Goal: Task Accomplishment & Management: Manage account settings

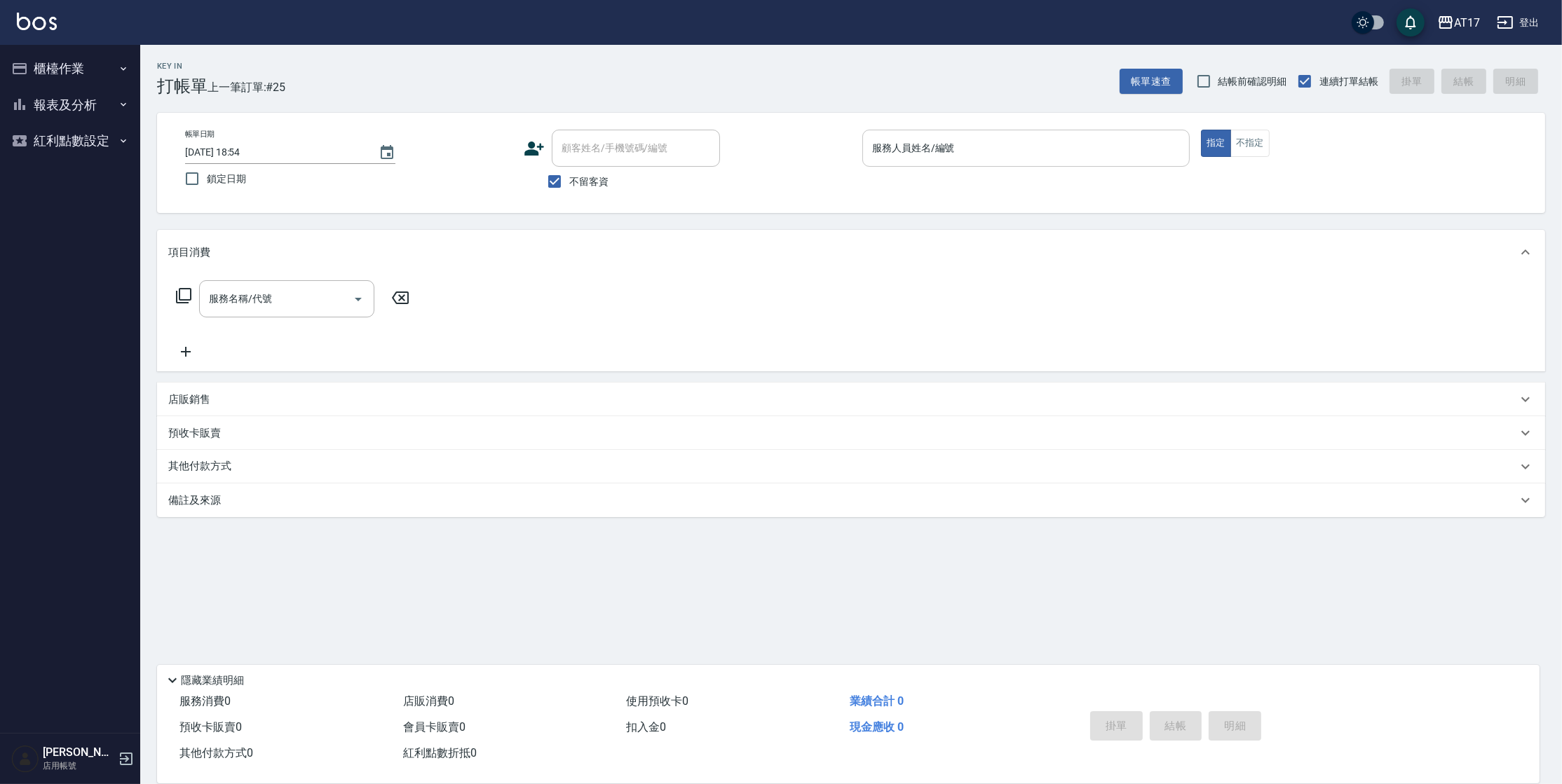
click at [923, 140] on div "服務人員姓名/編號 服務人員姓名/編號" at bounding box center [1025, 148] width 327 height 37
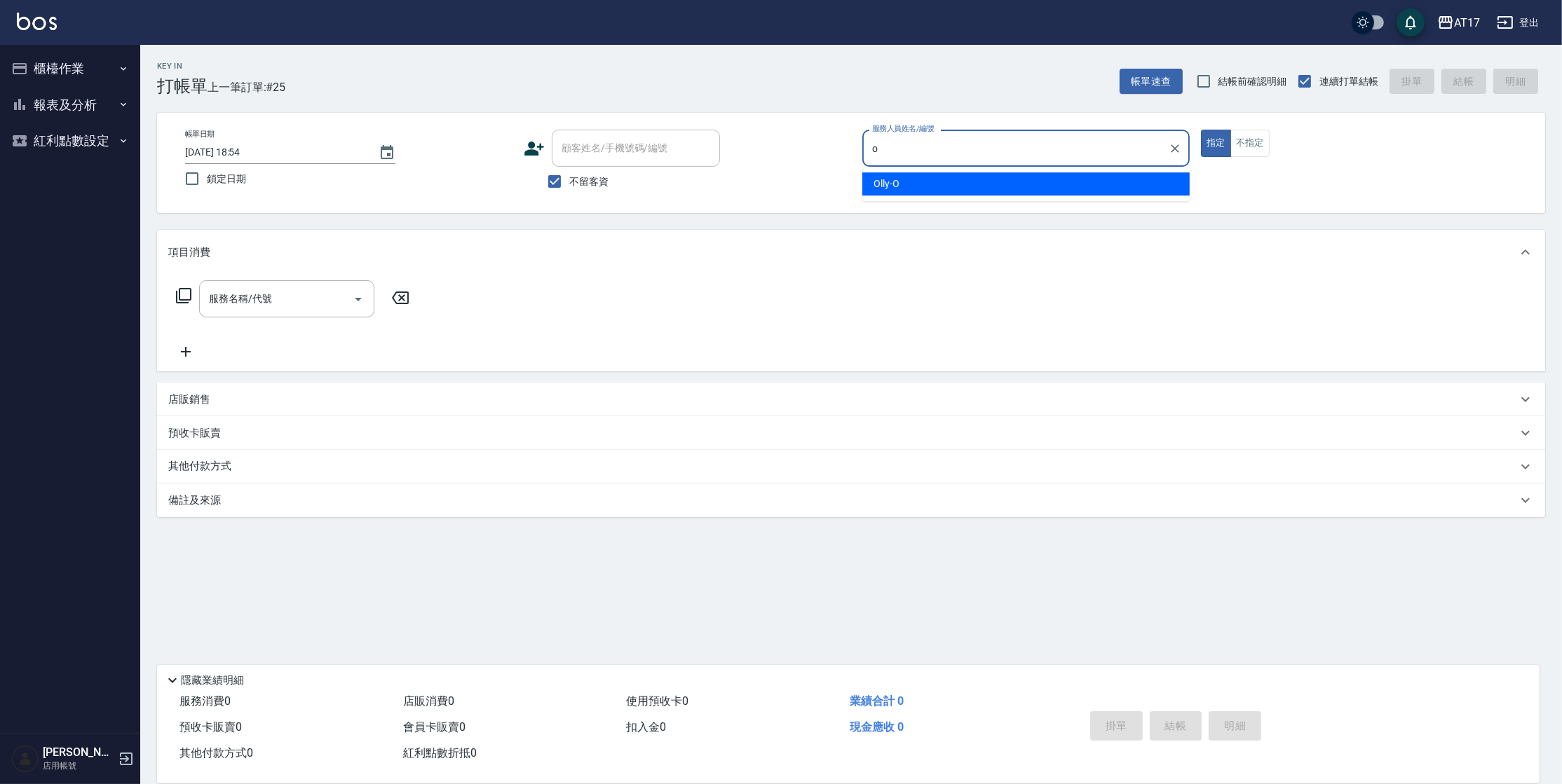
type input "Olly-O"
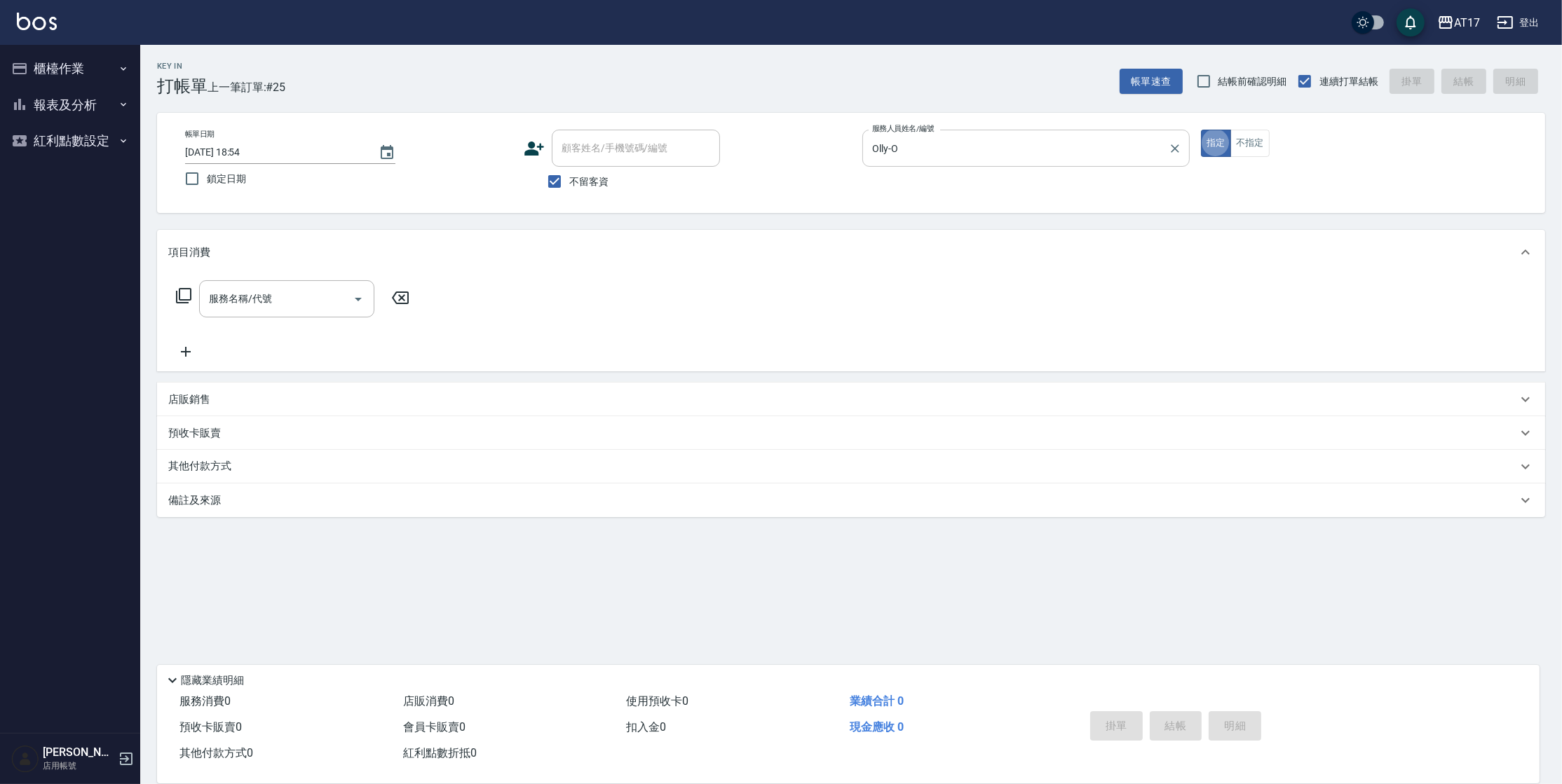
type button "true"
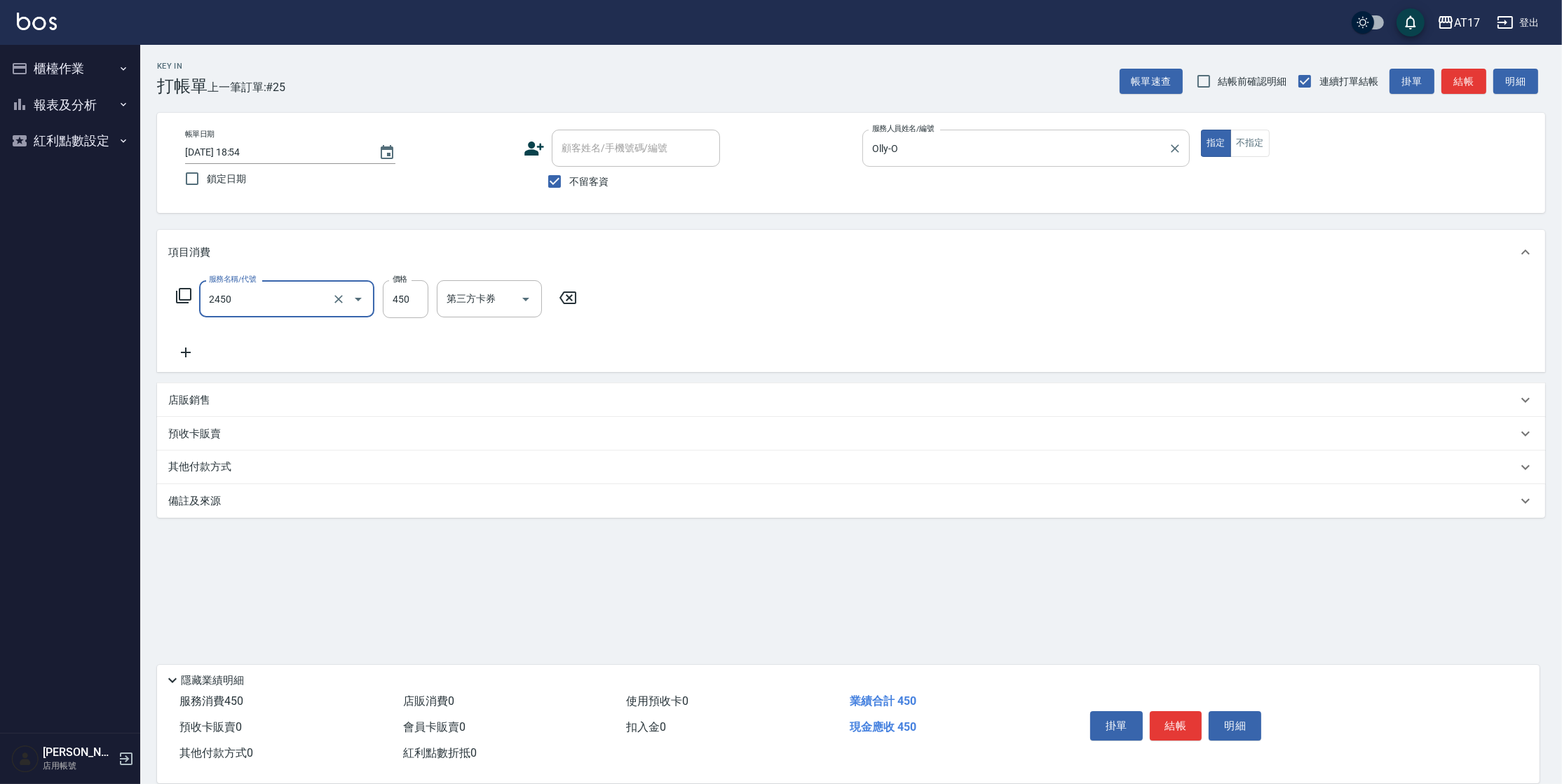
type input "C剪髮套餐(2450)"
type input "500"
type input "哲南-44"
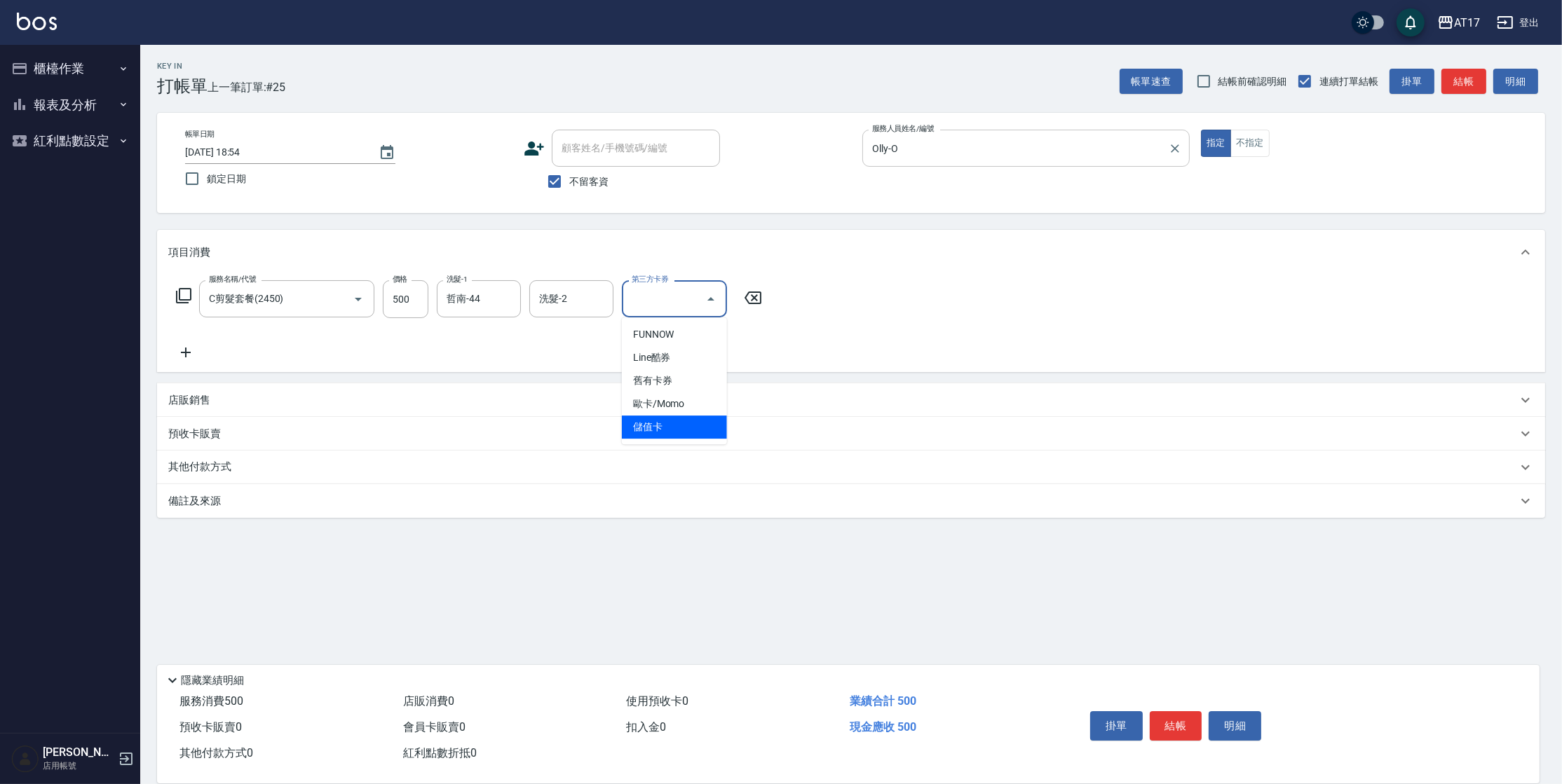
type input "儲值卡"
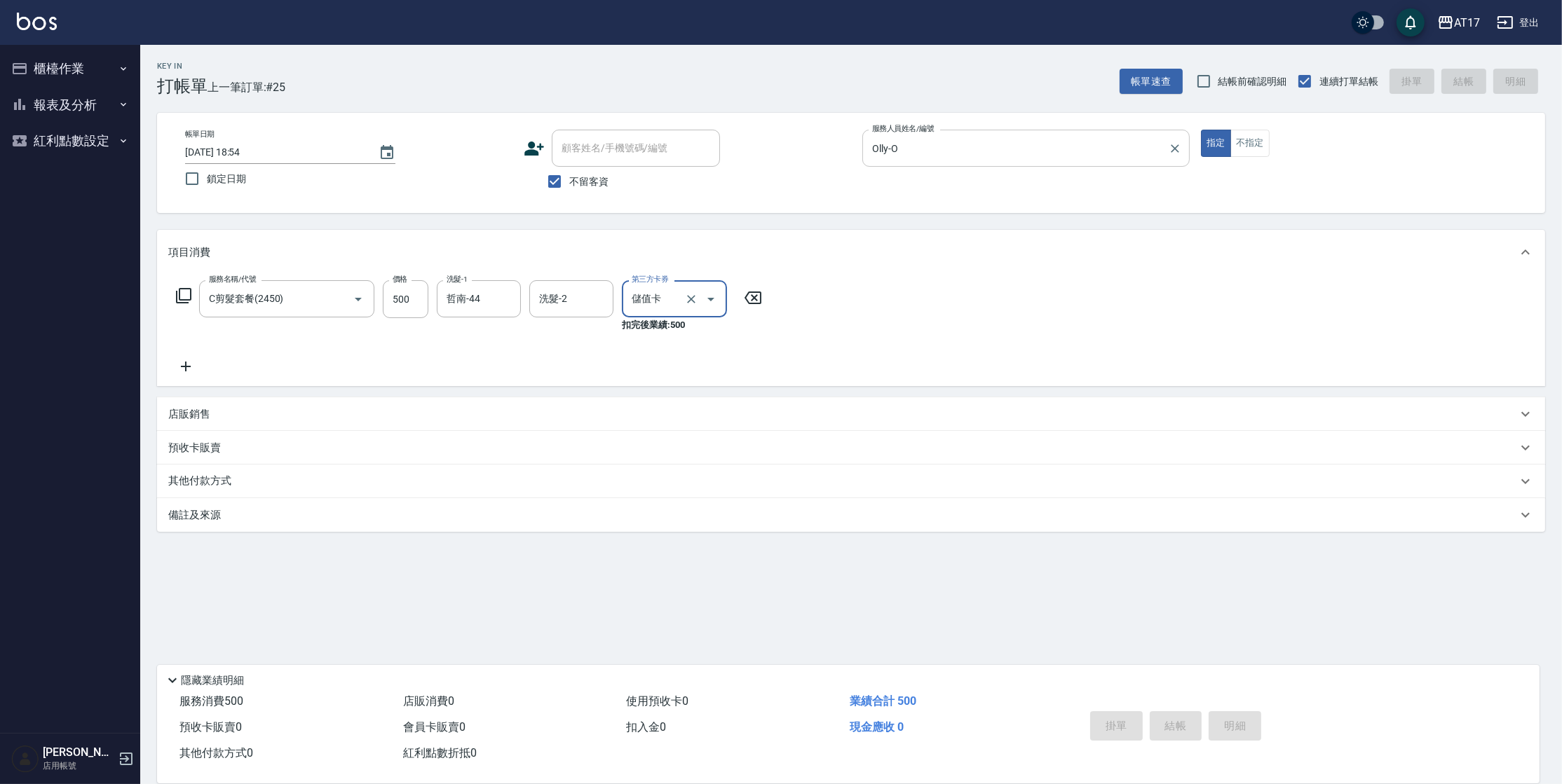
type input "[DATE] 20:51"
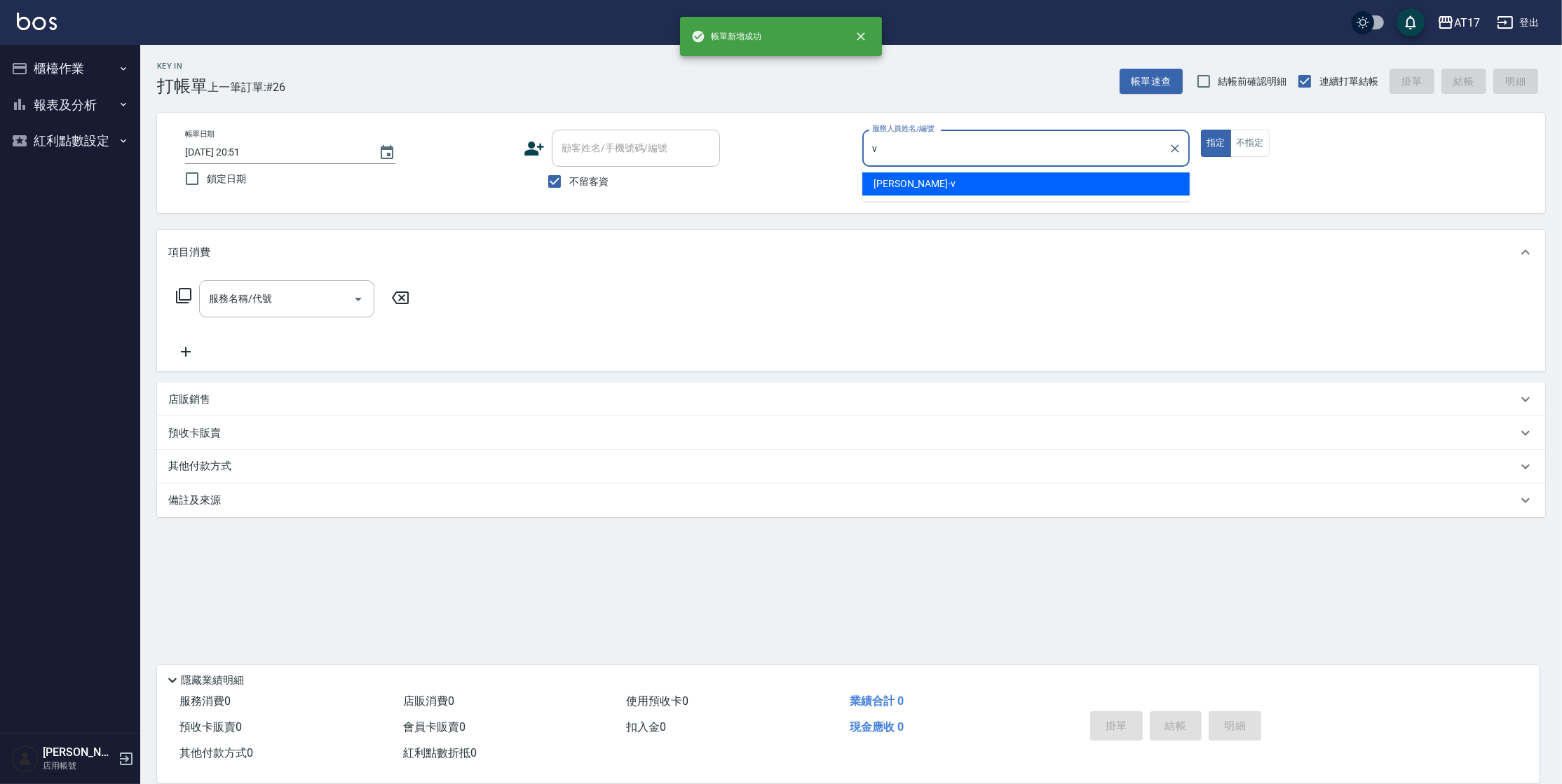
type input "[PERSON_NAME]-v"
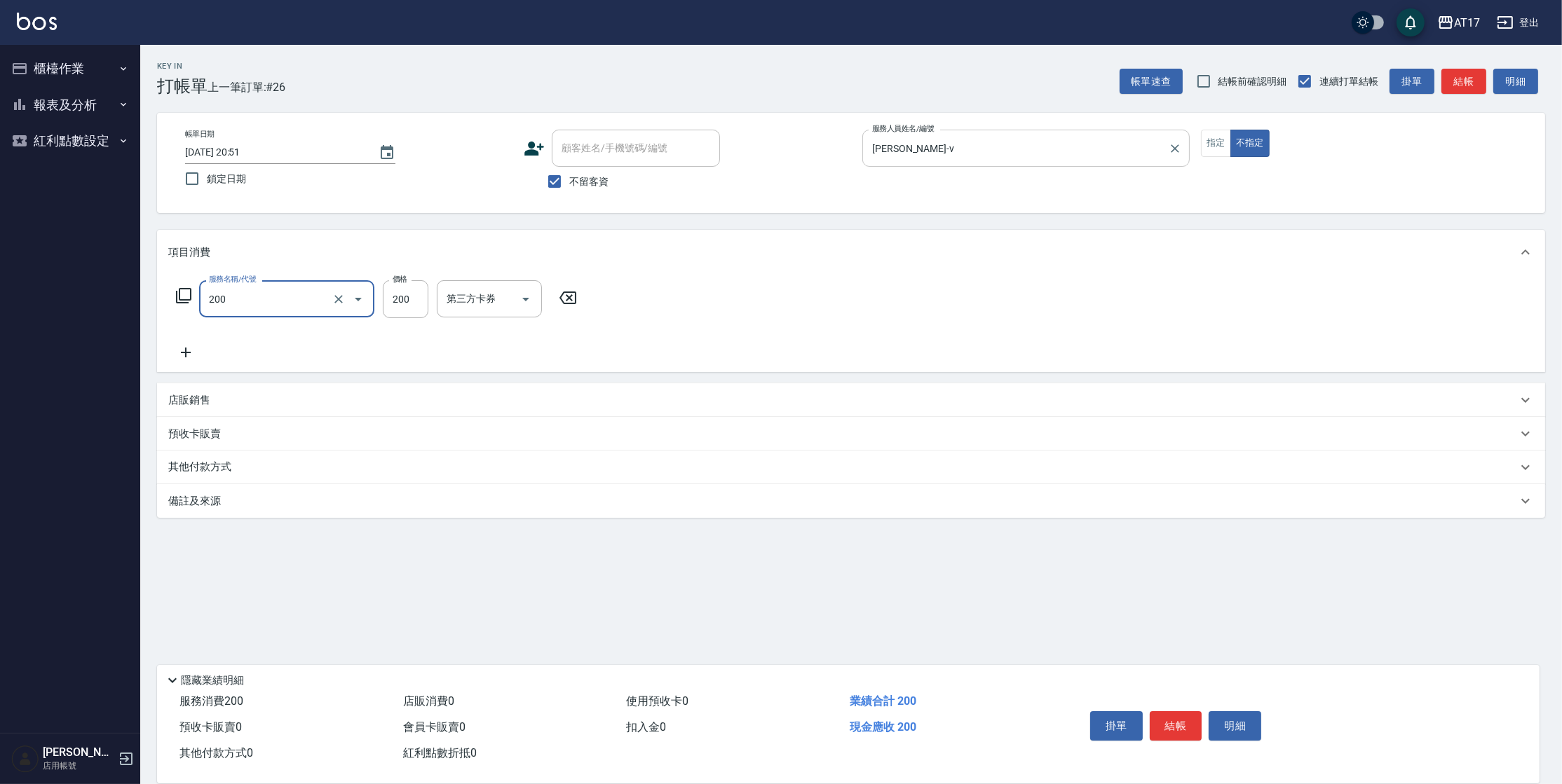
type input "剪髮(200)"
type input "199"
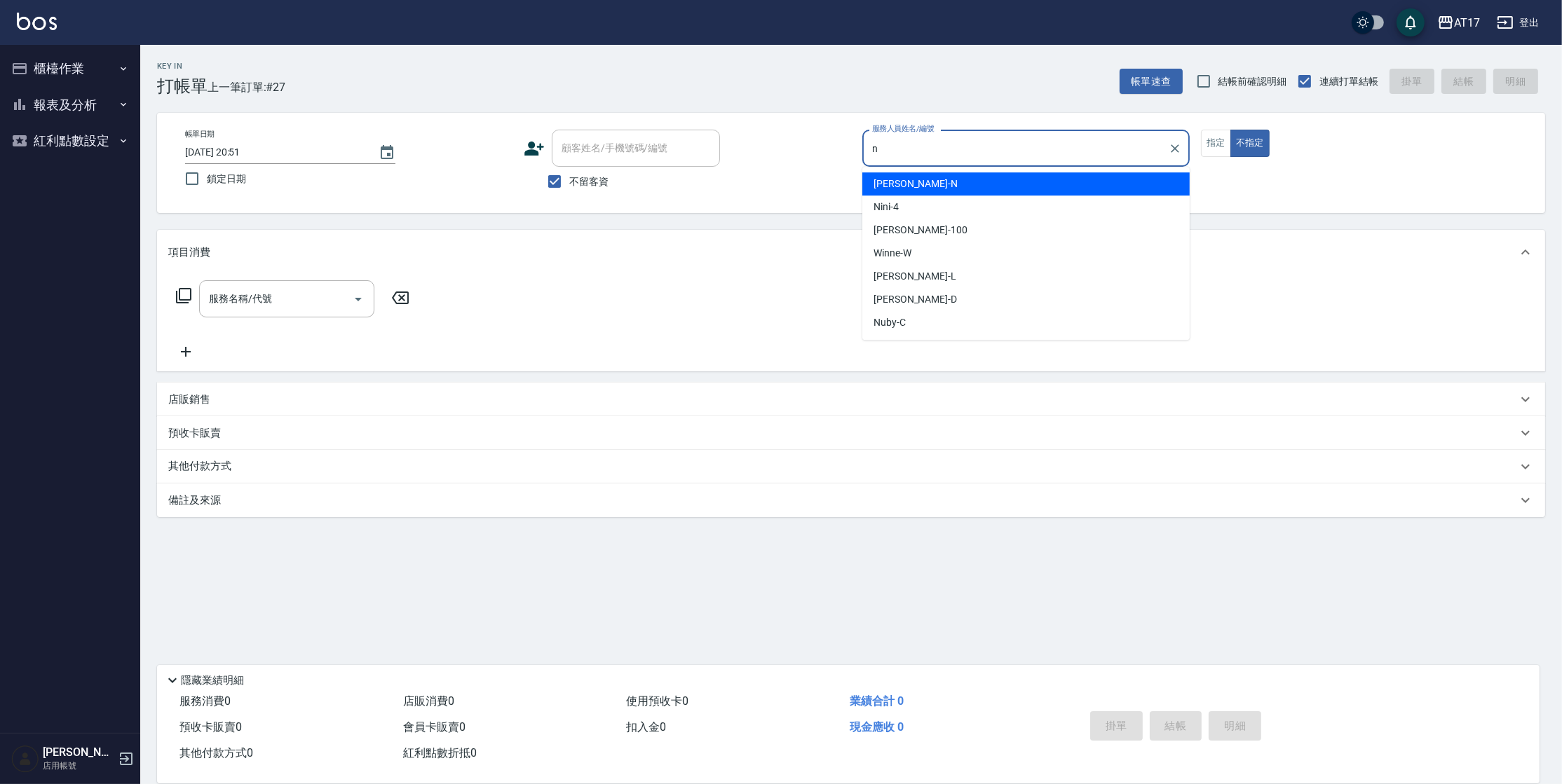
type input "[PERSON_NAME]-N"
type button "false"
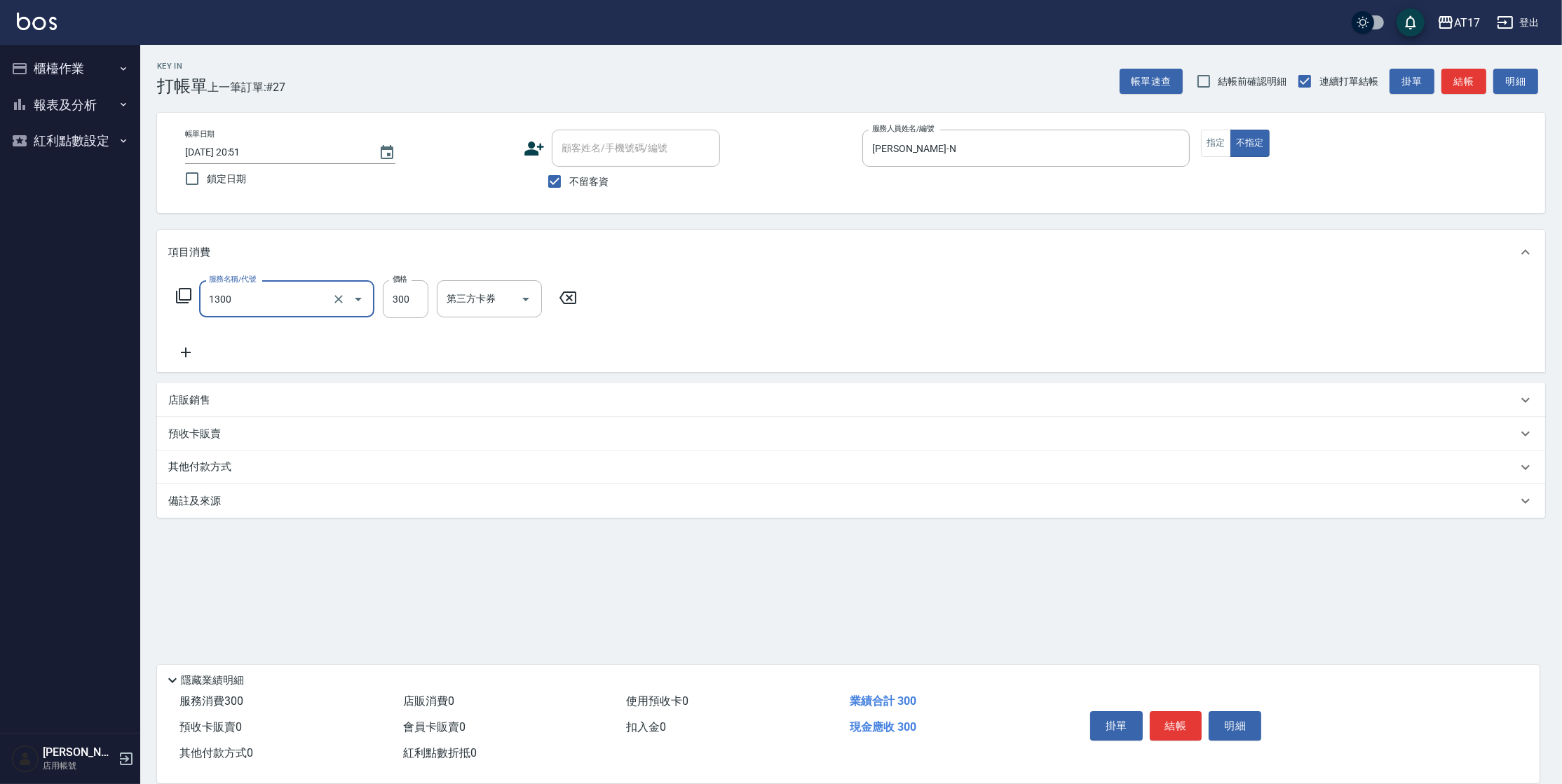
type input "一般洗髮(1300)"
type input "[PERSON_NAME]-27"
click at [399, 303] on input "300" at bounding box center [405, 299] width 45 height 38
type input "299"
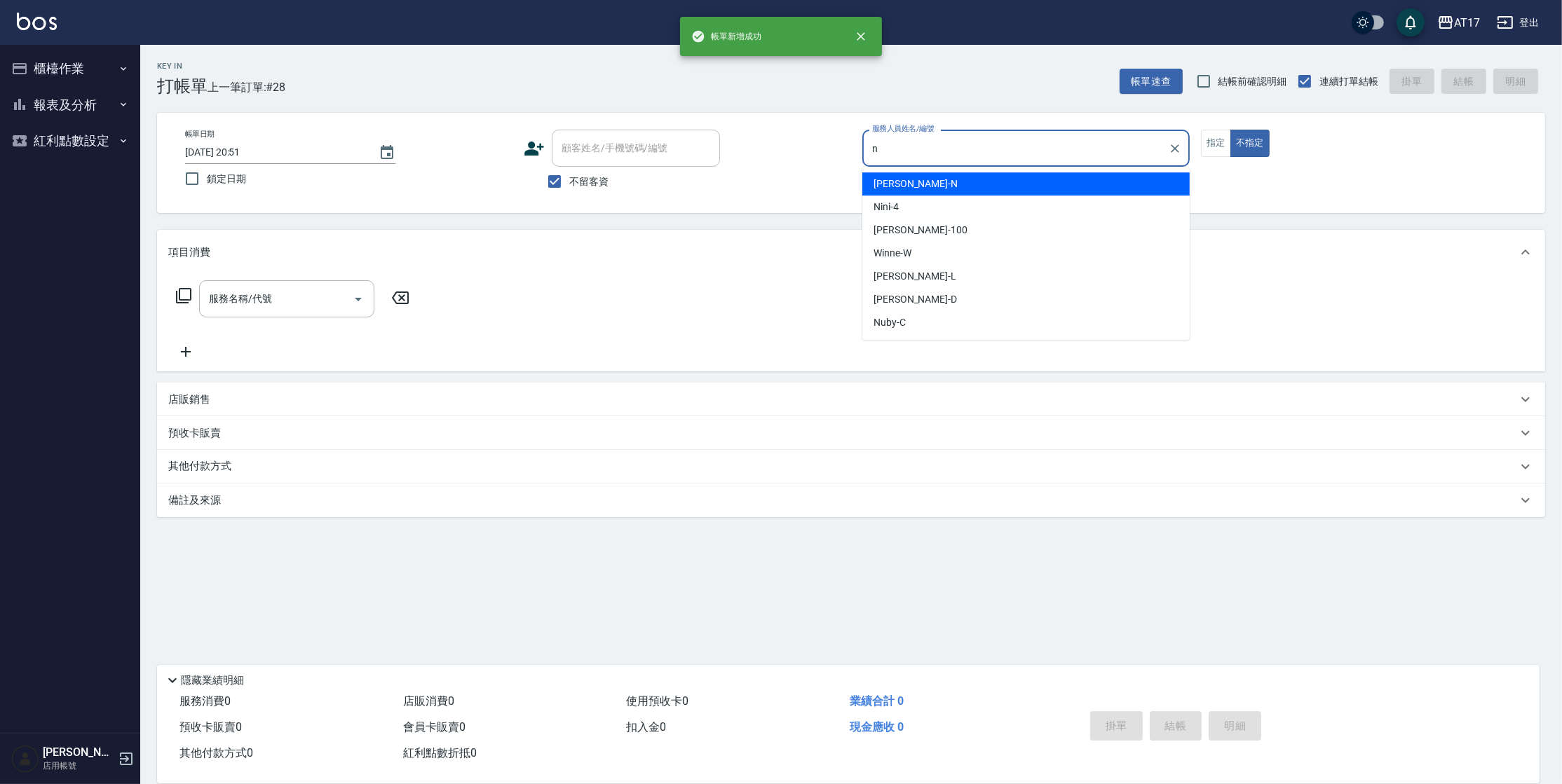
type input "[PERSON_NAME]-N"
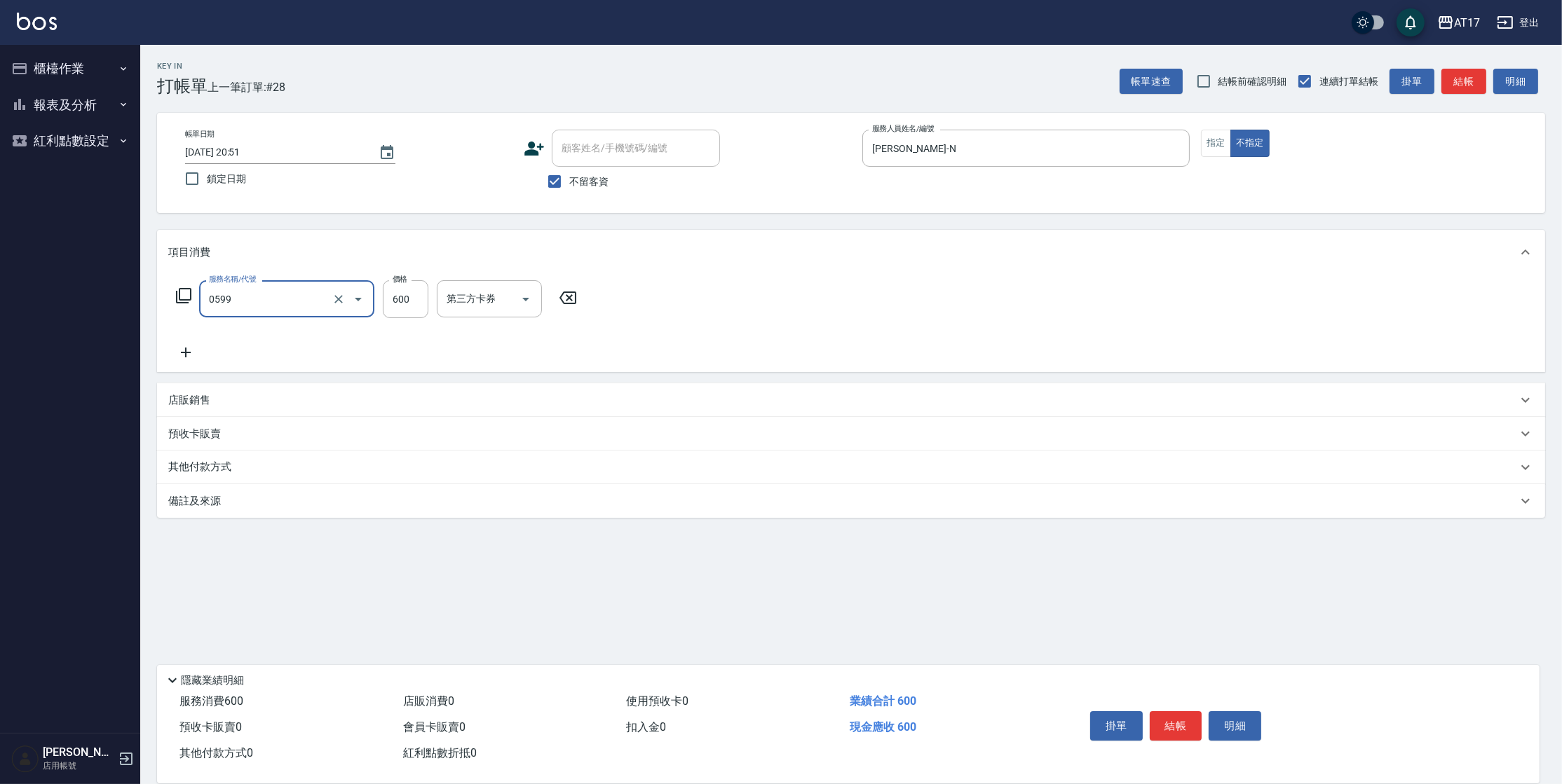
type input "精油-599(0599)"
type input "900"
type input "哲南-44"
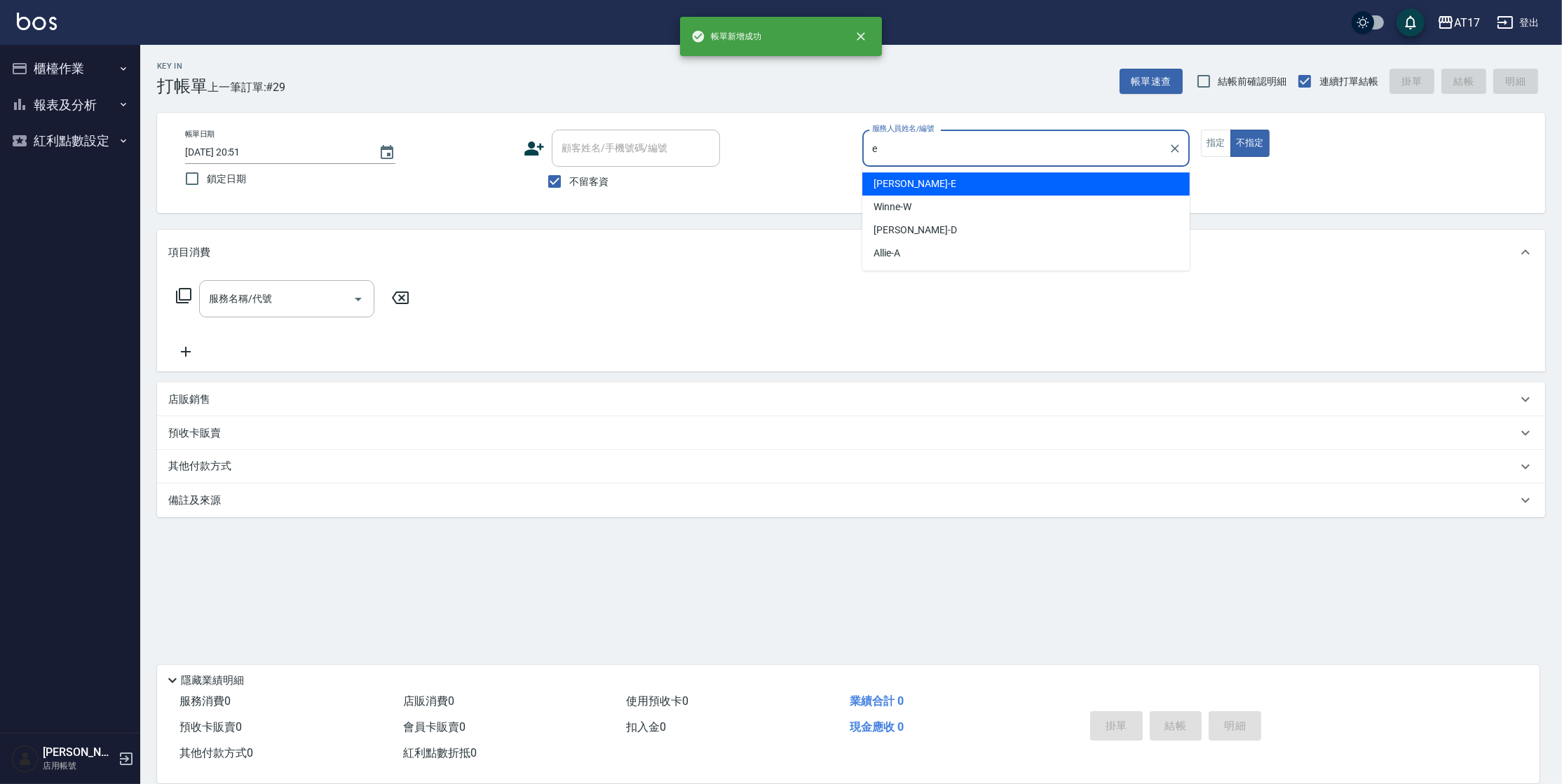
type input "[PERSON_NAME]-E"
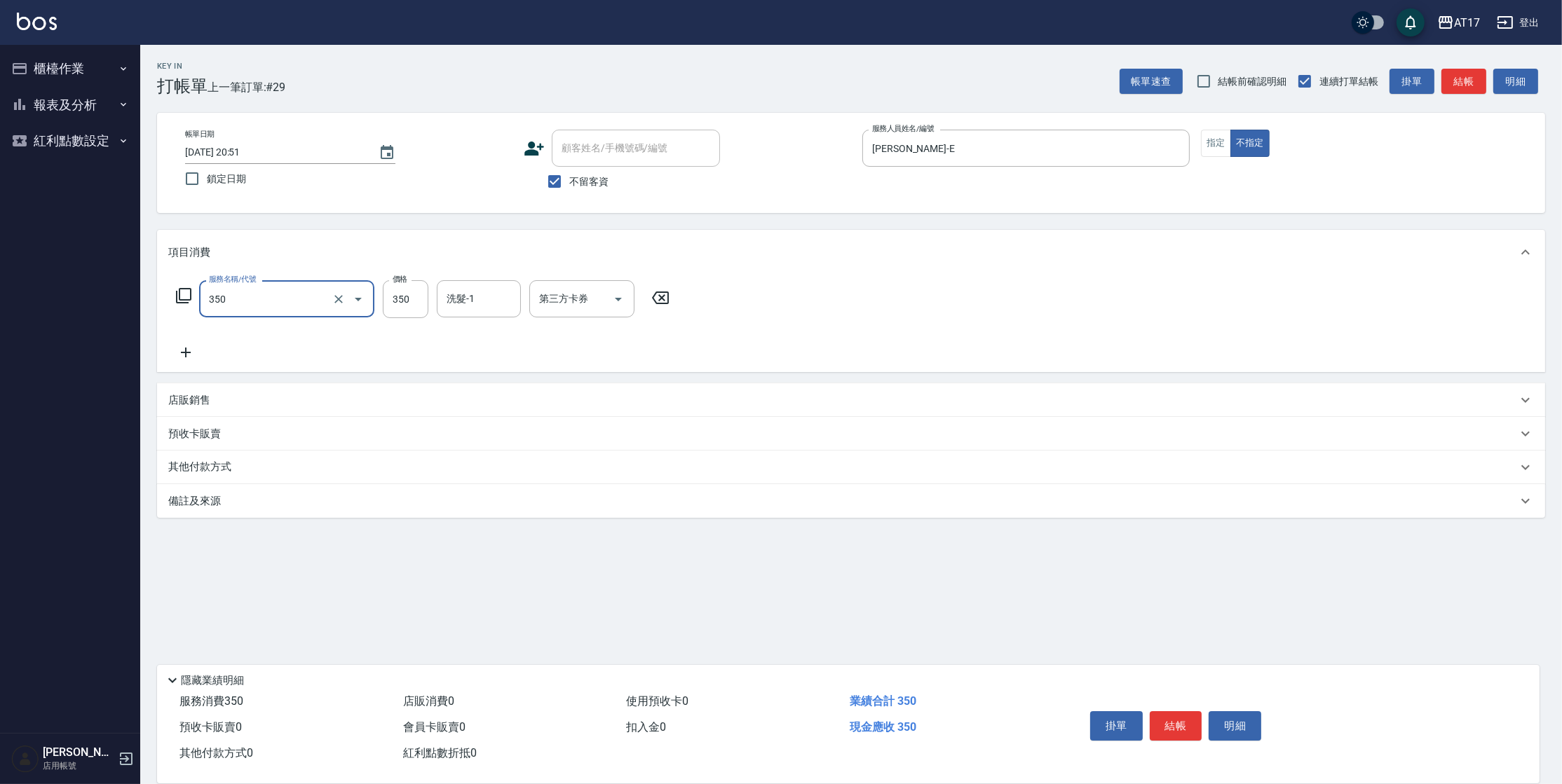
type input "350洗髮(350)"
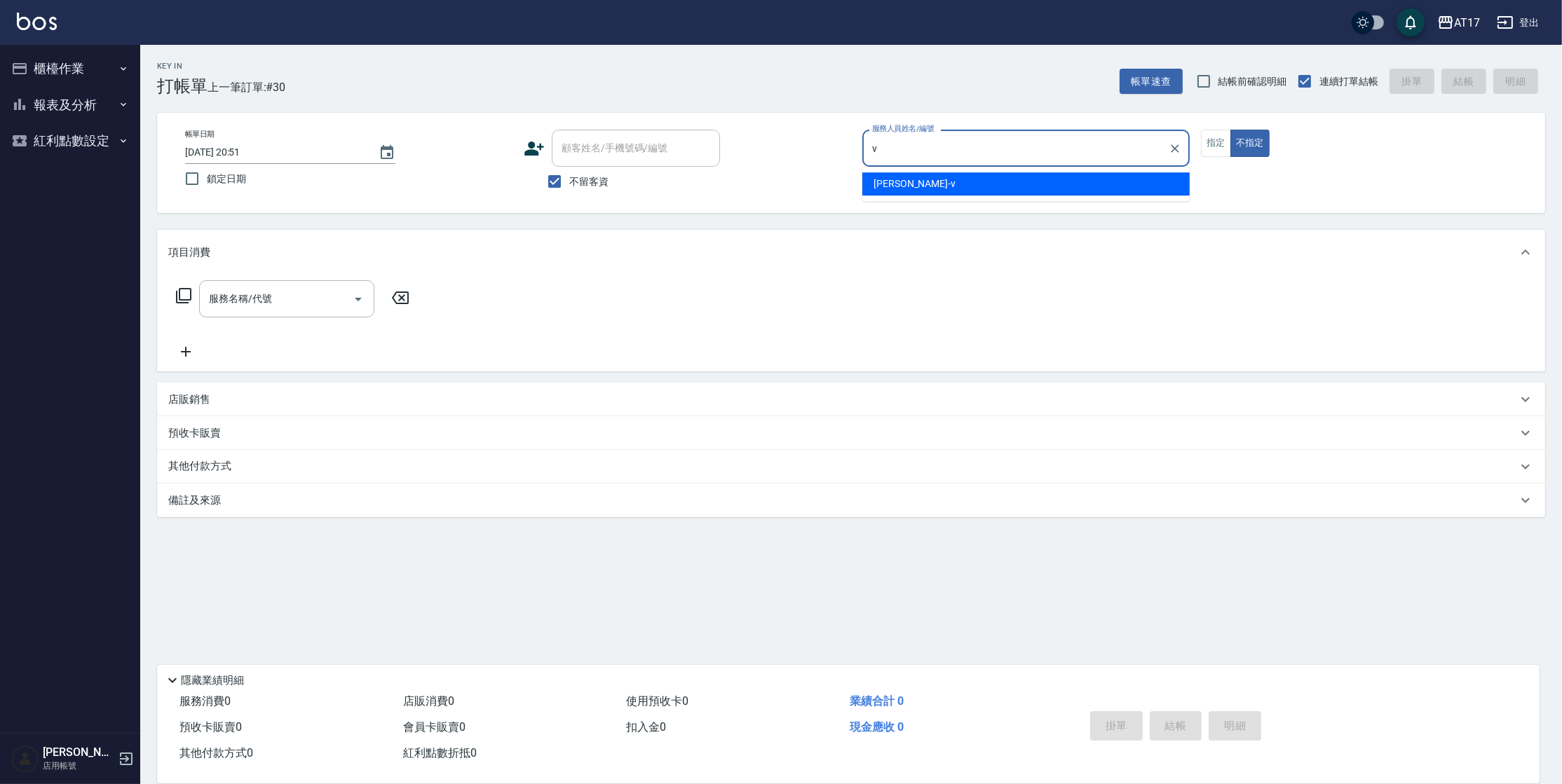
type input "[PERSON_NAME]-v"
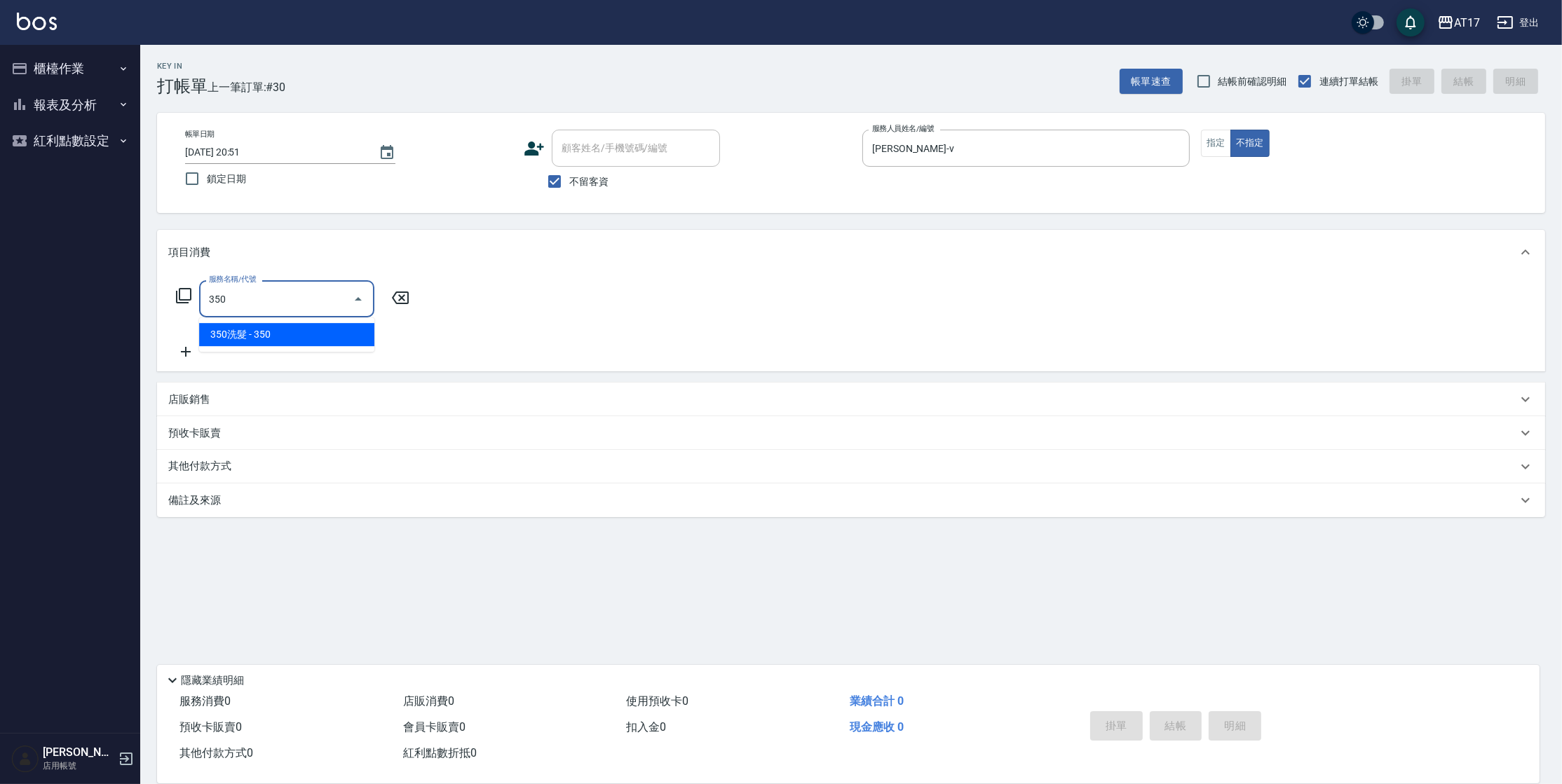
type input "350洗髮(350)"
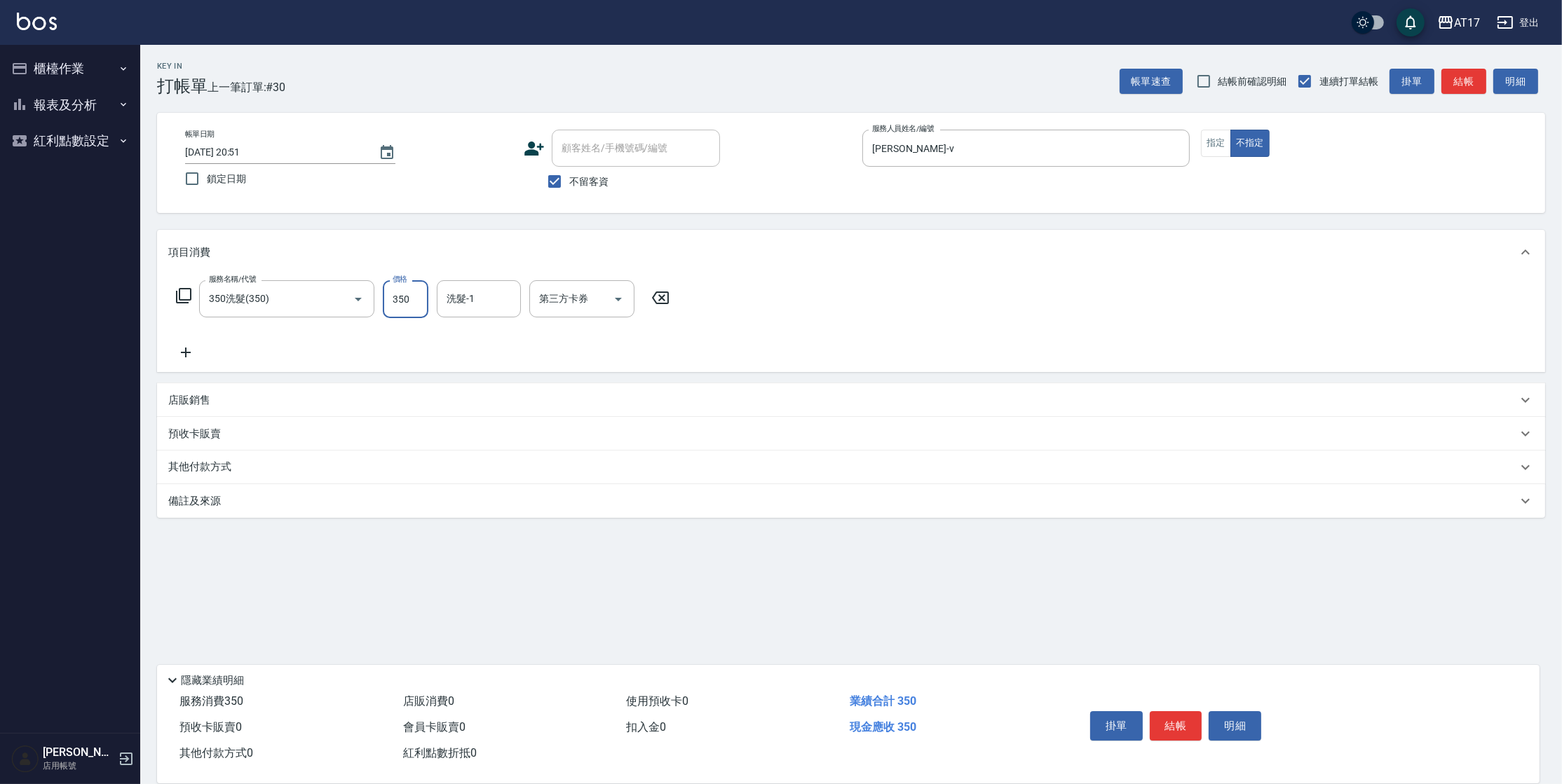
click at [207, 402] on p "店販銷售" at bounding box center [190, 400] width 42 height 14
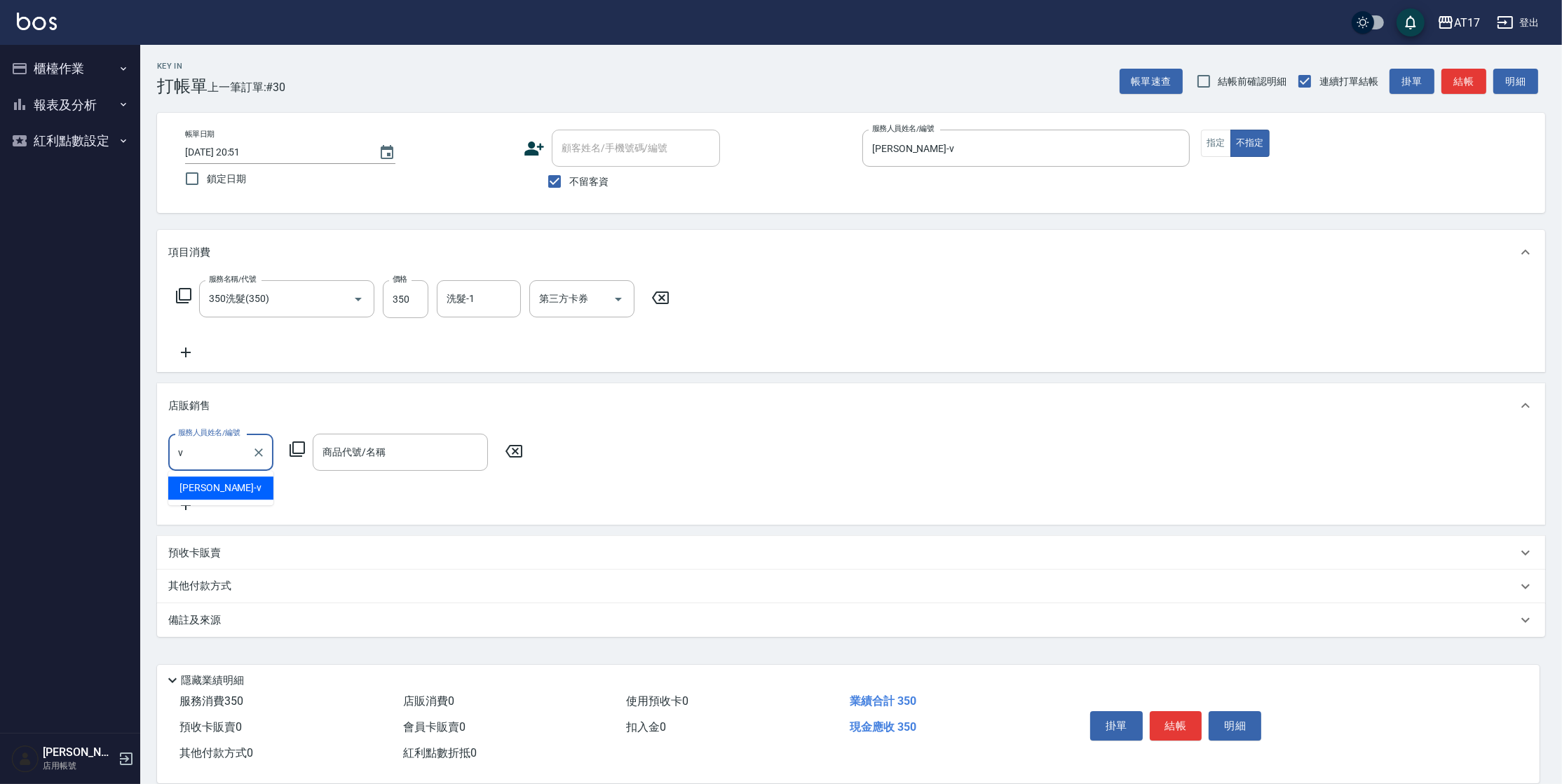
type input "[PERSON_NAME]-v"
click at [299, 452] on icon at bounding box center [297, 449] width 15 height 15
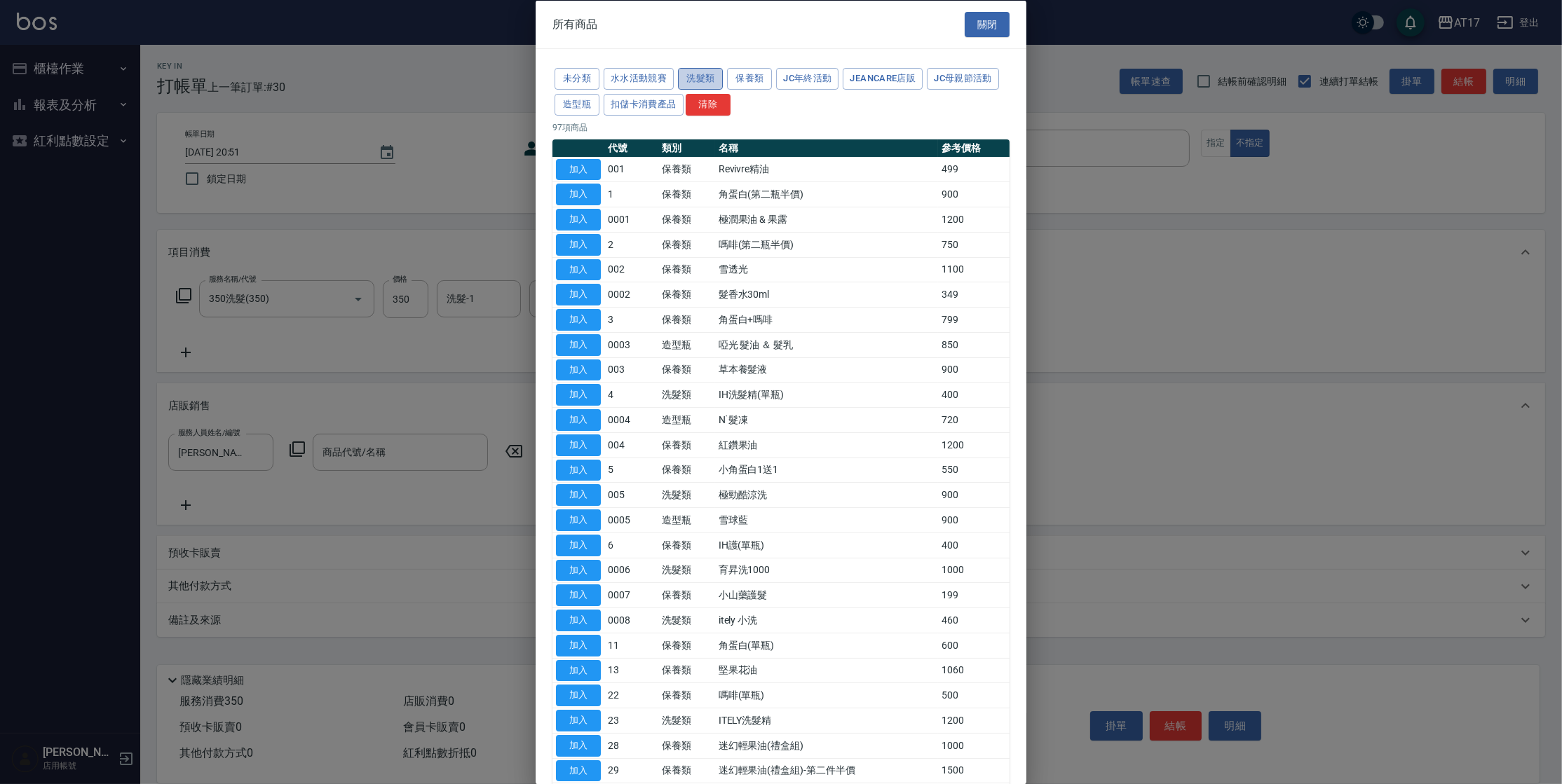
click at [702, 78] on button "洗髮類" at bounding box center [700, 79] width 45 height 22
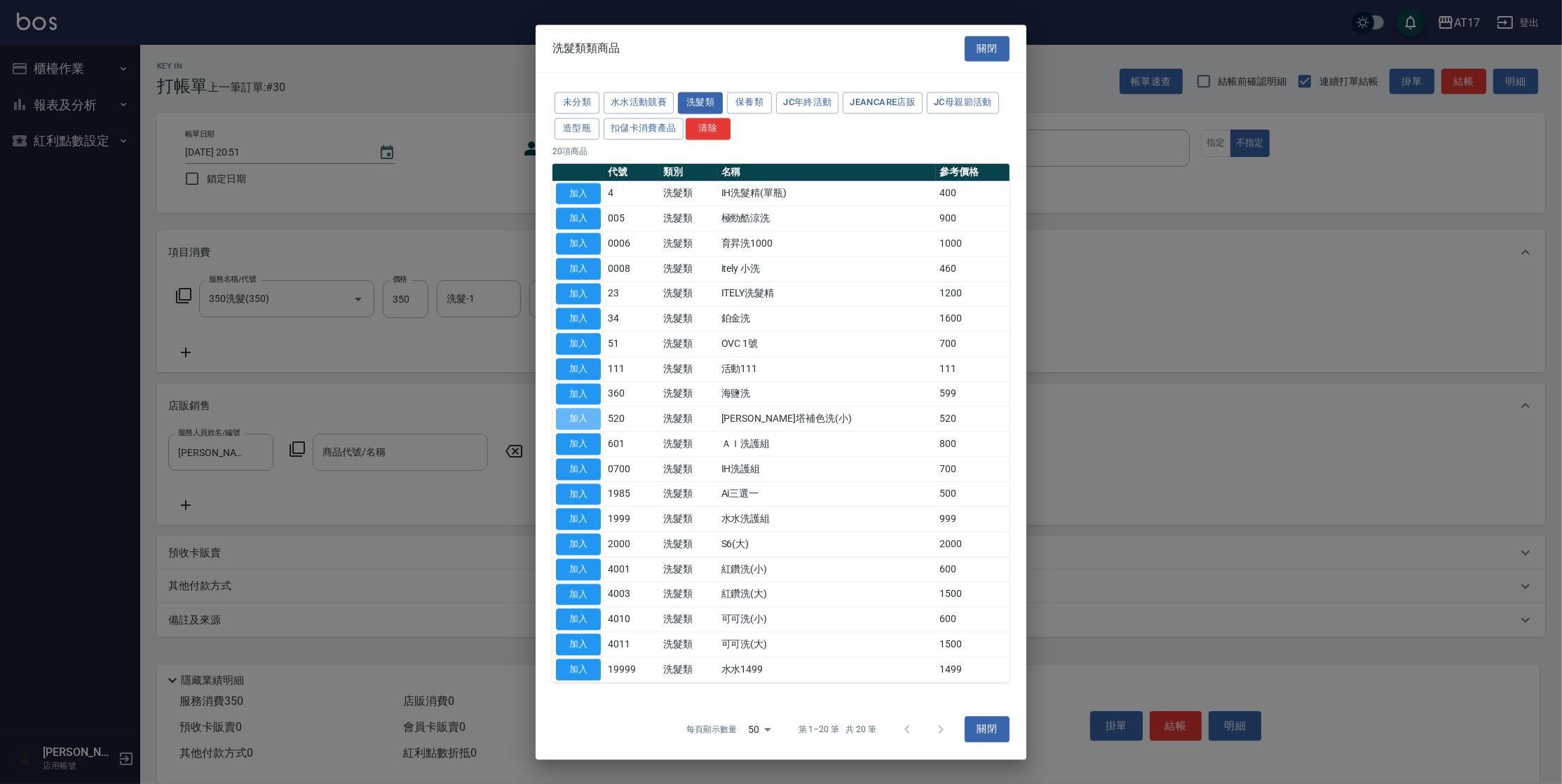
drag, startPoint x: 584, startPoint y: 424, endPoint x: 459, endPoint y: 449, distance: 127.5
click at [585, 424] on button "加入" at bounding box center [578, 419] width 45 height 22
type input "[PERSON_NAME]塔補色洗(小)"
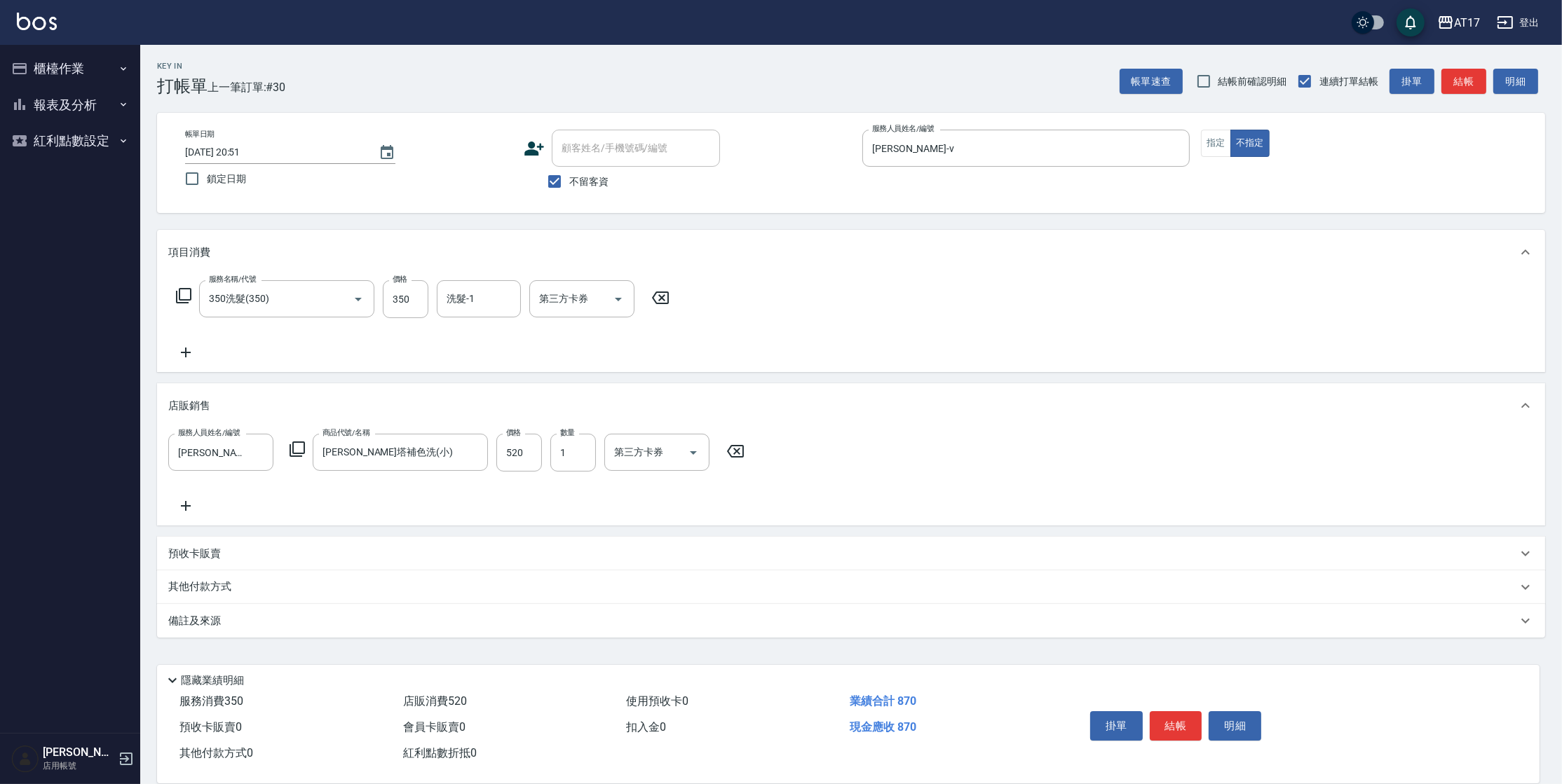
click at [298, 453] on icon at bounding box center [297, 449] width 15 height 15
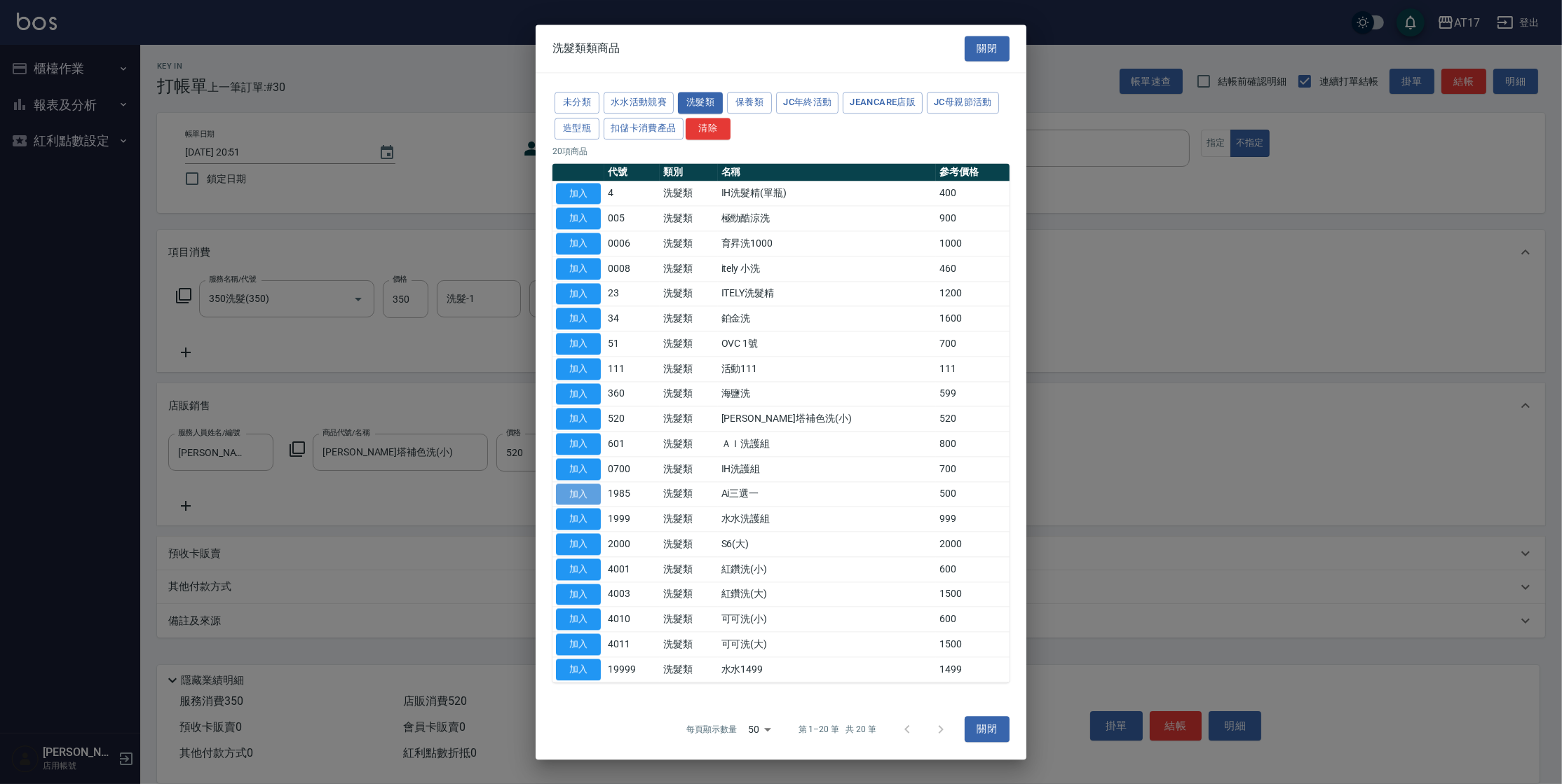
click at [586, 489] on button "加入" at bounding box center [578, 494] width 45 height 22
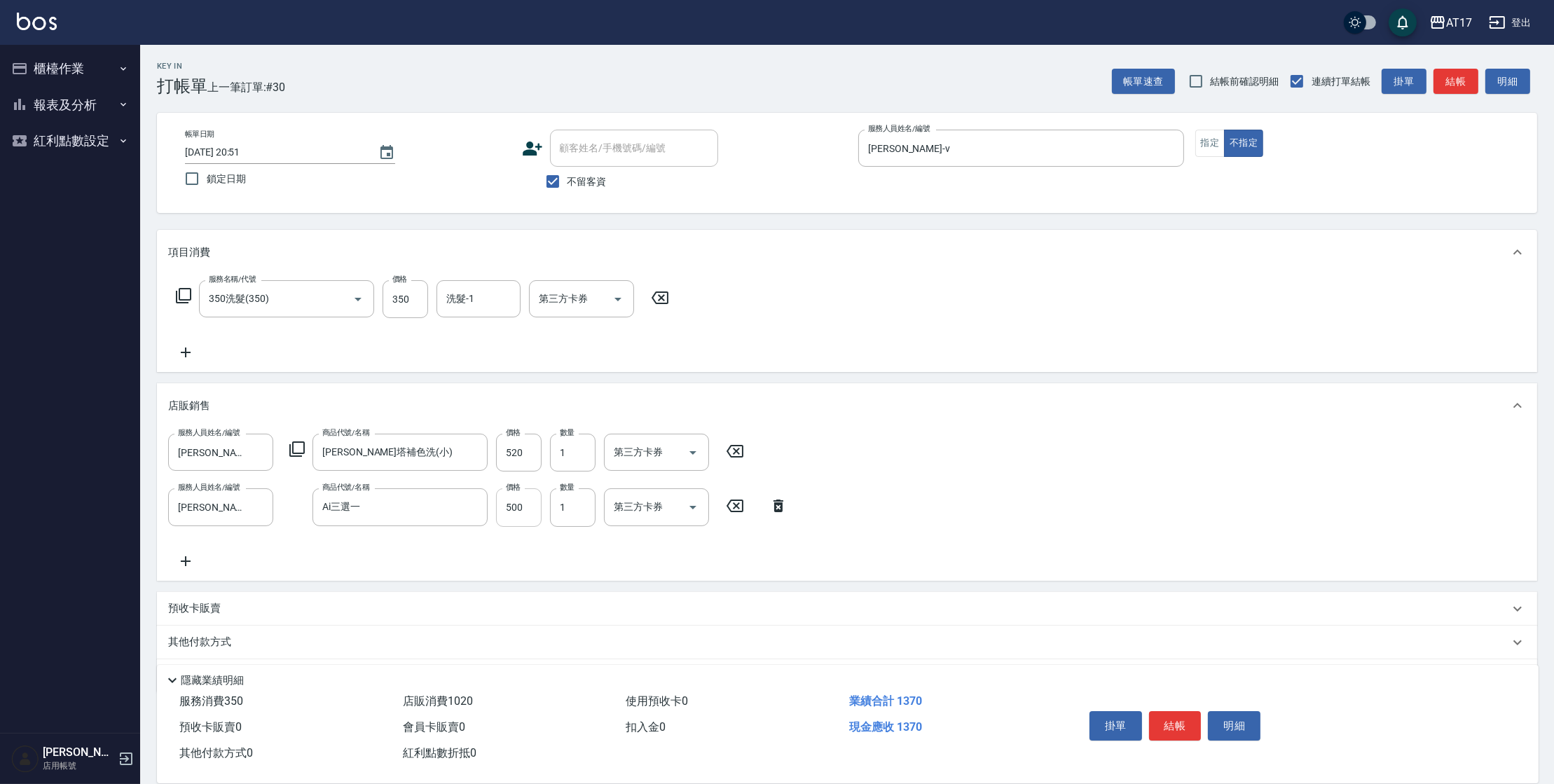
click at [518, 500] on input "500" at bounding box center [519, 508] width 45 height 38
click at [527, 446] on input "520" at bounding box center [519, 452] width 45 height 38
type input "600"
click at [1169, 711] on button "結帳" at bounding box center [1176, 726] width 53 height 29
type input "[DATE] 20:53"
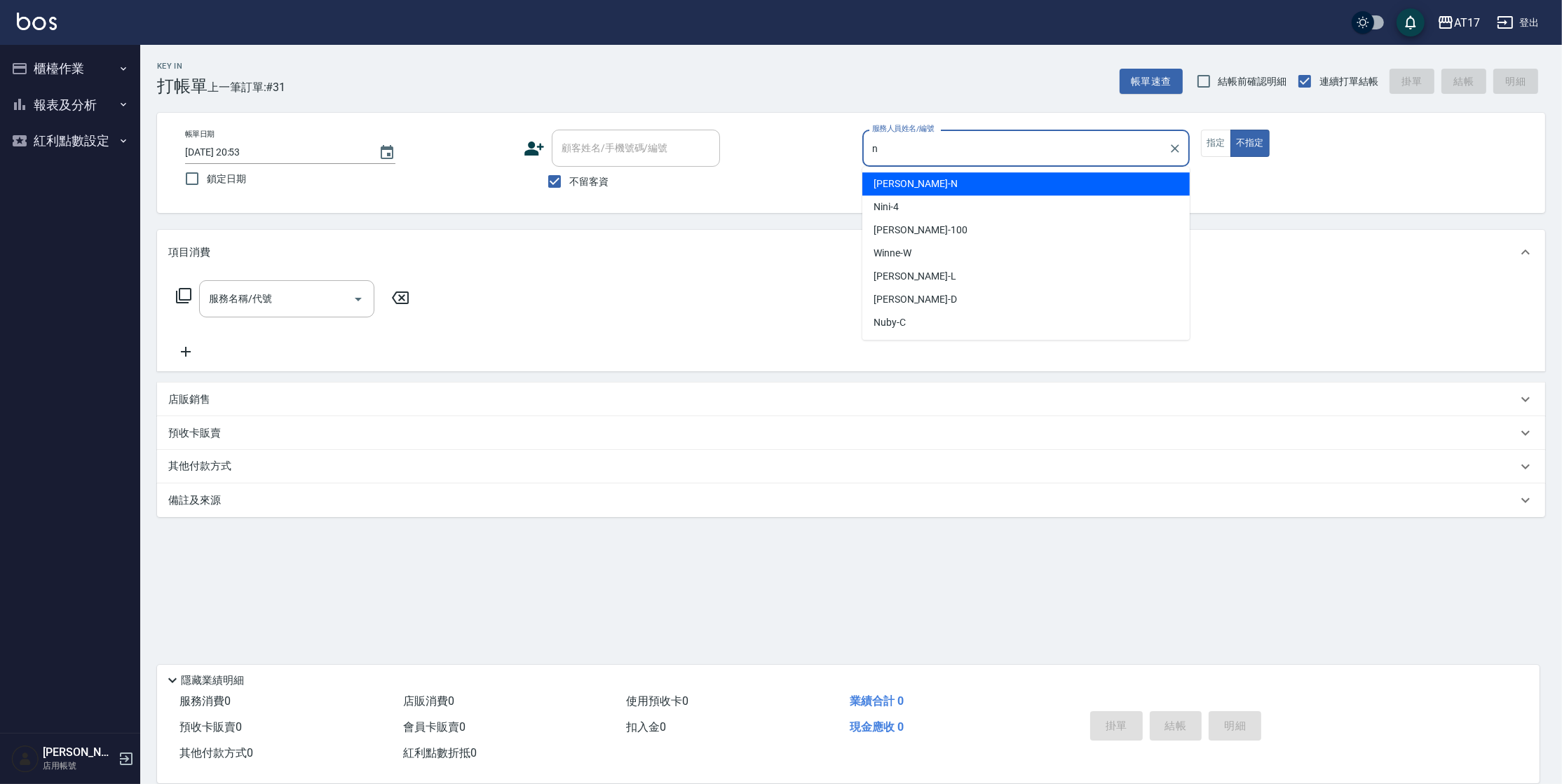
type input "[PERSON_NAME]-N"
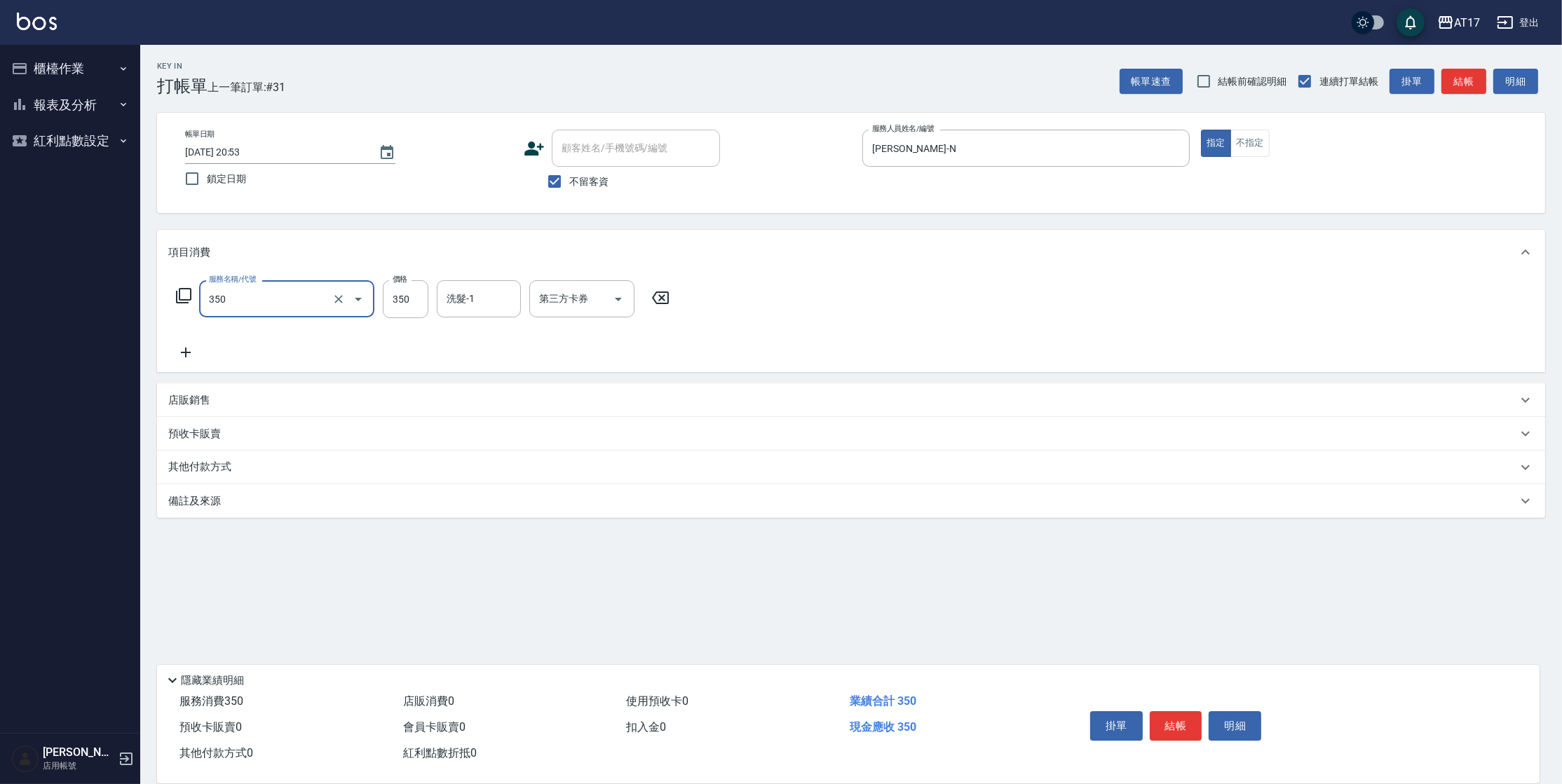
type input "350洗髮(350)"
type input "[PERSON_NAME]-27"
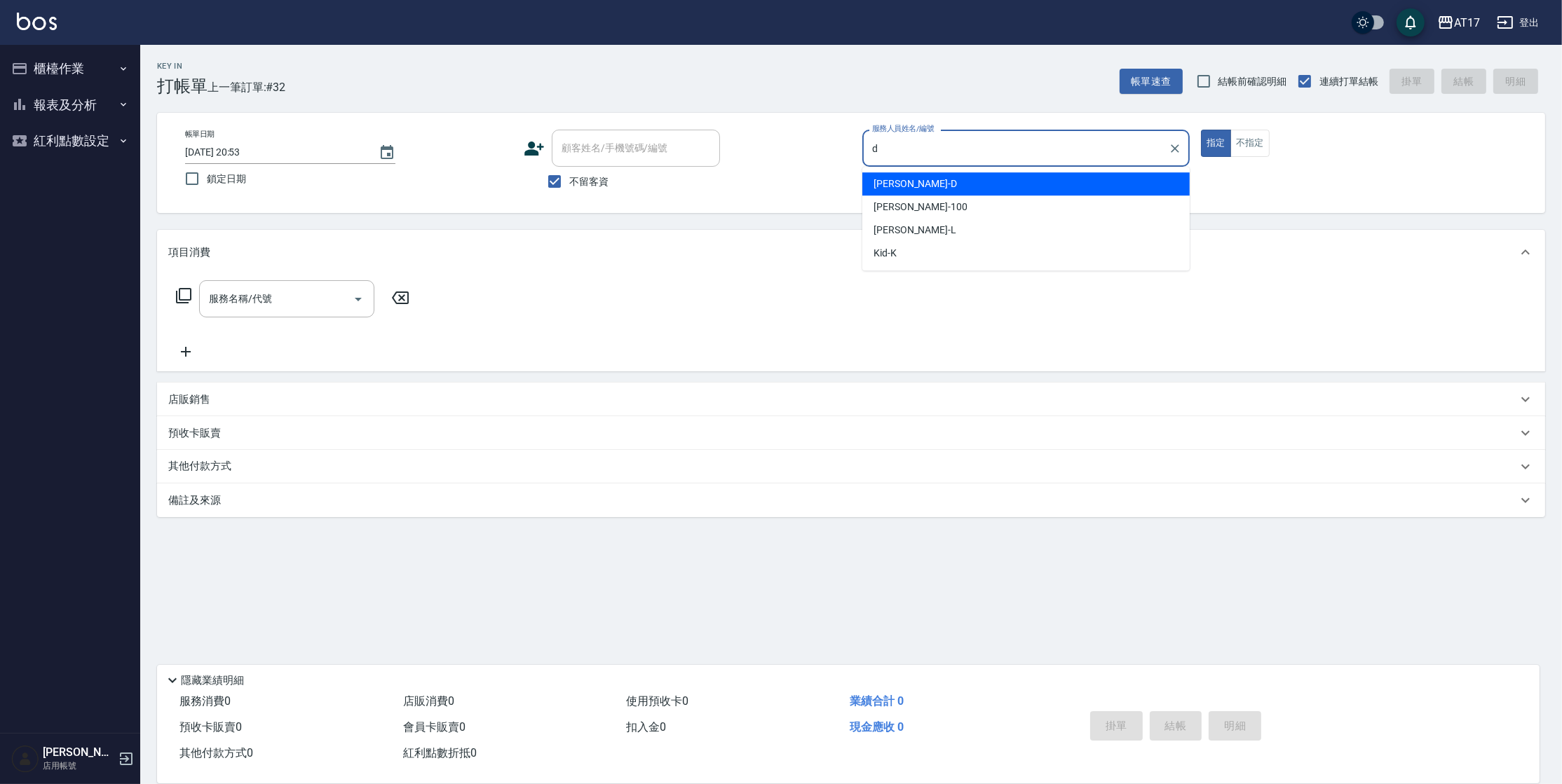
type input "[PERSON_NAME]-D"
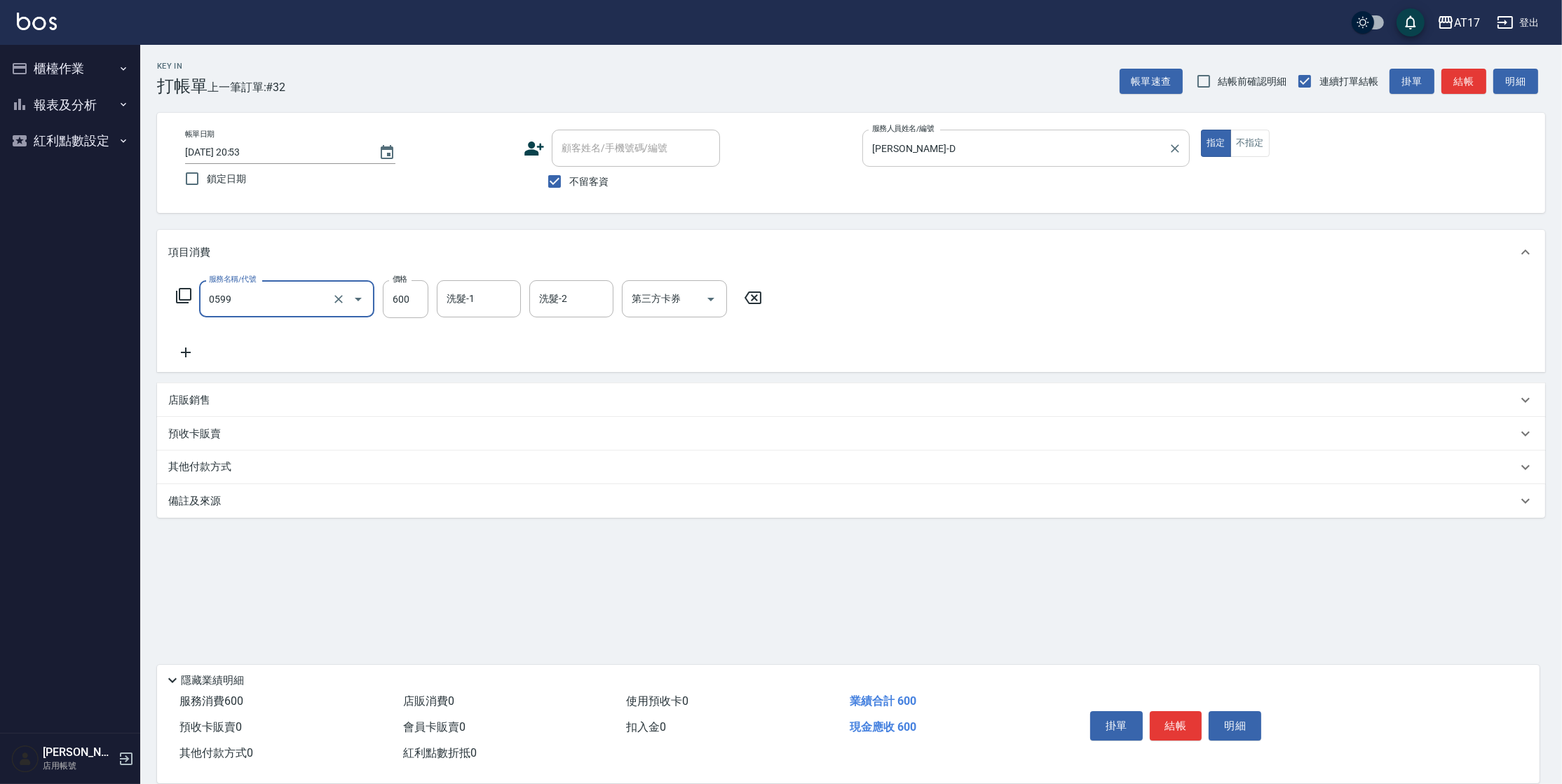
type input "精油-599(0599)"
type input "800"
type input "哲南-44"
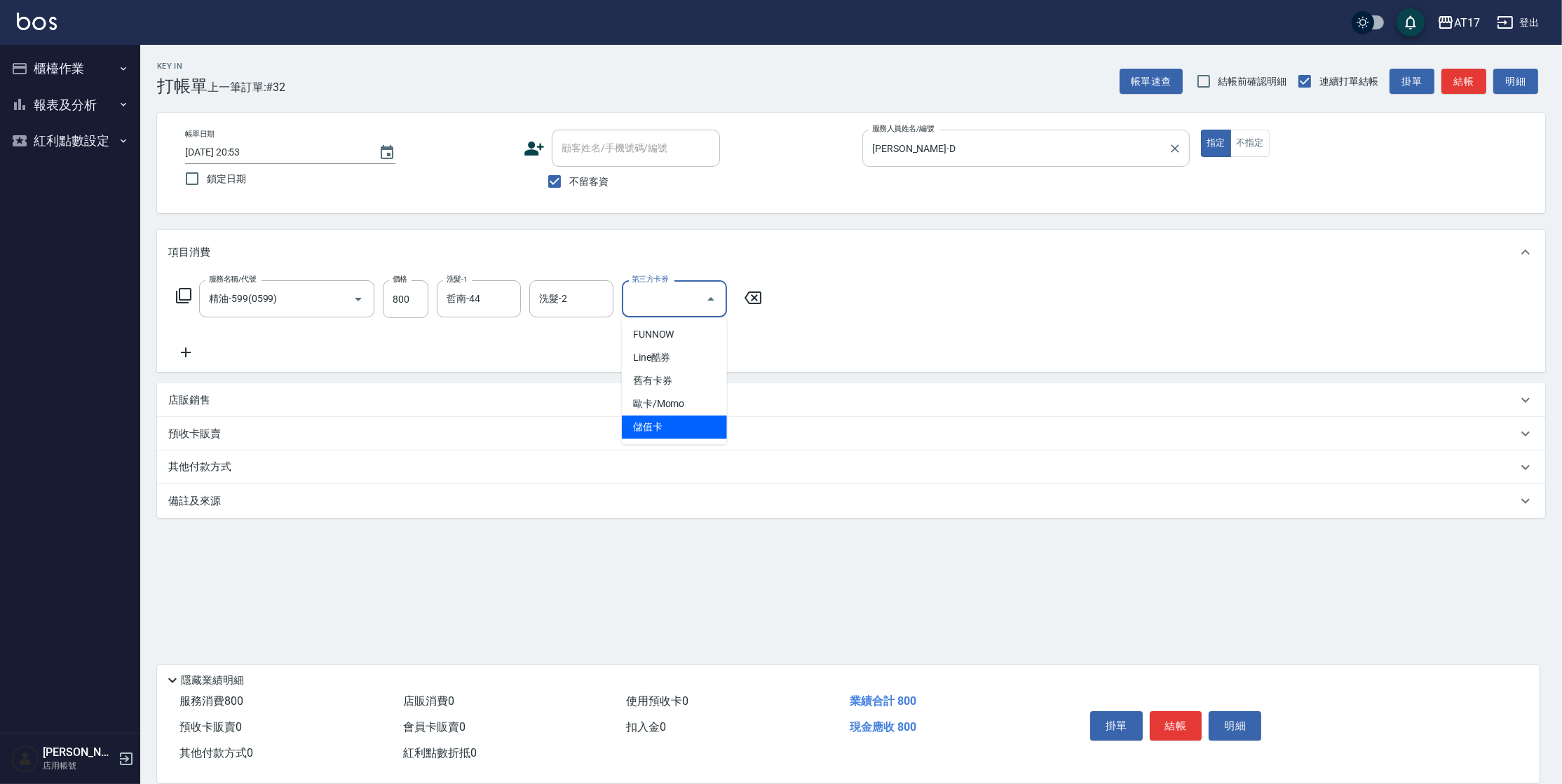
type input "儲值卡"
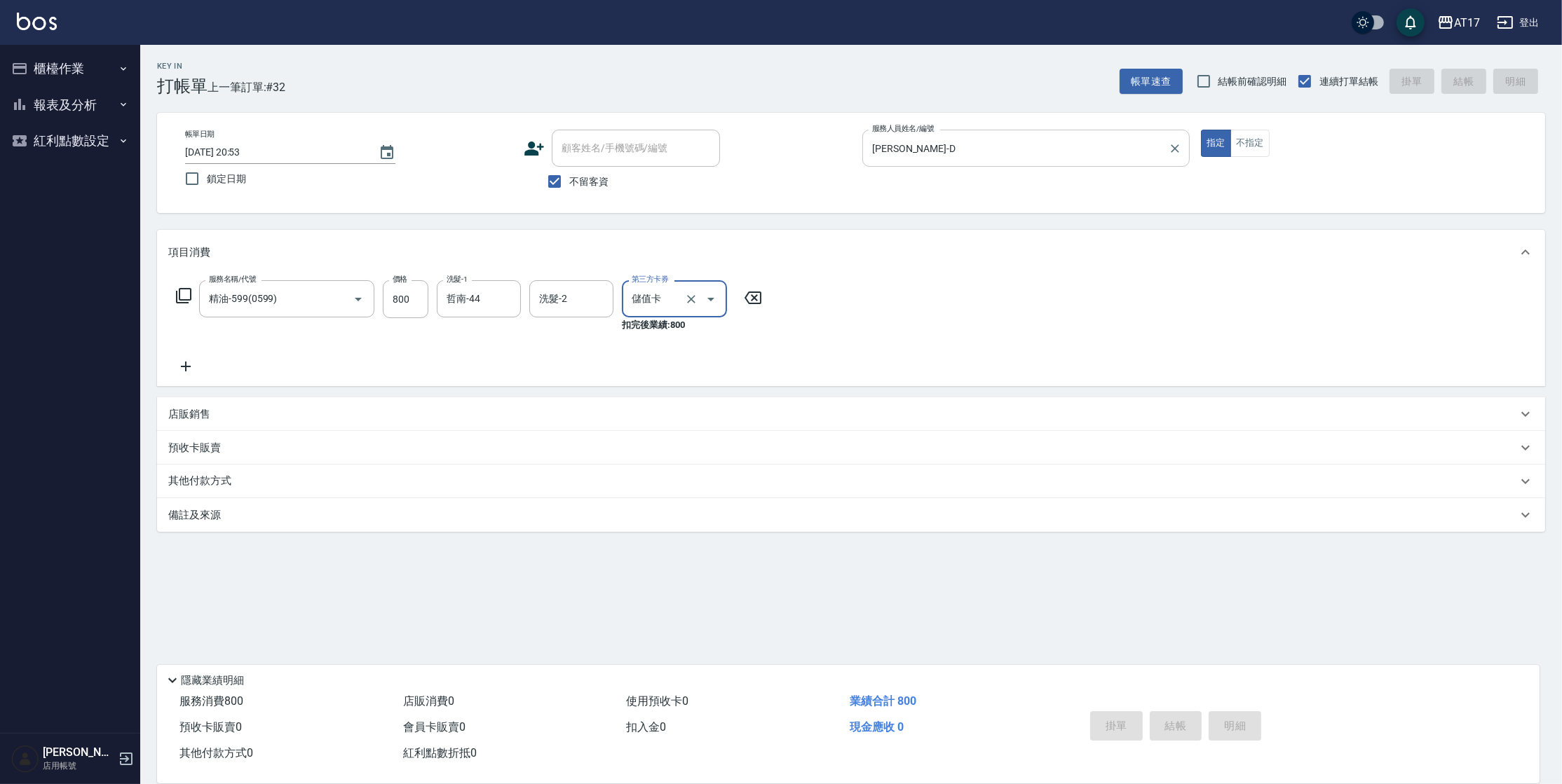
type input "[DATE] 20:59"
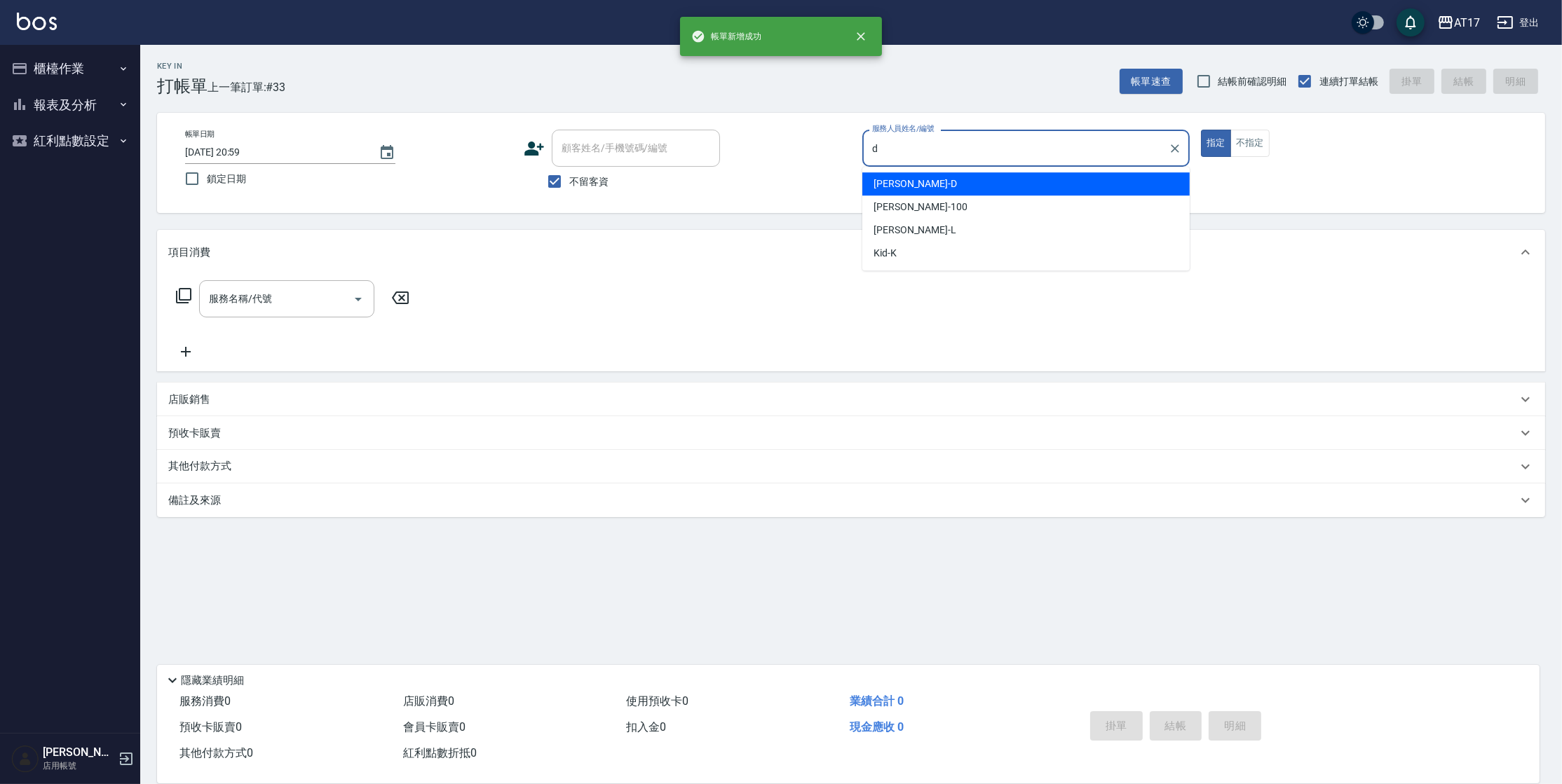
type input "[PERSON_NAME]-D"
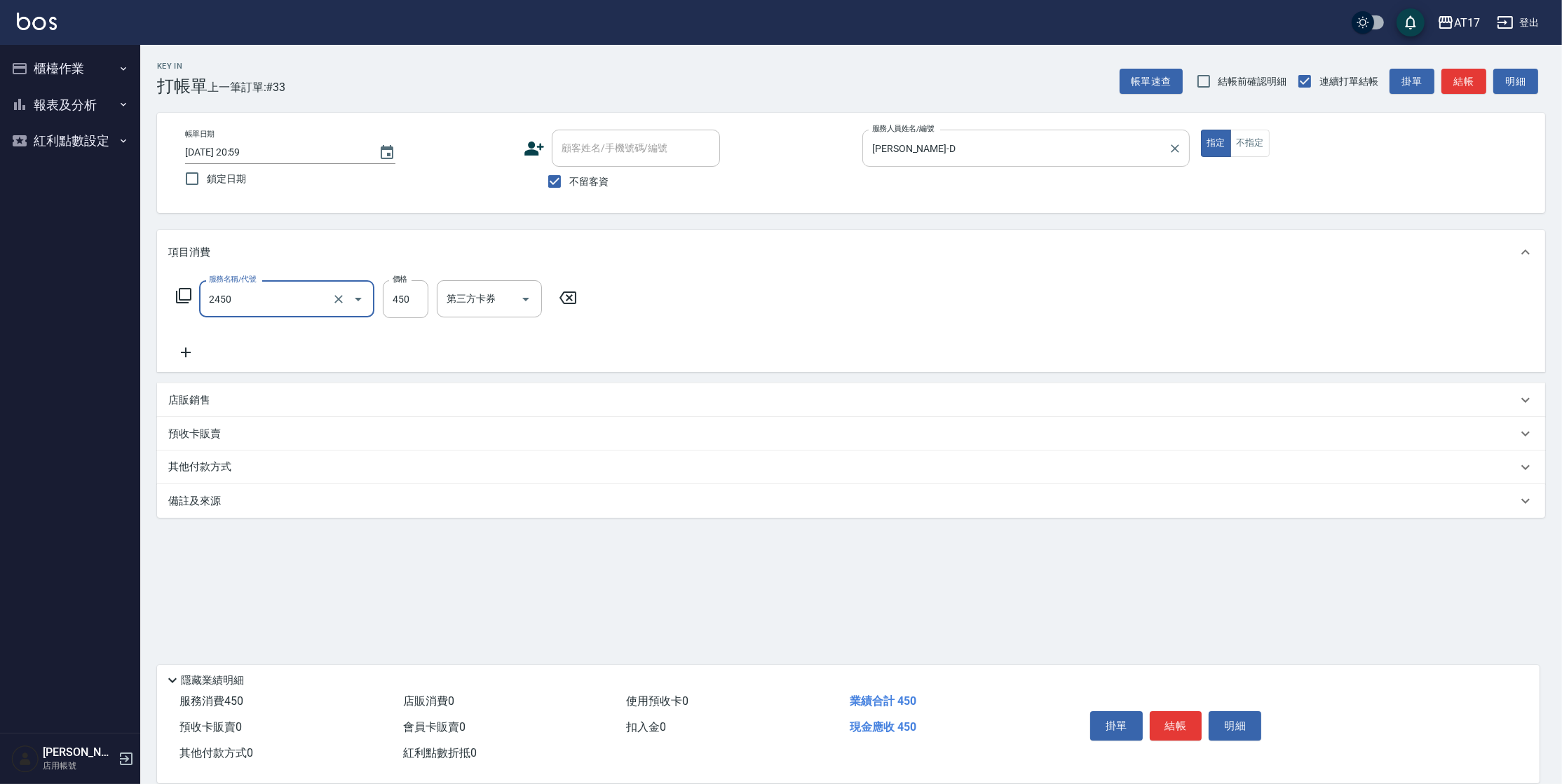
type input "C剪髮套餐(2450)"
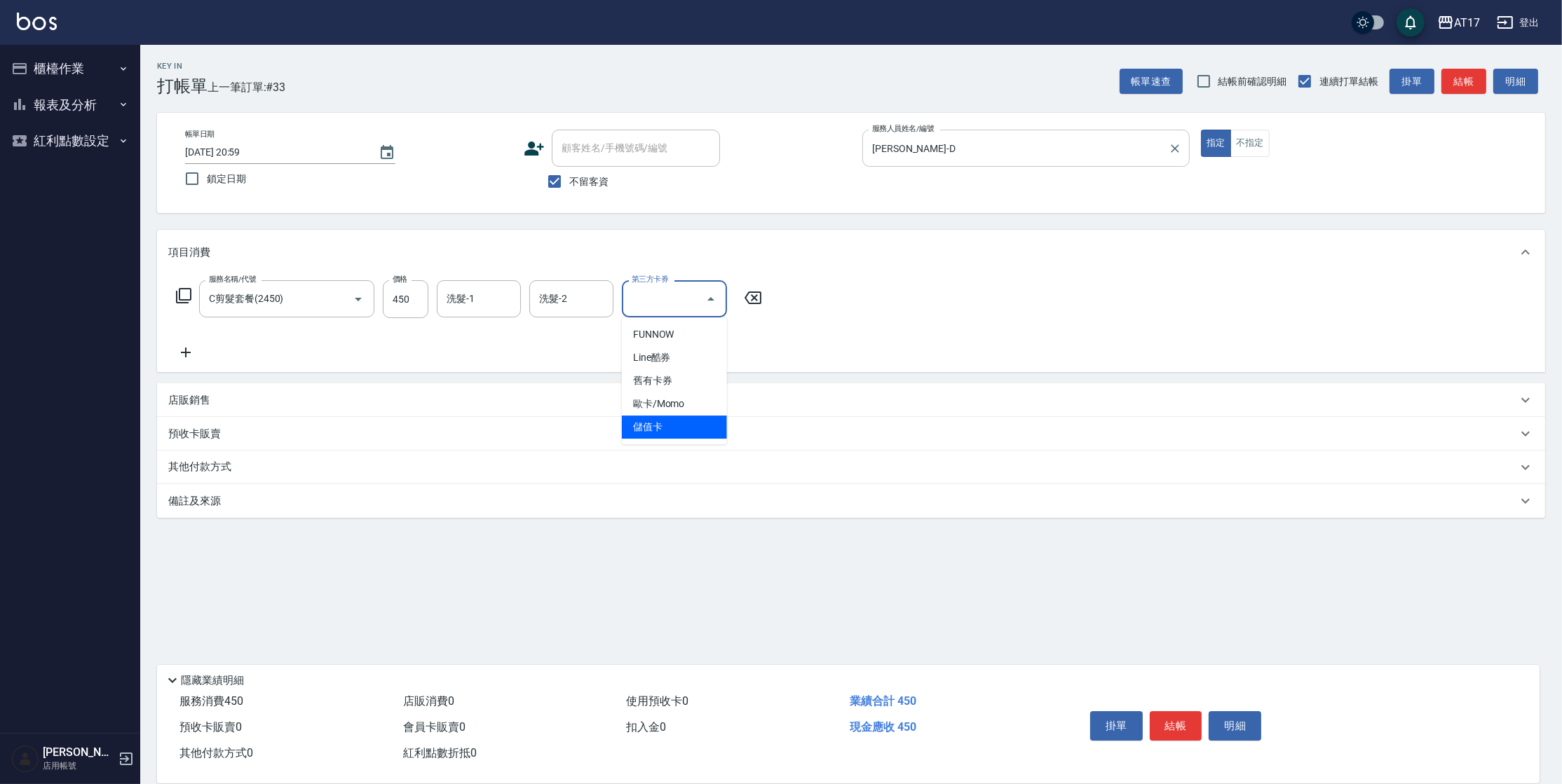
type input "儲值卡"
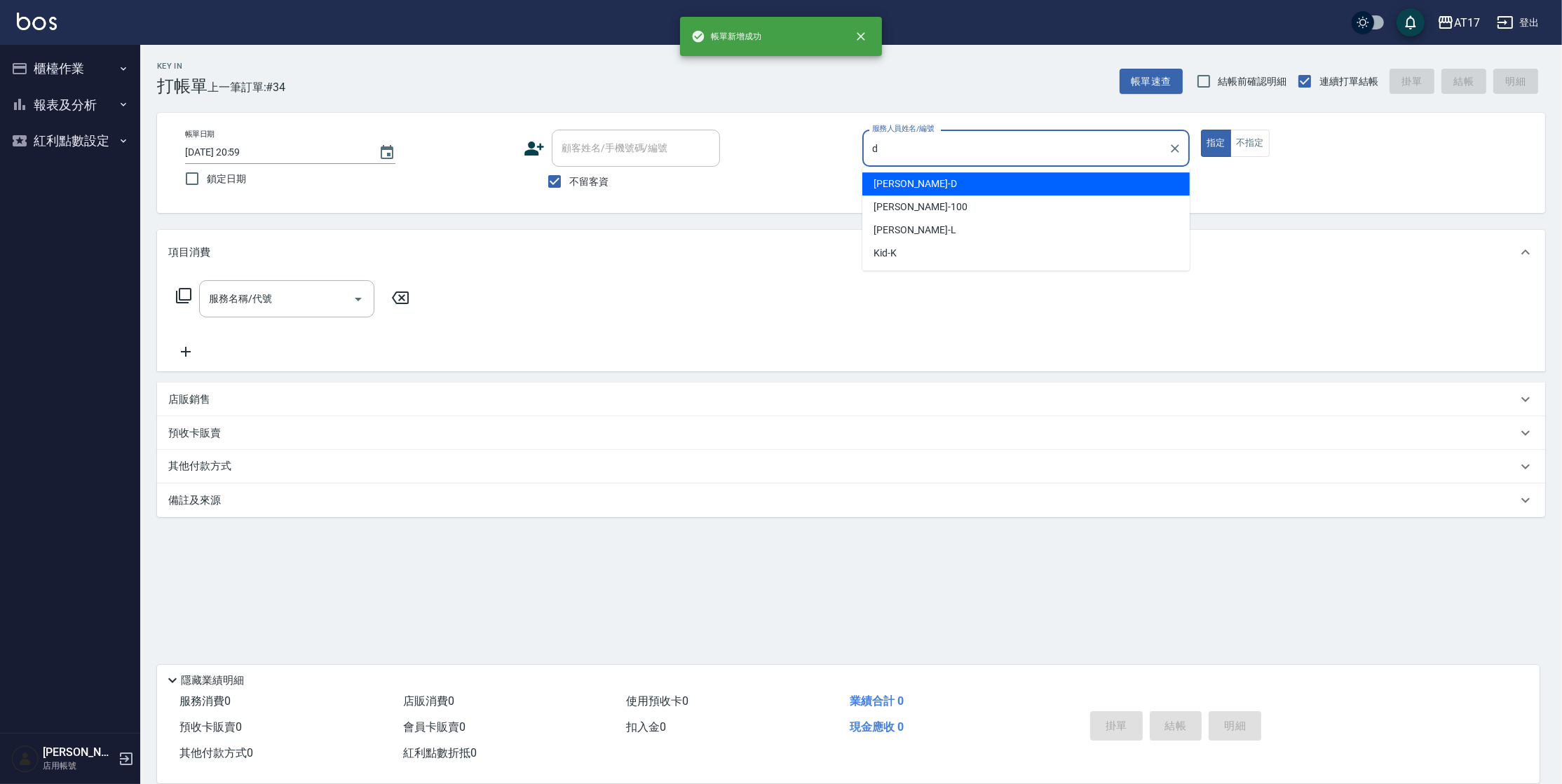
type input "[PERSON_NAME]-D"
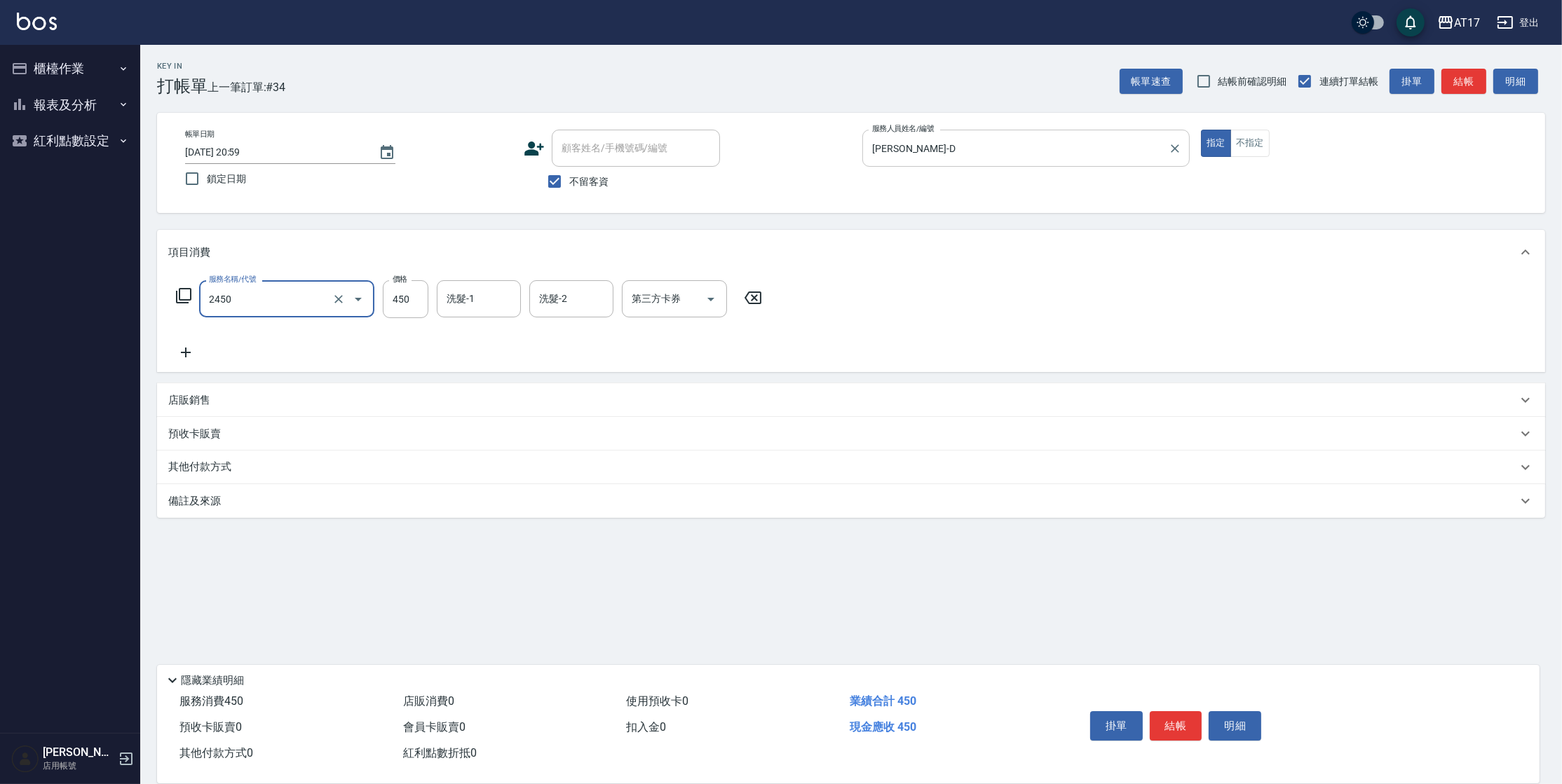
type input "C剪髮套餐(2450)"
type input "[PERSON_NAME]-25"
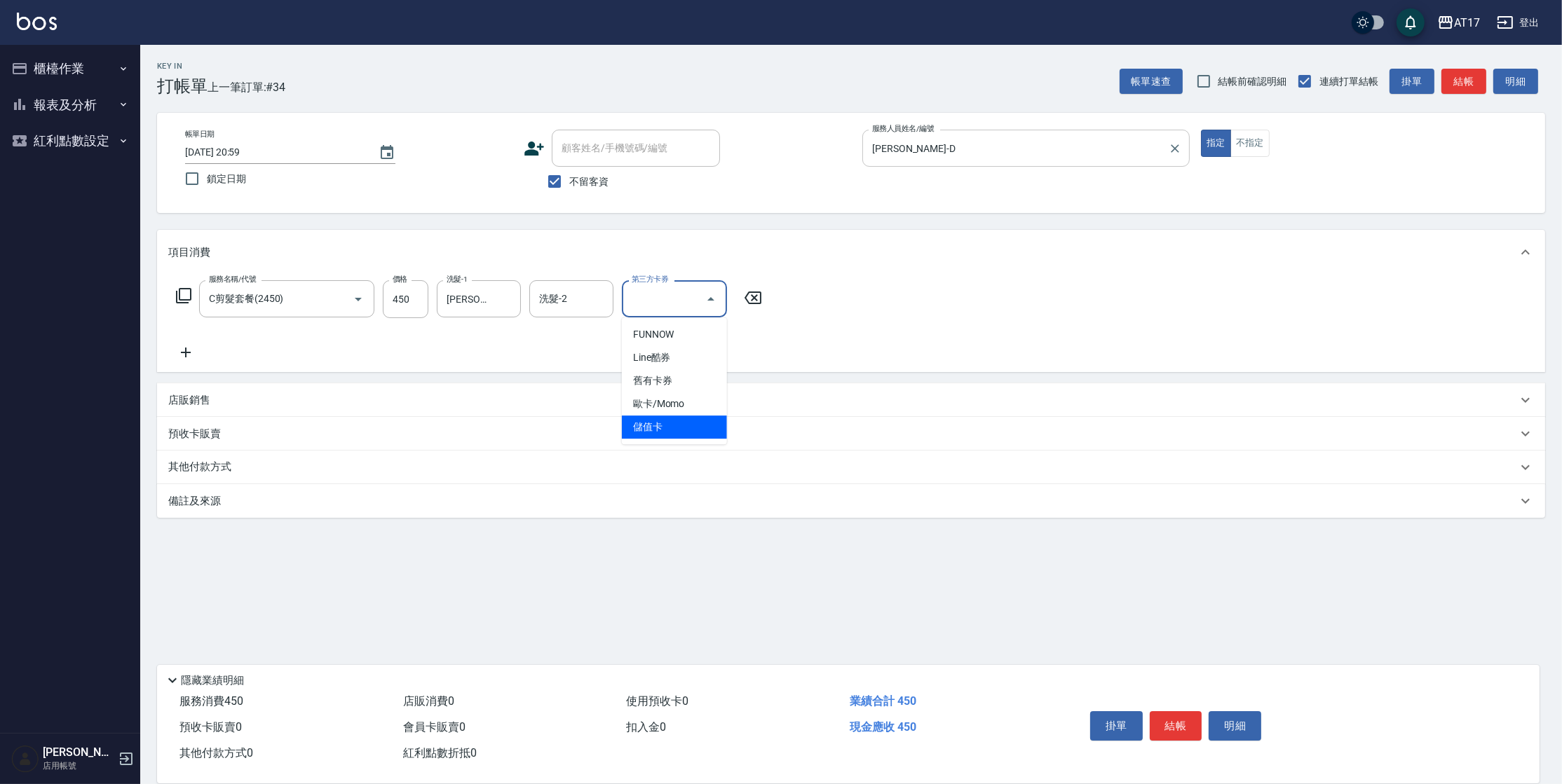
type input "儲值卡"
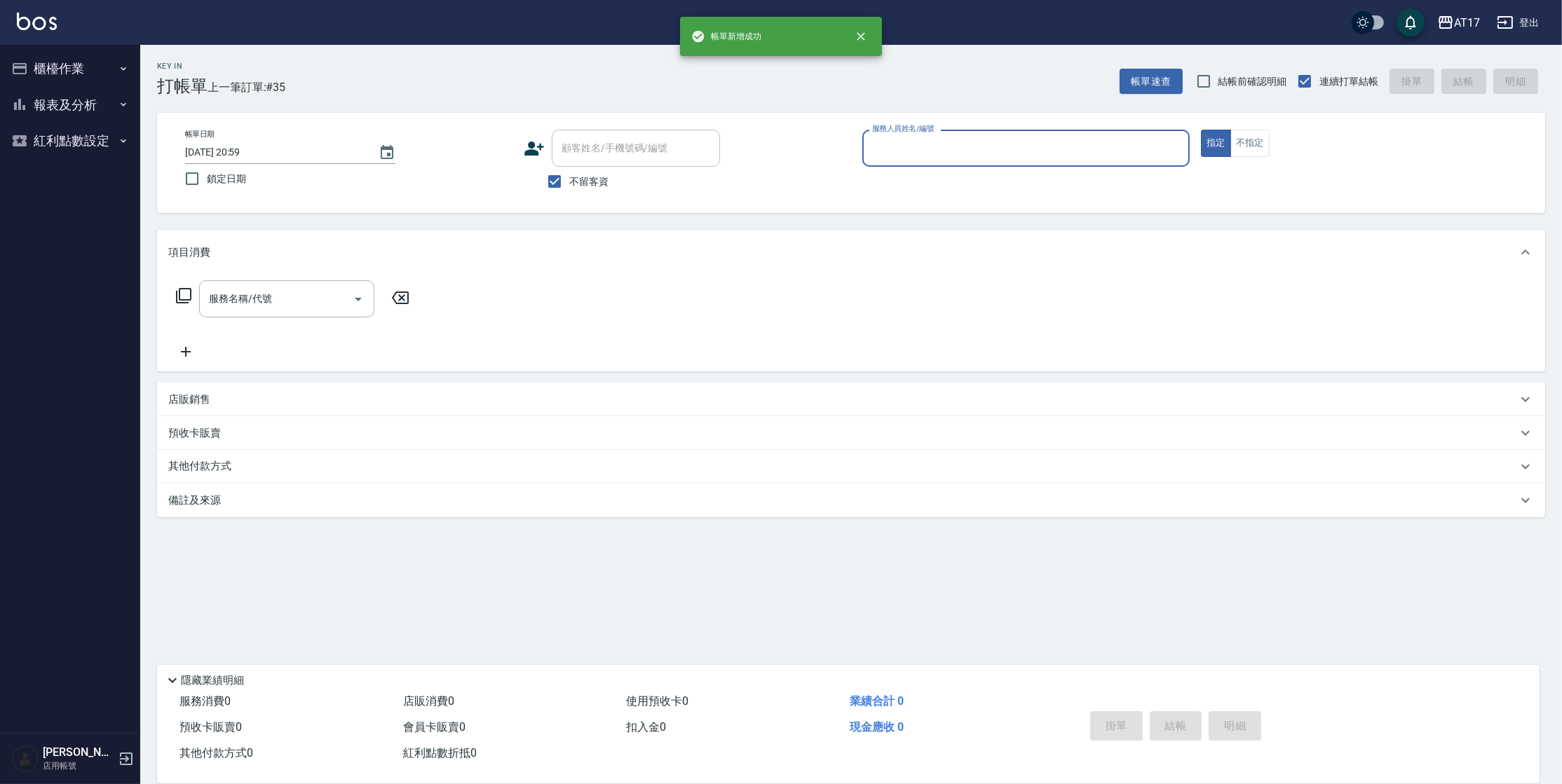
click at [88, 66] on button "櫃檯作業" at bounding box center [70, 69] width 129 height 36
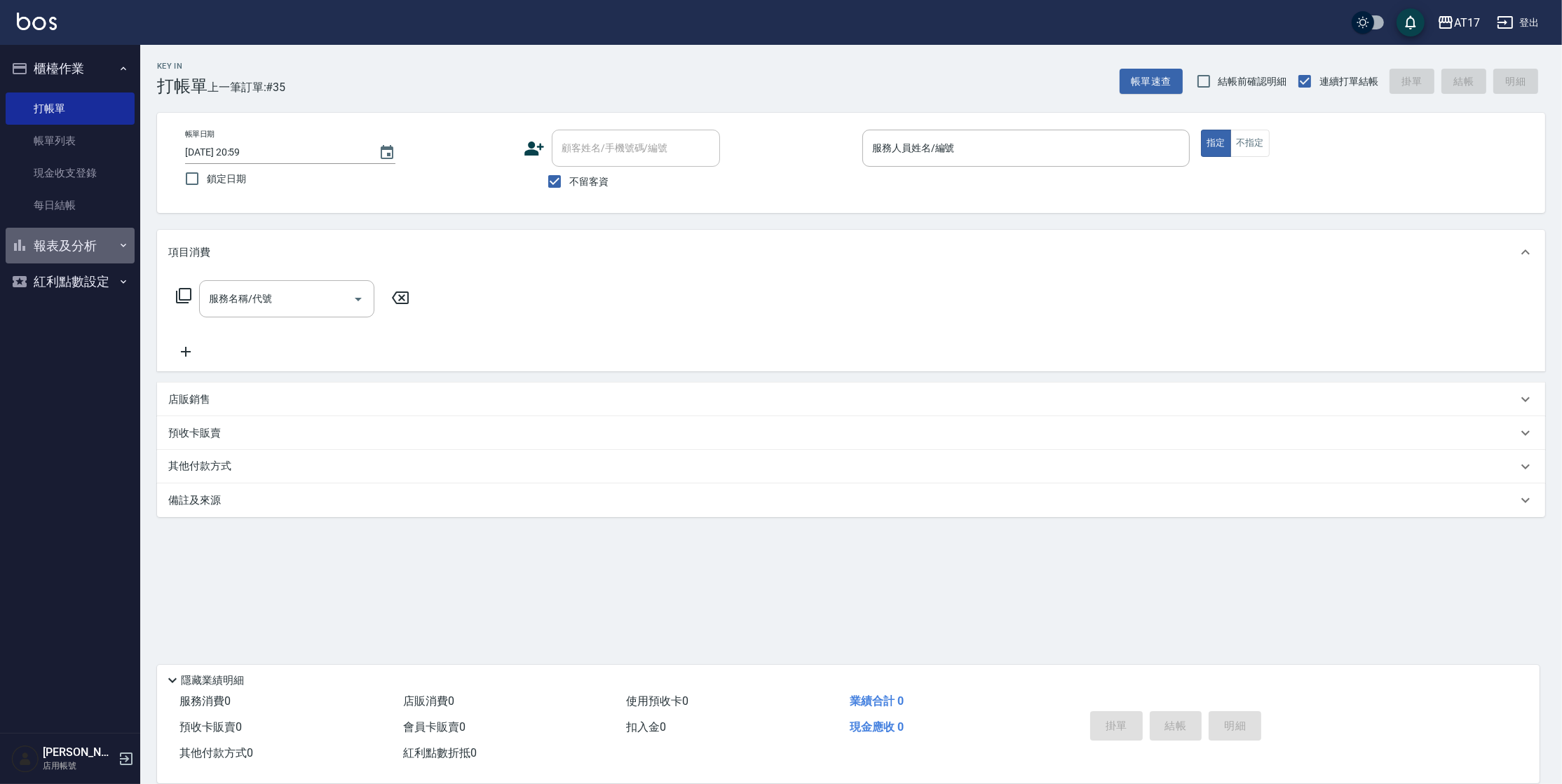
click at [91, 236] on button "報表及分析" at bounding box center [70, 245] width 129 height 36
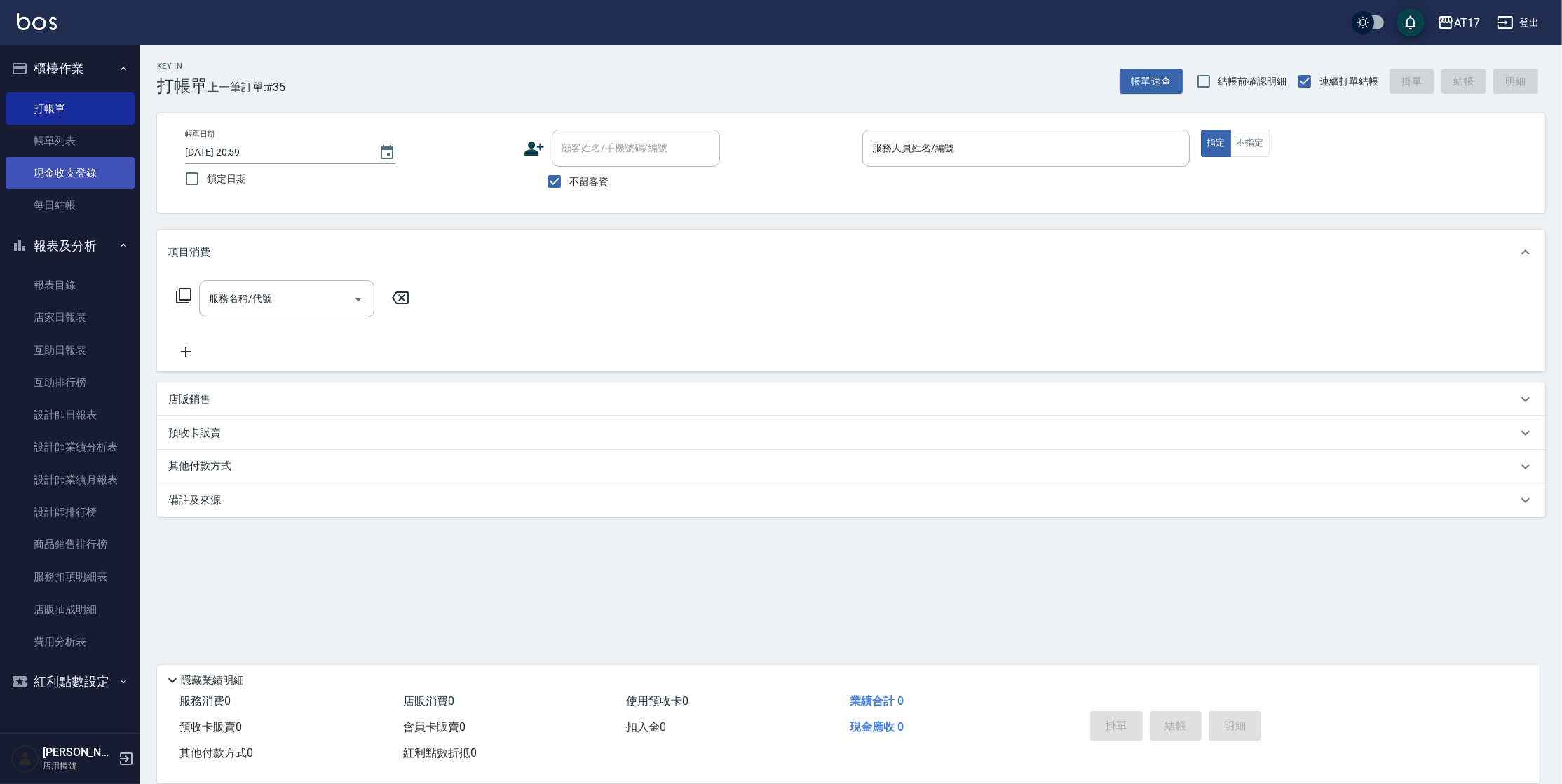
click at [100, 172] on link "現金收支登錄" at bounding box center [70, 173] width 129 height 32
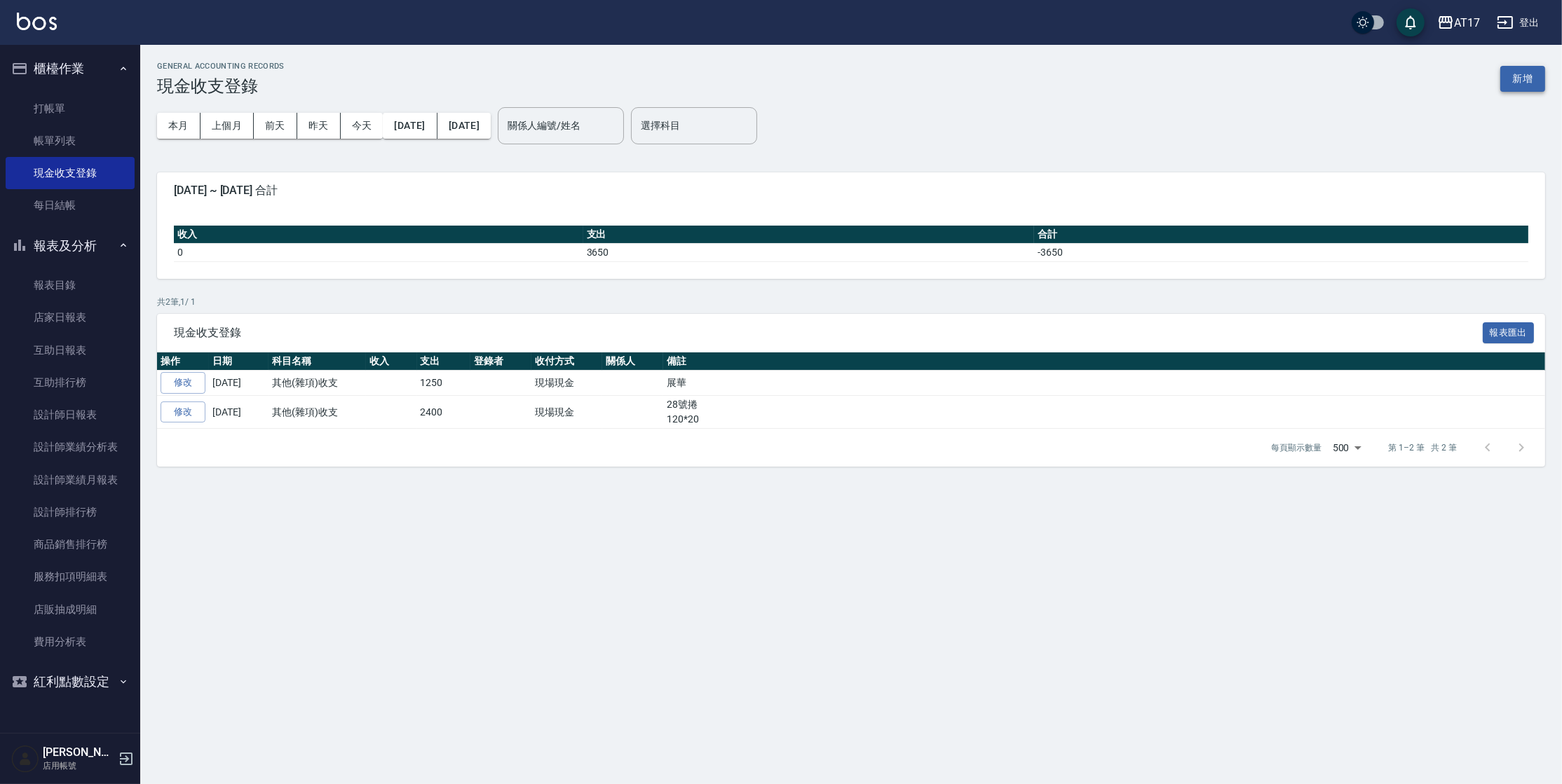
click at [1529, 82] on button "新增" at bounding box center [1522, 79] width 45 height 26
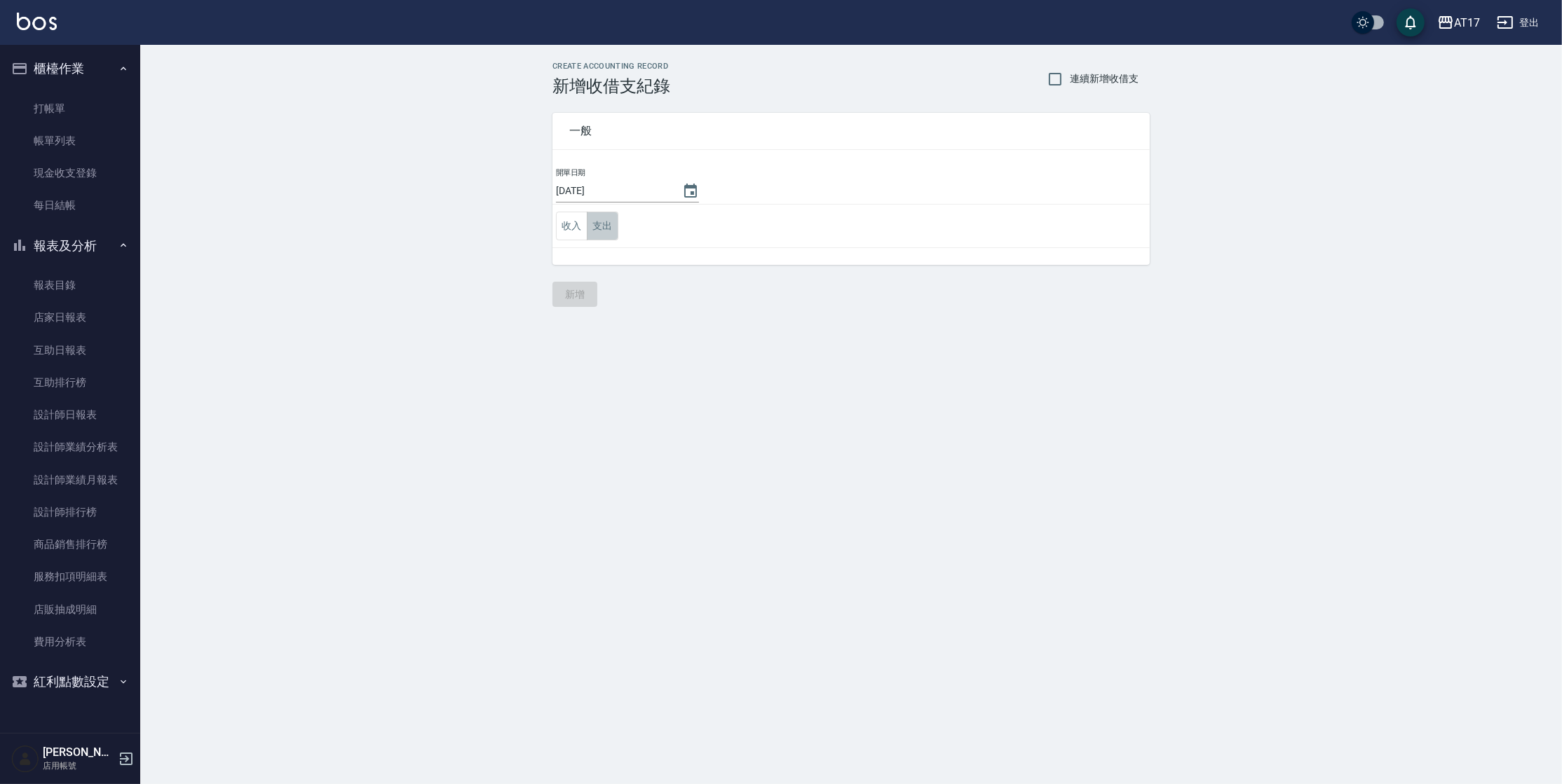
click at [607, 235] on button "支出" at bounding box center [602, 226] width 32 height 29
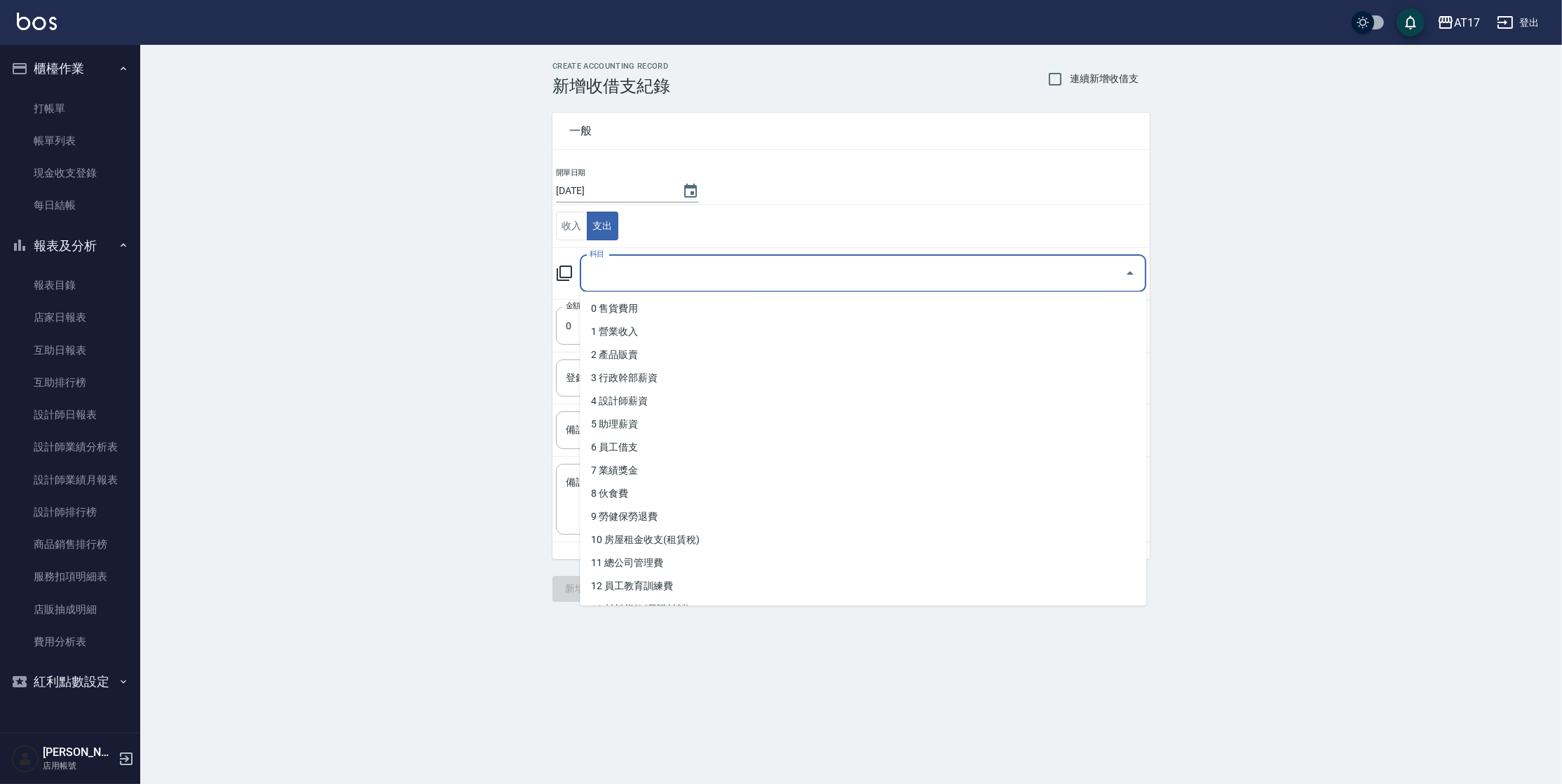
click at [624, 274] on input "科目" at bounding box center [852, 273] width 533 height 24
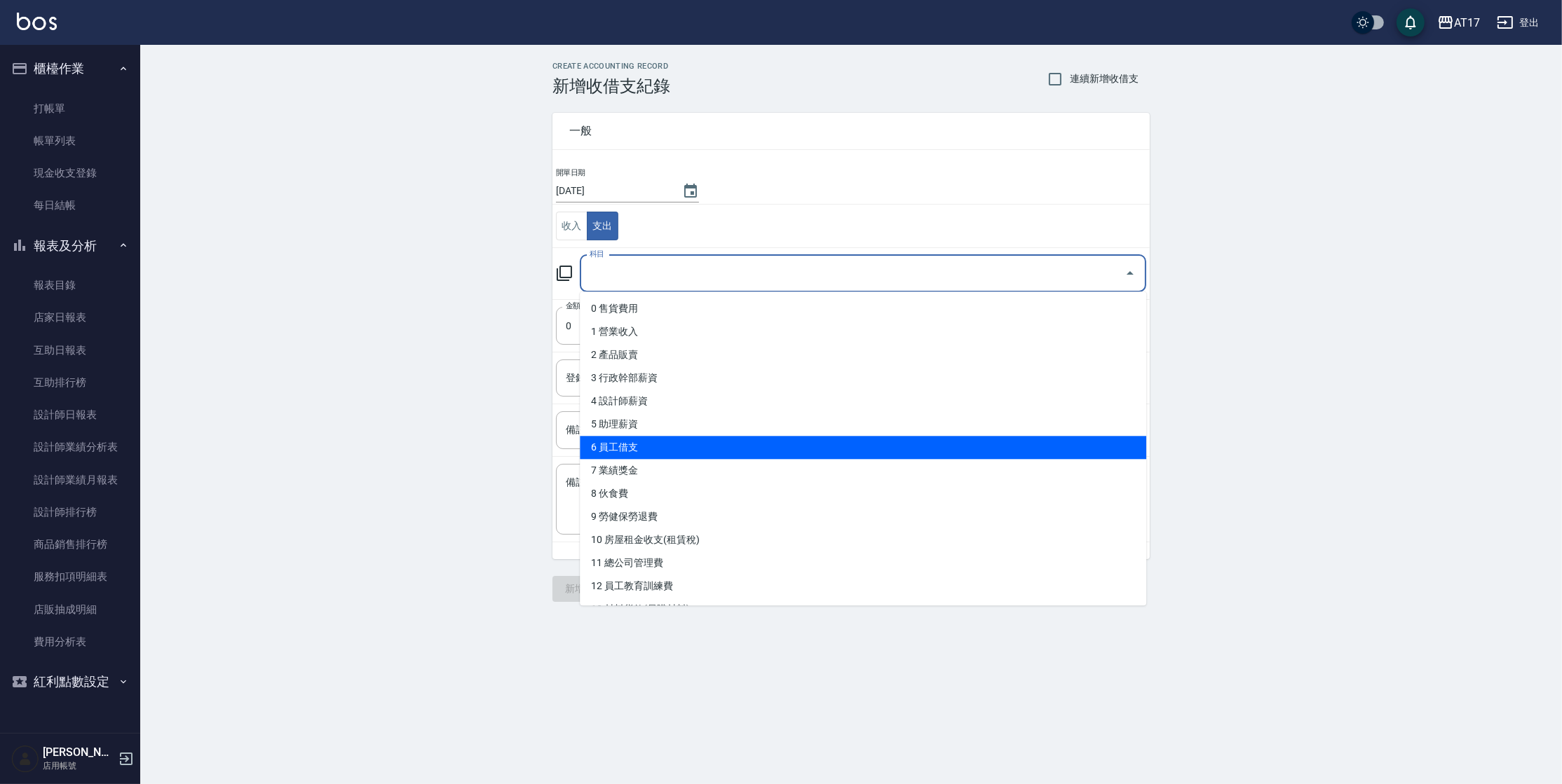
click at [665, 442] on li "6 員工借支" at bounding box center [862, 447] width 566 height 23
type input "6 員工借支"
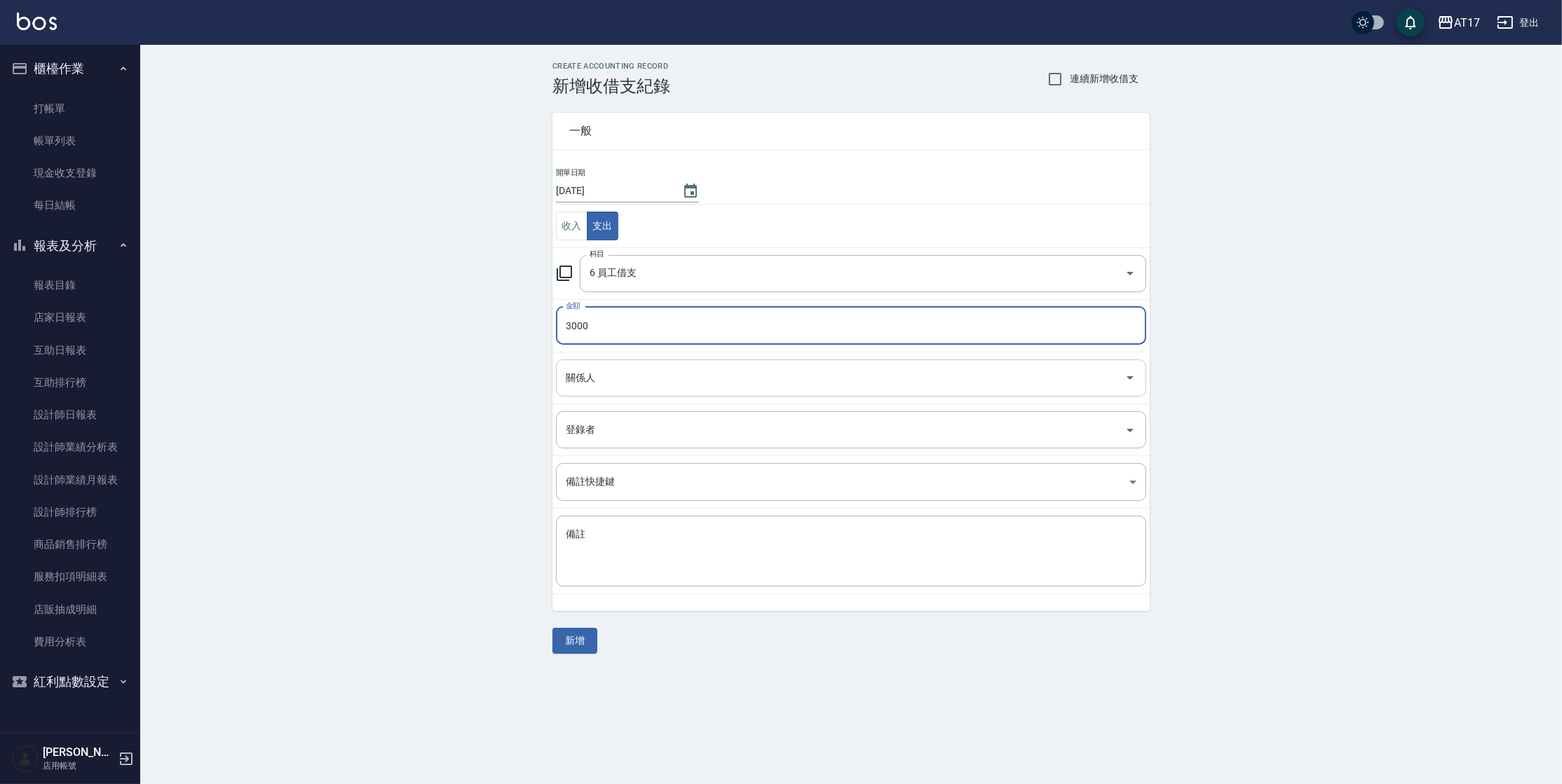
type input "3000"
click at [679, 384] on input "關係人" at bounding box center [840, 378] width 557 height 24
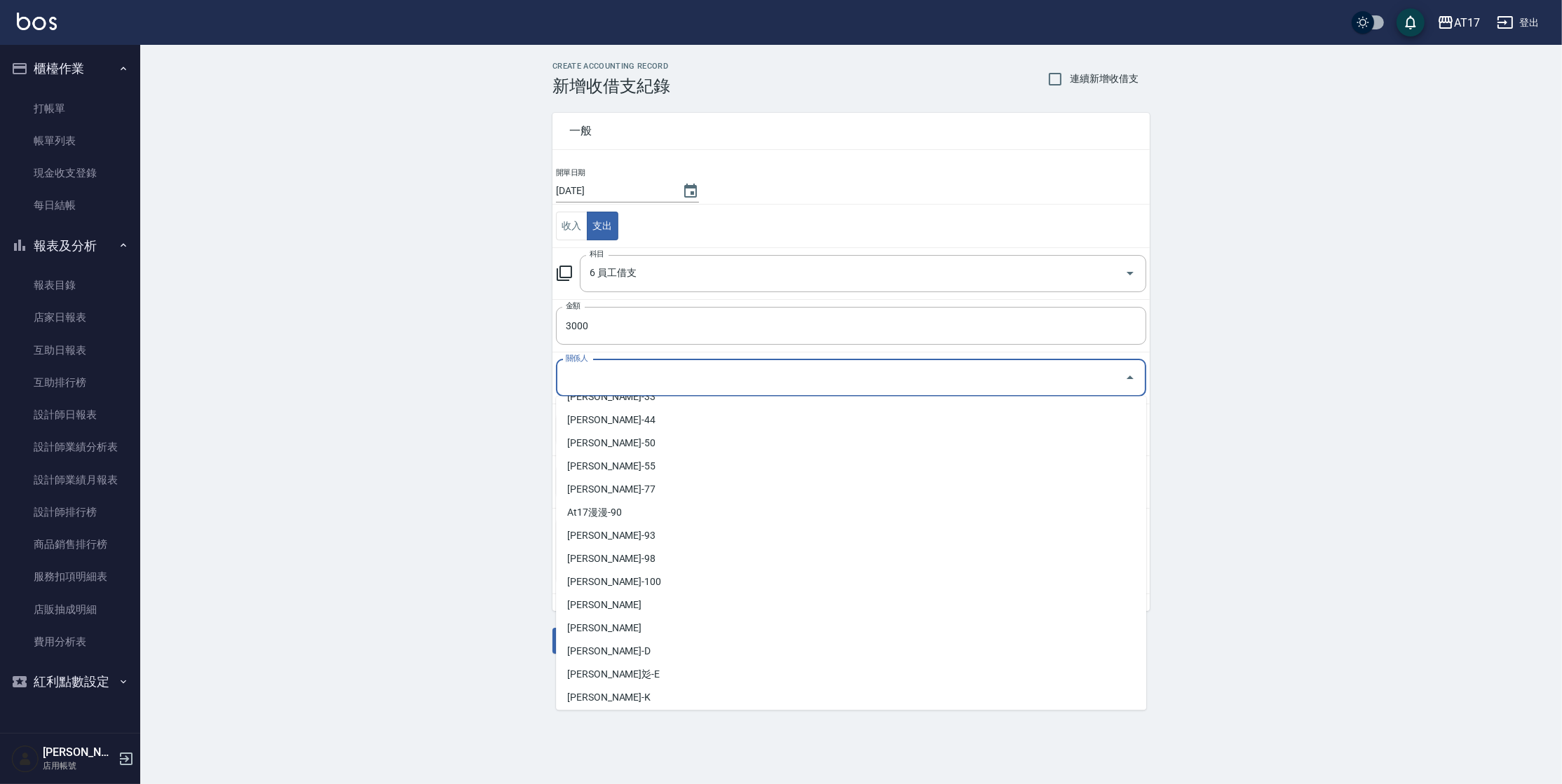
scroll to position [179, 0]
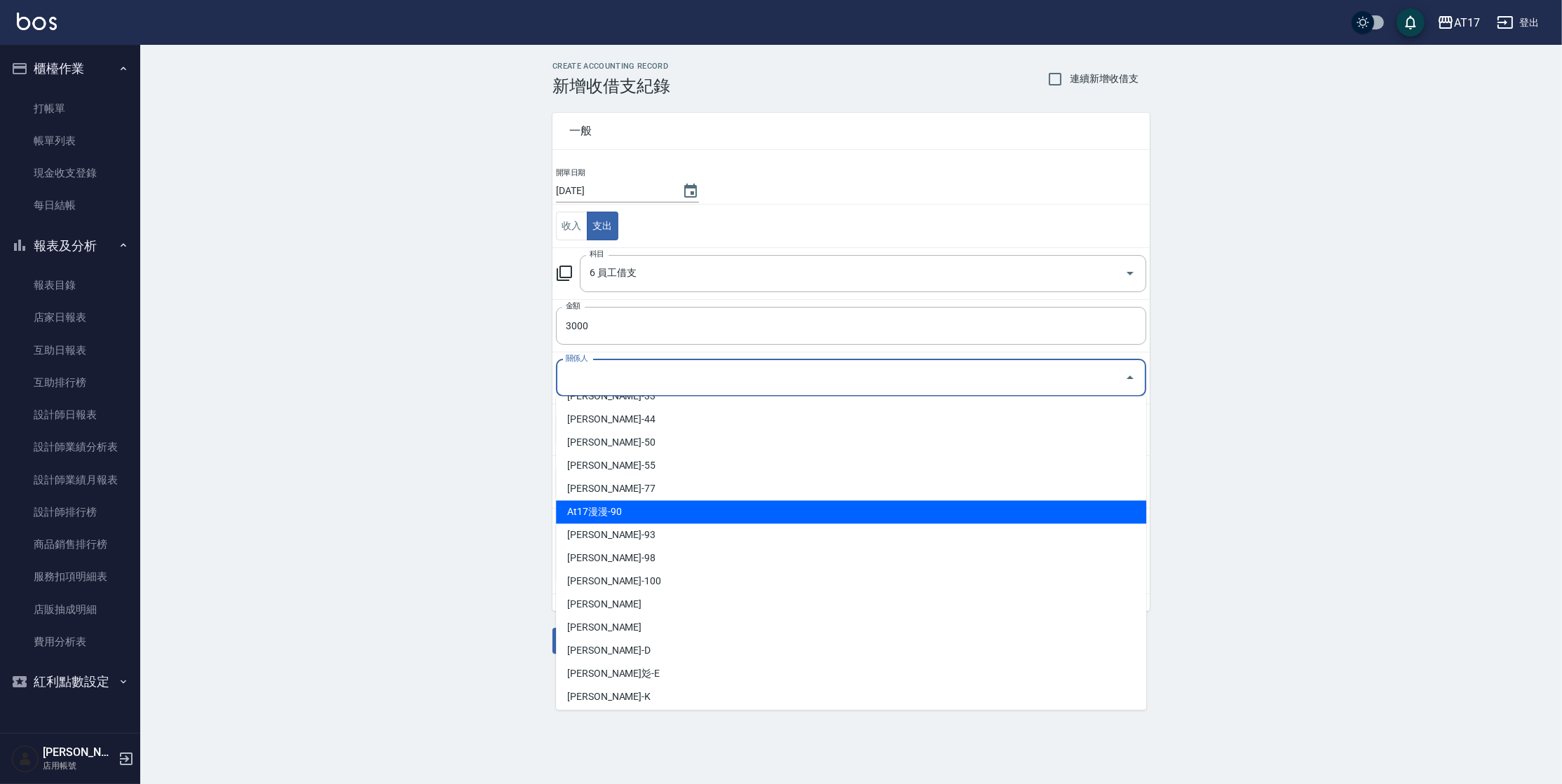
drag, startPoint x: 1146, startPoint y: 505, endPoint x: 1146, endPoint y: 572, distance: 67.0
click at [1146, 572] on ul "[PERSON_NAME]-4 思思-5 第一事業部 (勿刪)-10 [PERSON_NAME]-22 [PERSON_NAME]-25 [PERSON_NA…" at bounding box center [851, 553] width 590 height 314
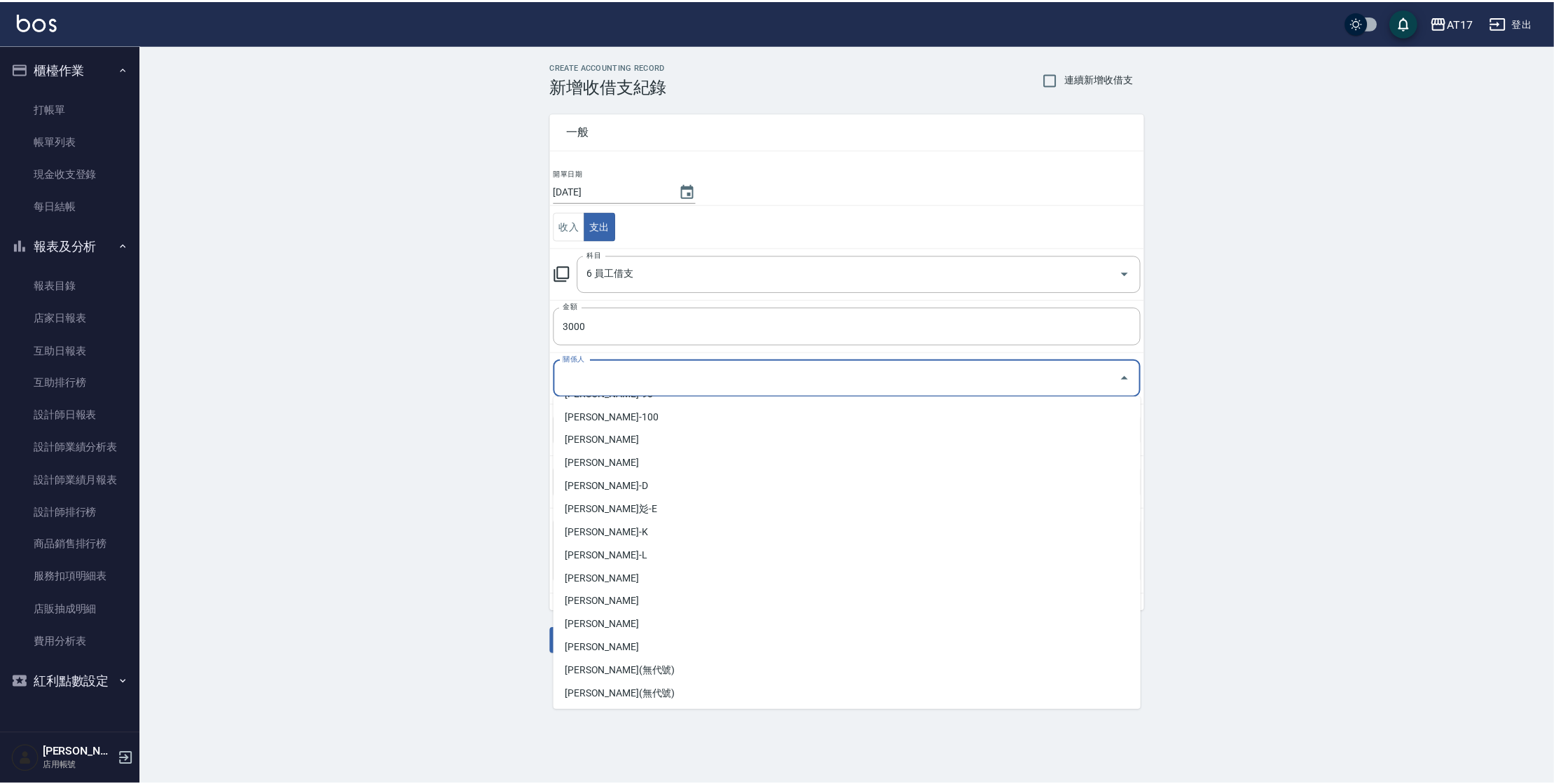
scroll to position [344, 0]
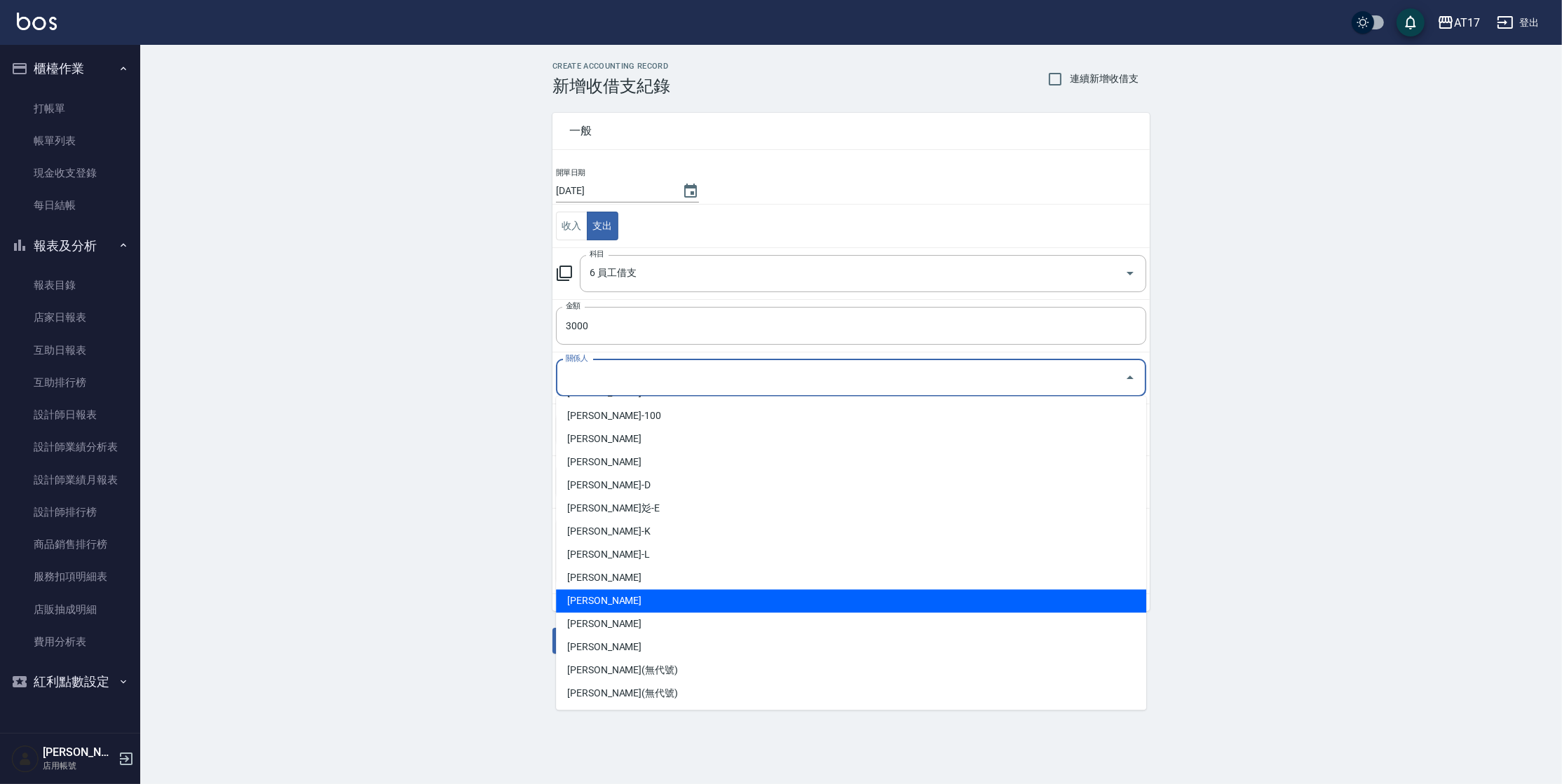
click at [972, 597] on li "[PERSON_NAME]" at bounding box center [851, 600] width 590 height 23
type input "[PERSON_NAME]"
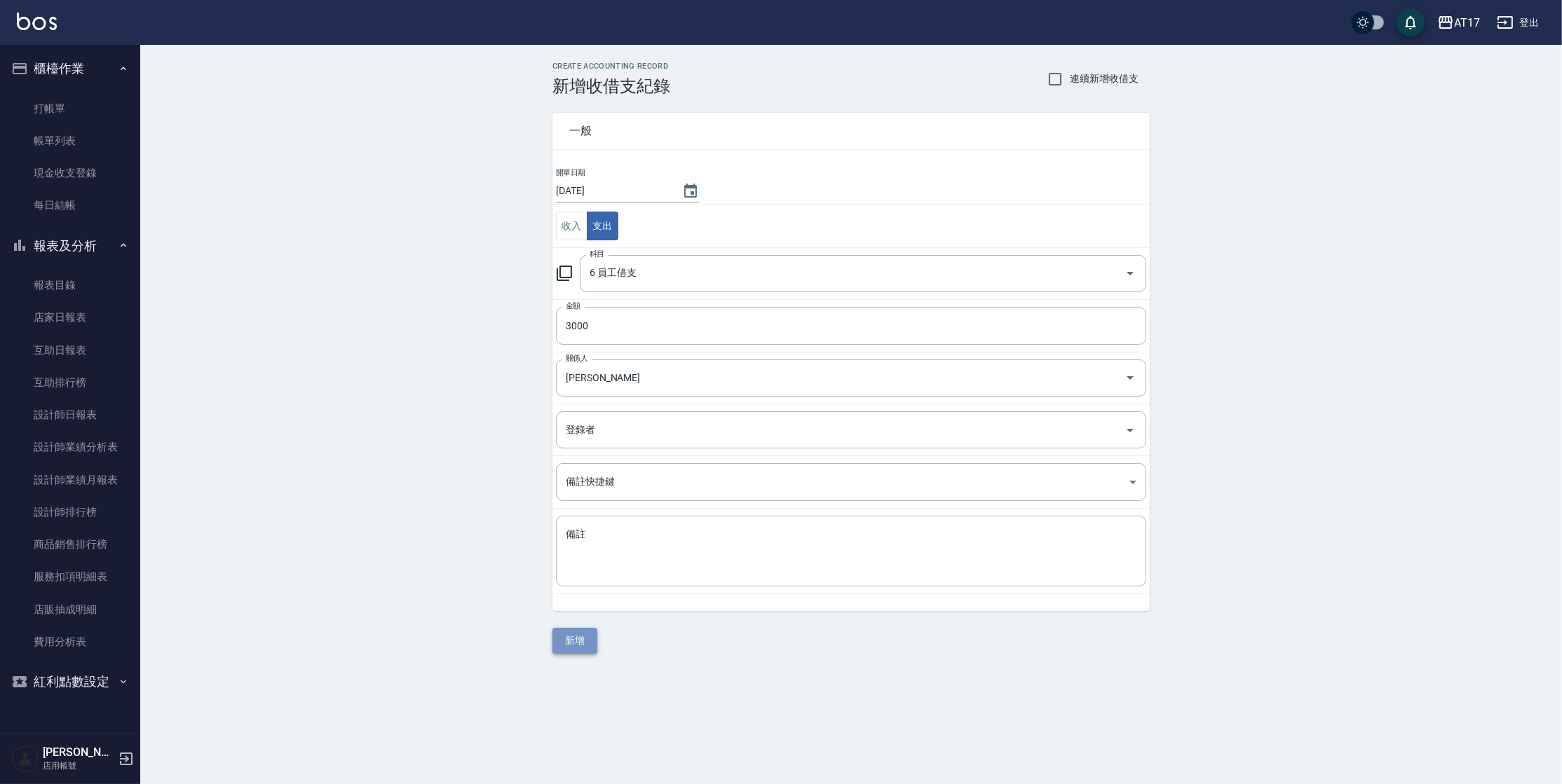
click at [583, 645] on button "新增" at bounding box center [574, 640] width 45 height 26
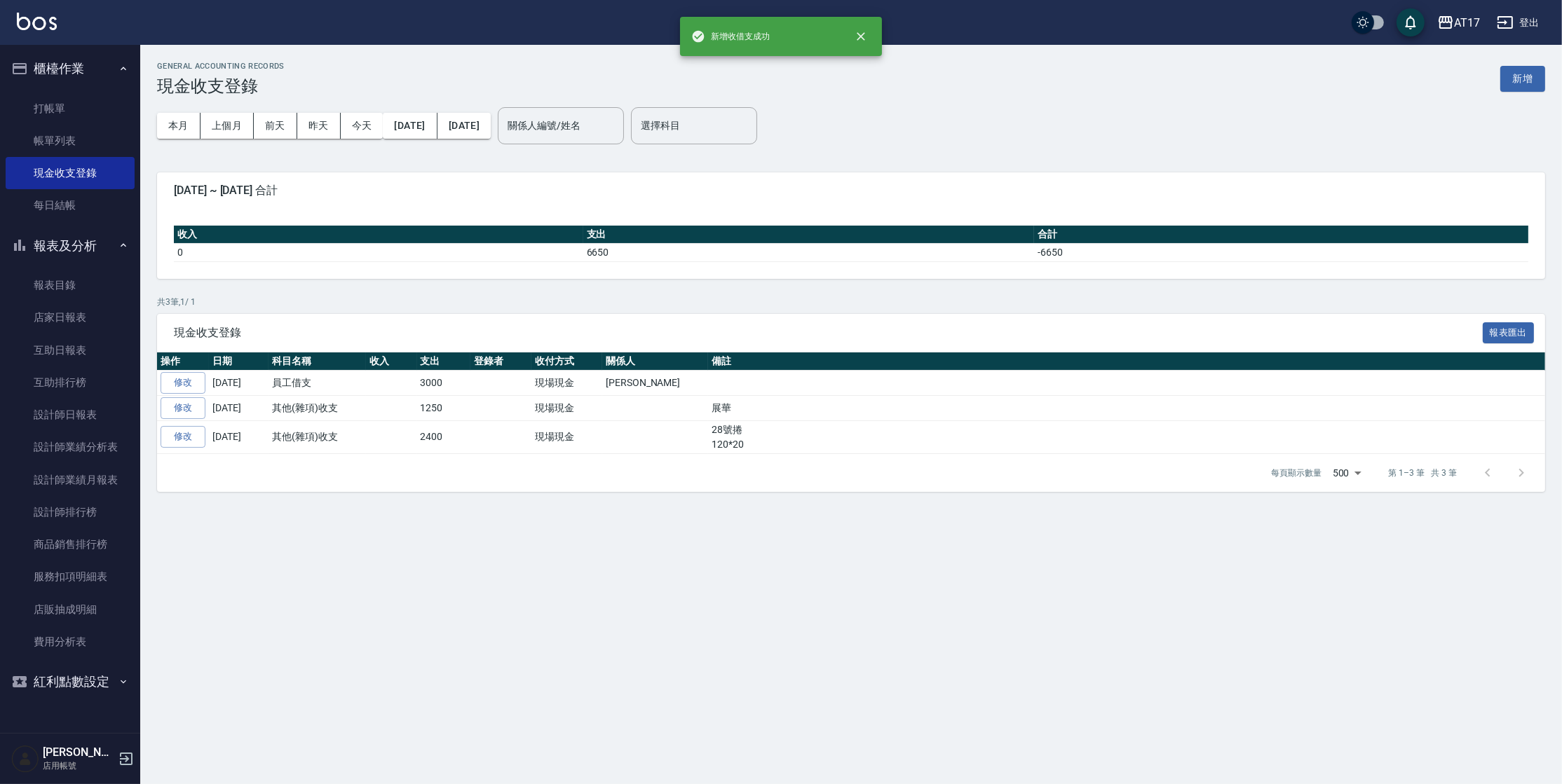
click at [991, 558] on div "GENERAL ACCOUNTING RECORDS 現金收支登錄 新增 本月 上個月 [DATE] [DATE] [DATE] [DATE] [DATE] …" at bounding box center [781, 392] width 1562 height 784
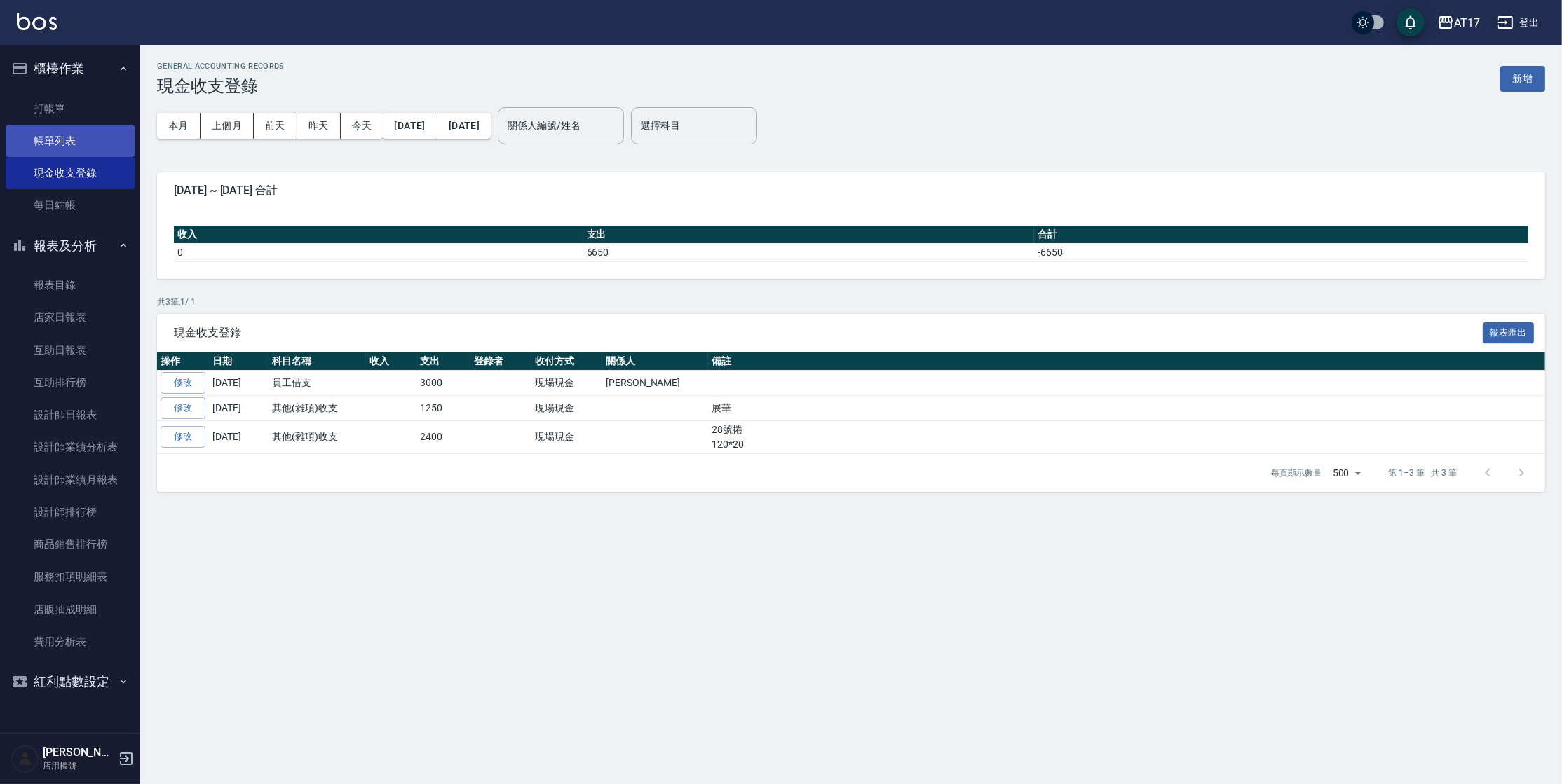
click at [82, 152] on link "帳單列表" at bounding box center [70, 140] width 129 height 32
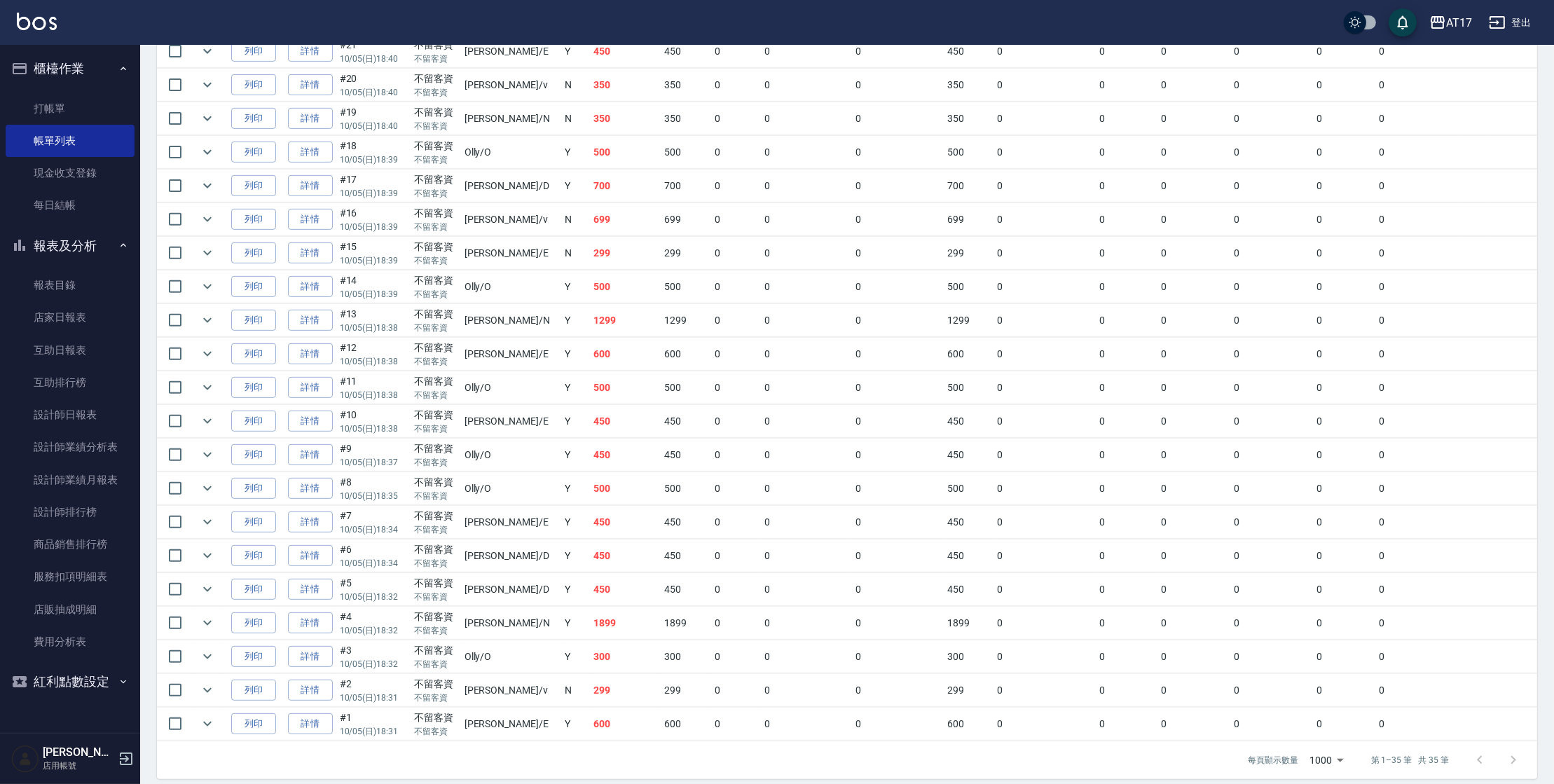
scroll to position [865, 0]
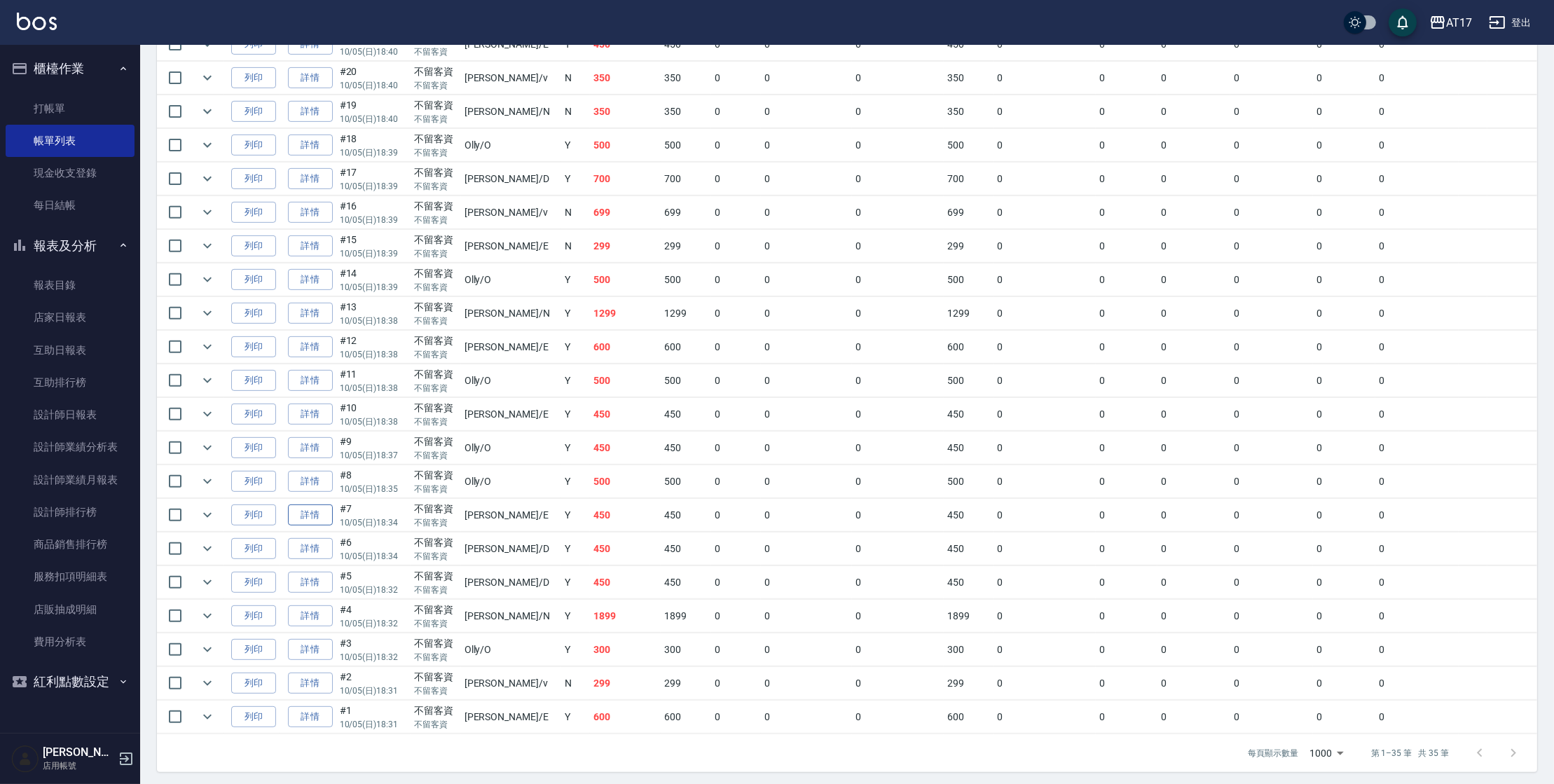
click at [307, 510] on link "詳情" at bounding box center [310, 515] width 45 height 22
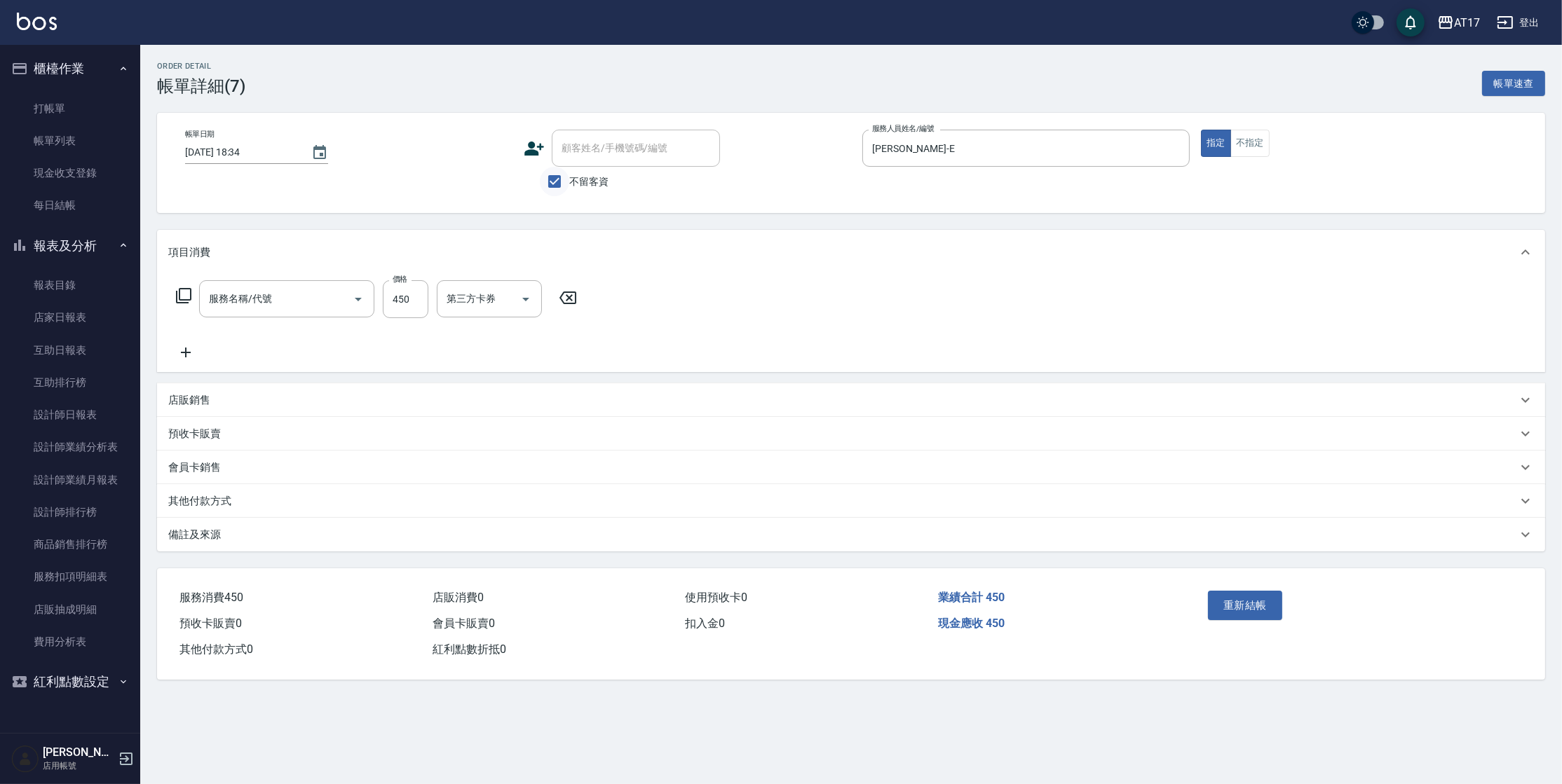
type input "[DATE] 18:34"
checkbox input "true"
type input "[PERSON_NAME]-E"
type input "C剪髮套餐(2450)"
click at [416, 304] on input "450" at bounding box center [405, 299] width 45 height 38
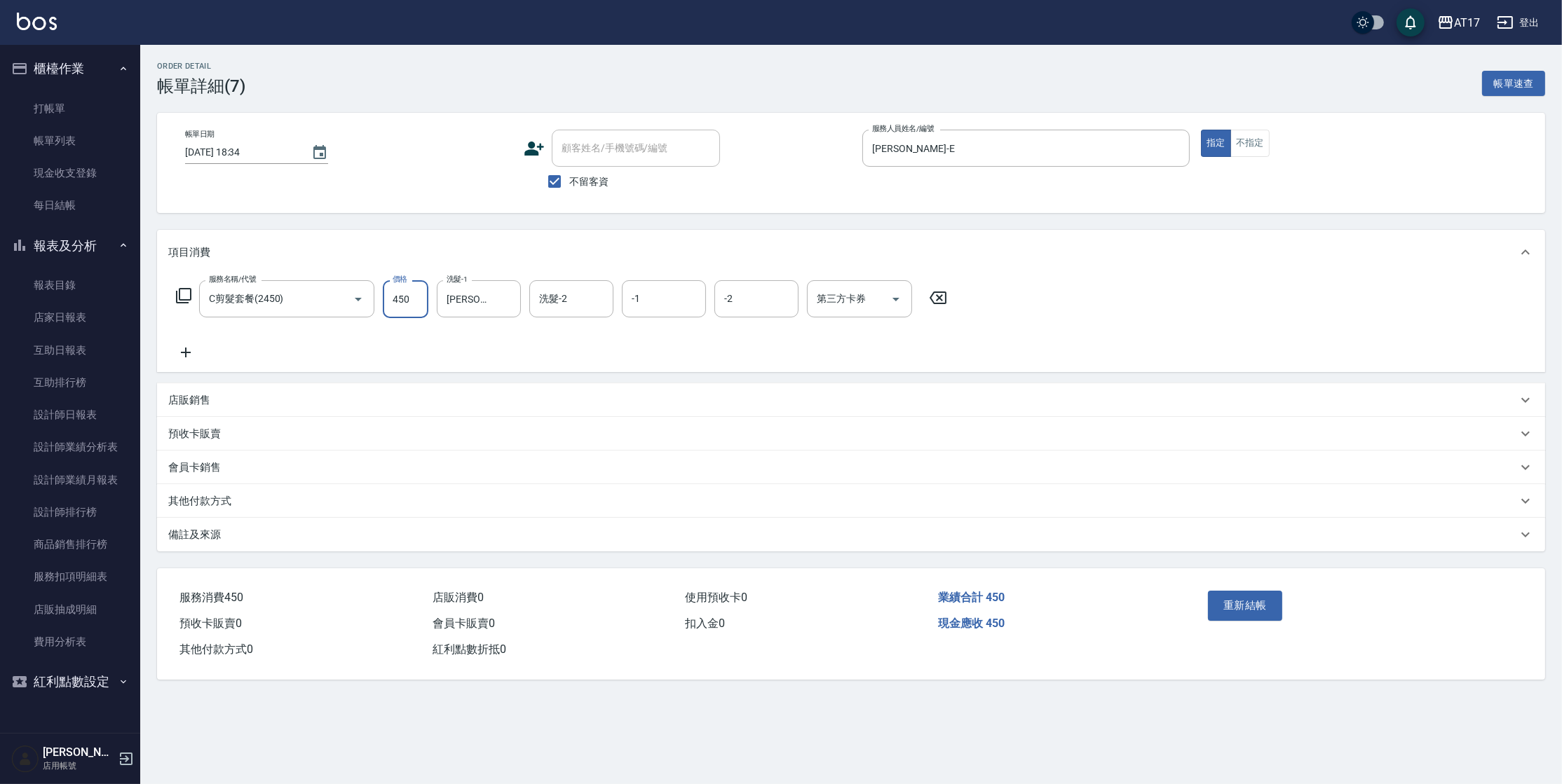
click at [416, 304] on input "450" at bounding box center [405, 299] width 45 height 38
type input "300"
click at [1235, 589] on div "重新結帳" at bounding box center [1279, 616] width 155 height 61
click at [1236, 605] on button "重新結帳" at bounding box center [1245, 605] width 74 height 29
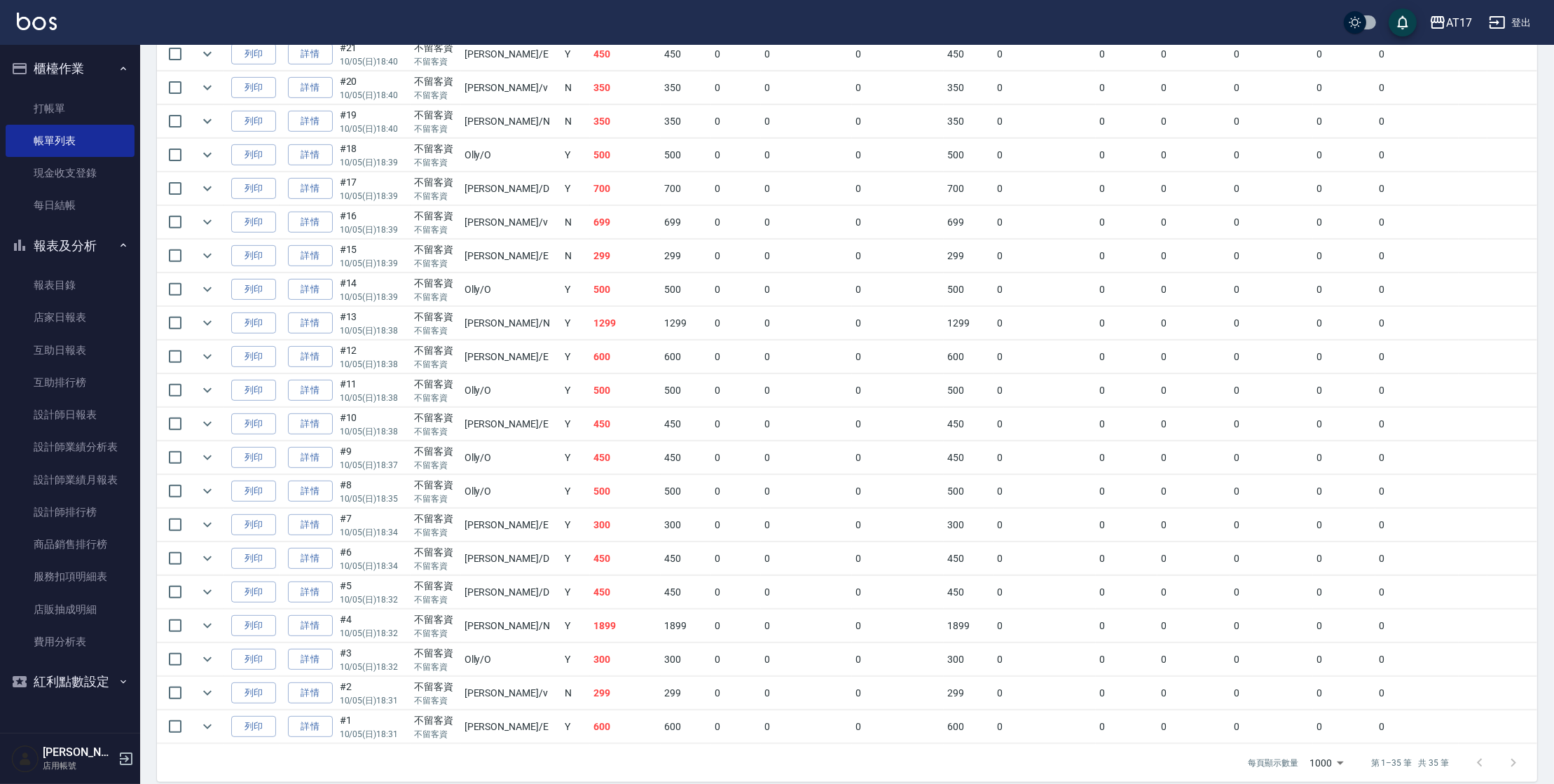
scroll to position [865, 0]
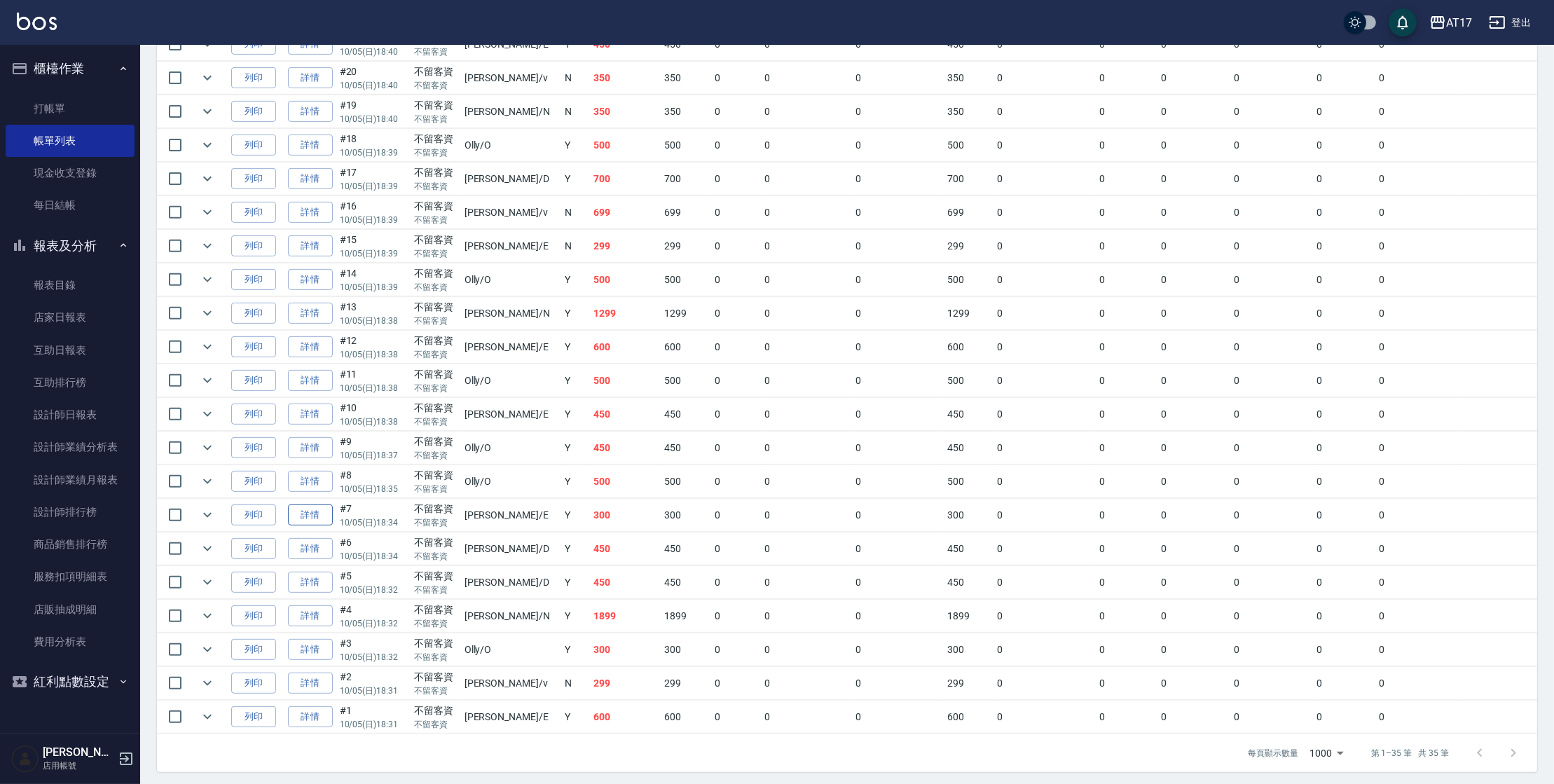
click at [320, 510] on link "詳情" at bounding box center [310, 515] width 45 height 22
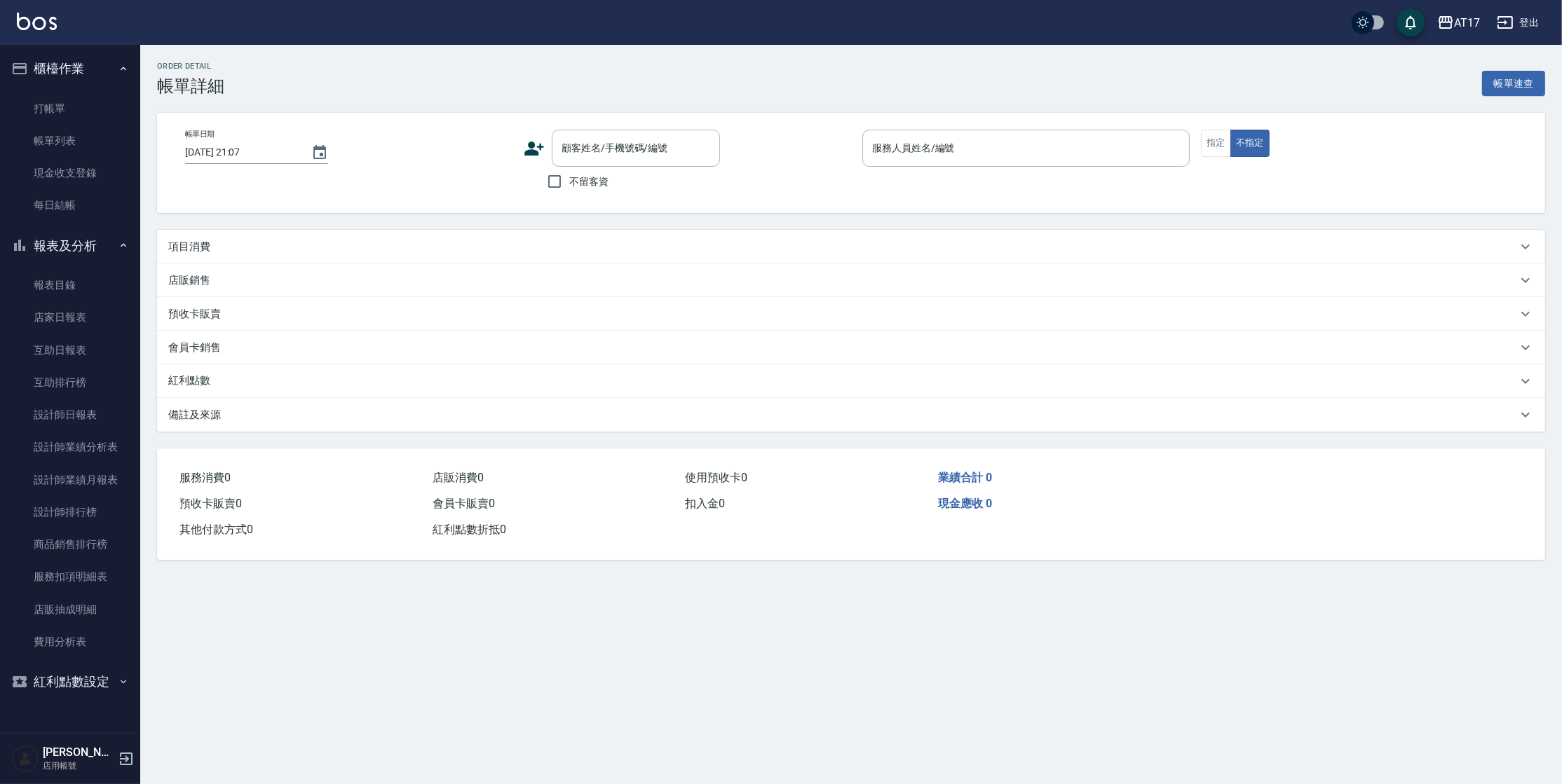
type input "[DATE] 18:34"
checkbox input "true"
type input "[PERSON_NAME]-E"
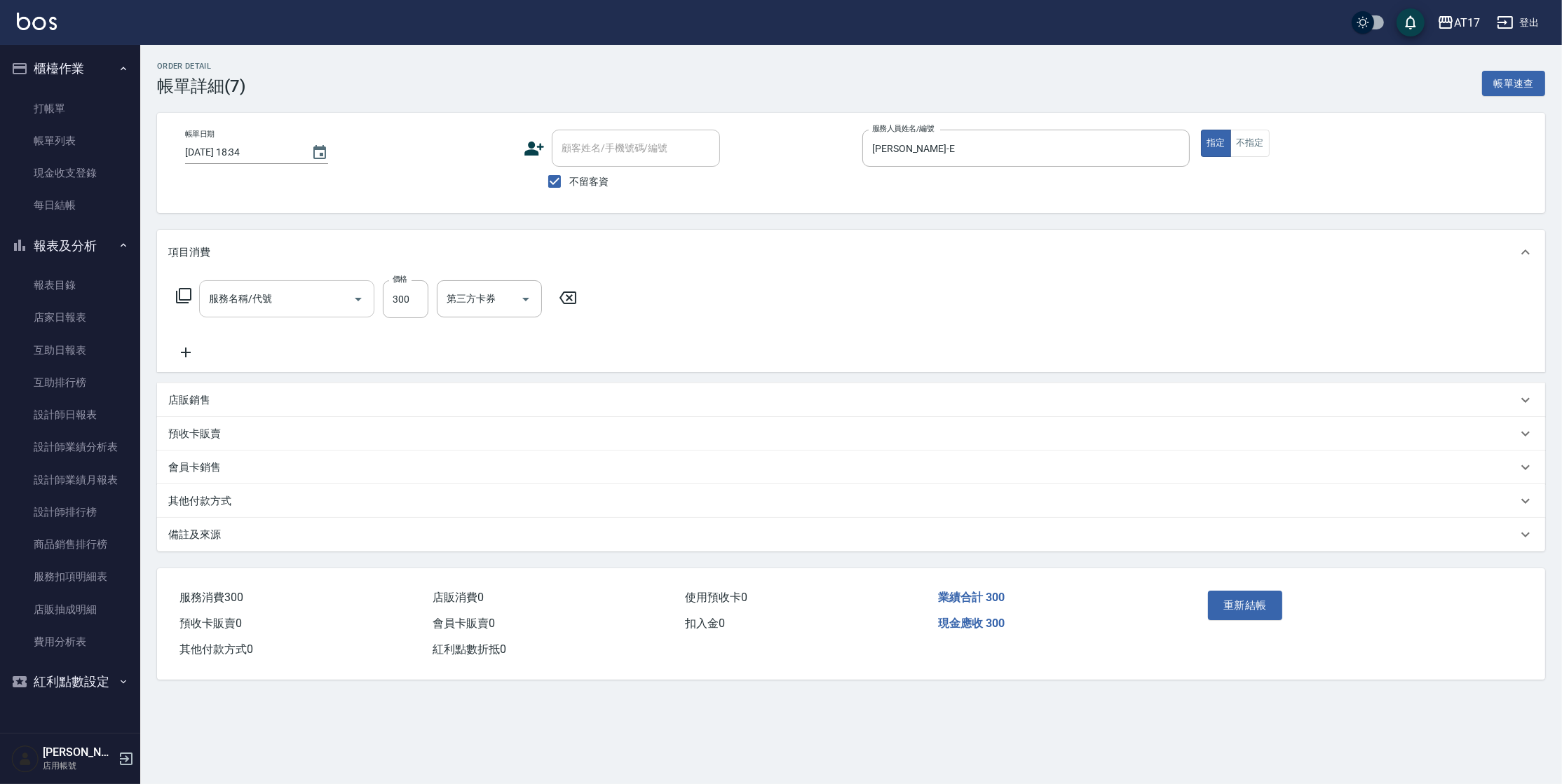
type input "C剪髮套餐(2450)"
click at [402, 298] on input "300" at bounding box center [405, 299] width 45 height 38
type input "450"
click at [1250, 605] on button "重新結帳" at bounding box center [1245, 605] width 74 height 29
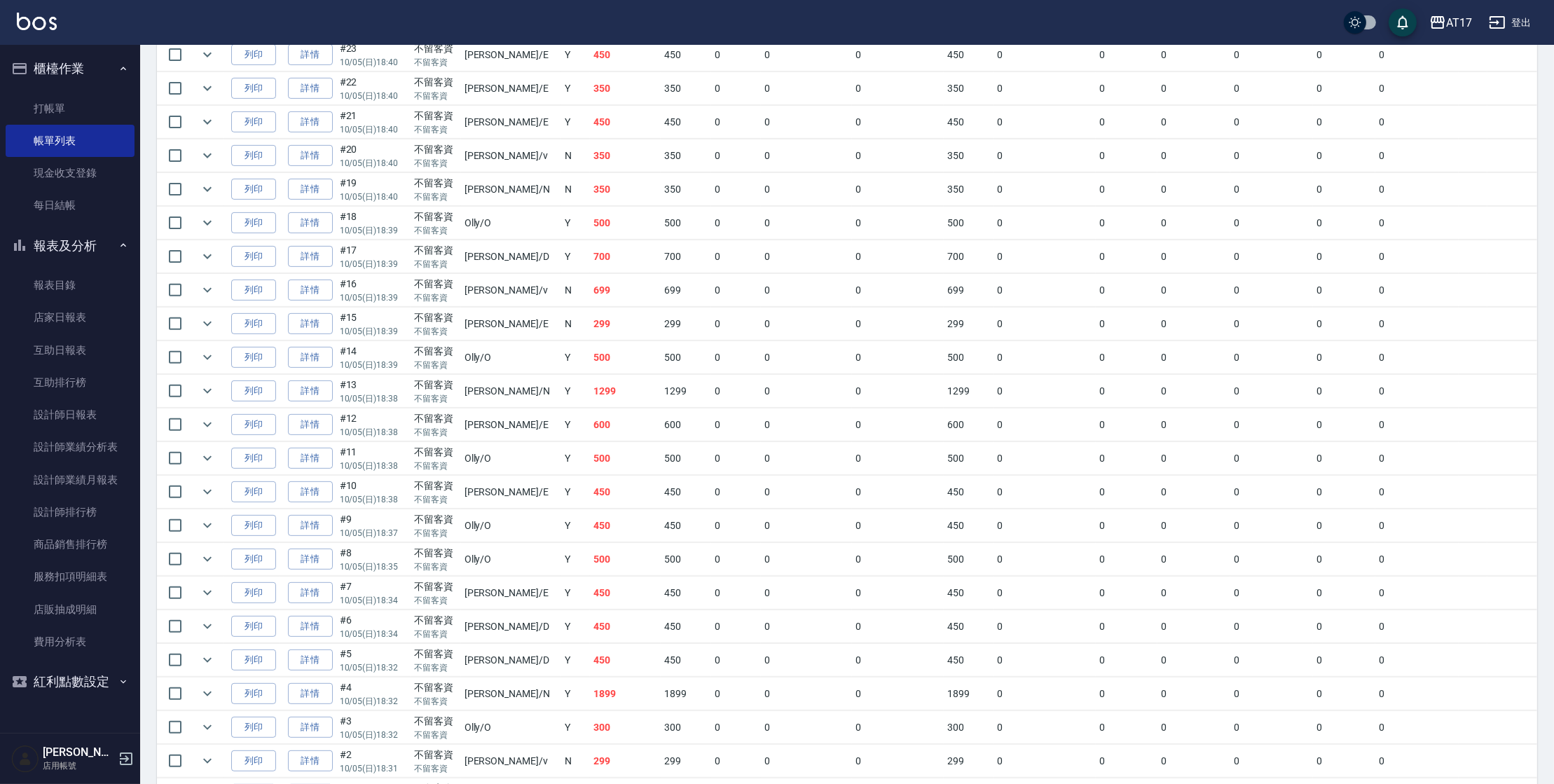
scroll to position [865, 0]
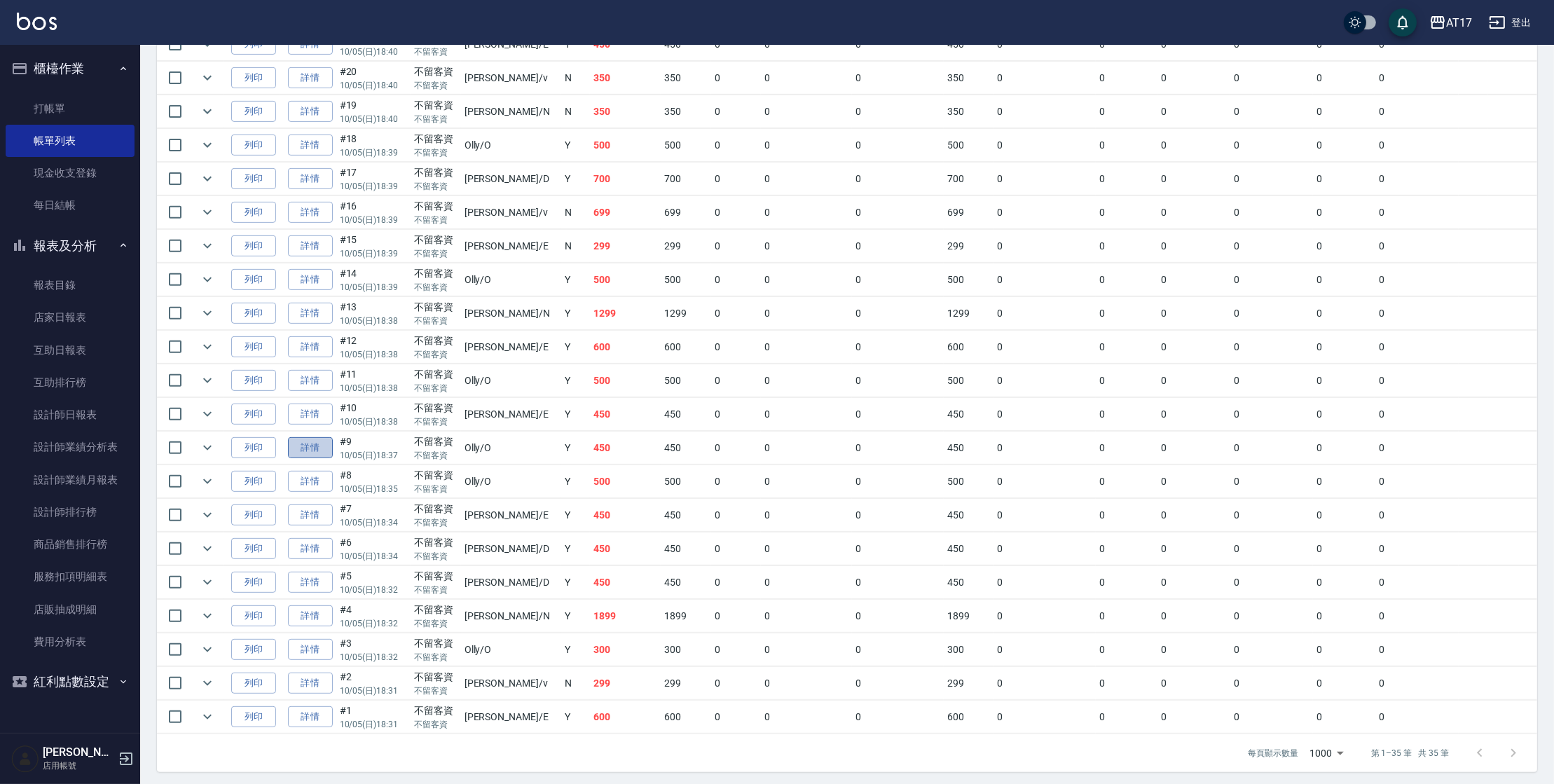
click at [325, 444] on link "詳情" at bounding box center [310, 448] width 45 height 22
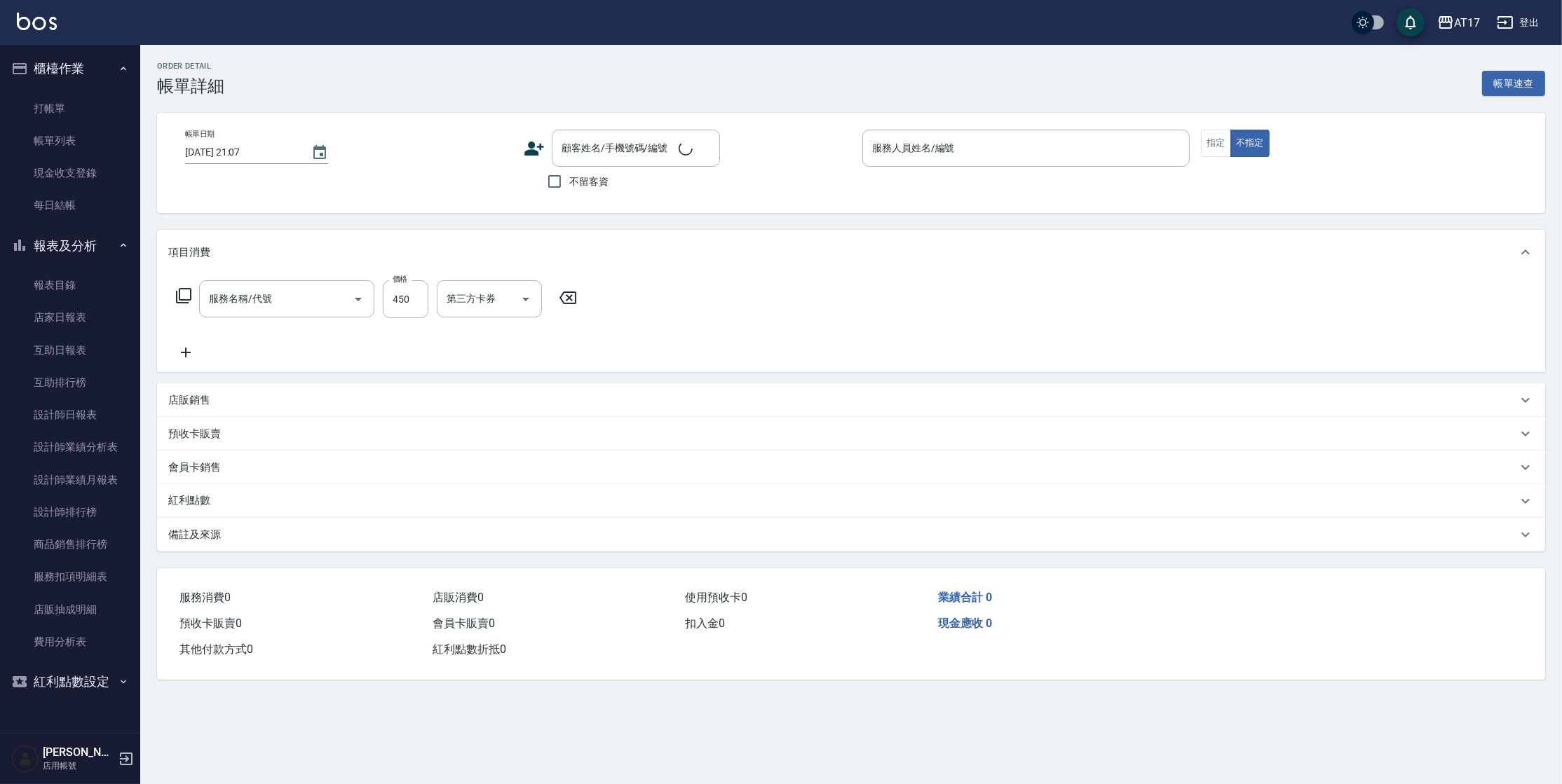
type input "[DATE] 18:37"
checkbox input "true"
type input "Olly-O"
type input "C剪髮套餐(2450)"
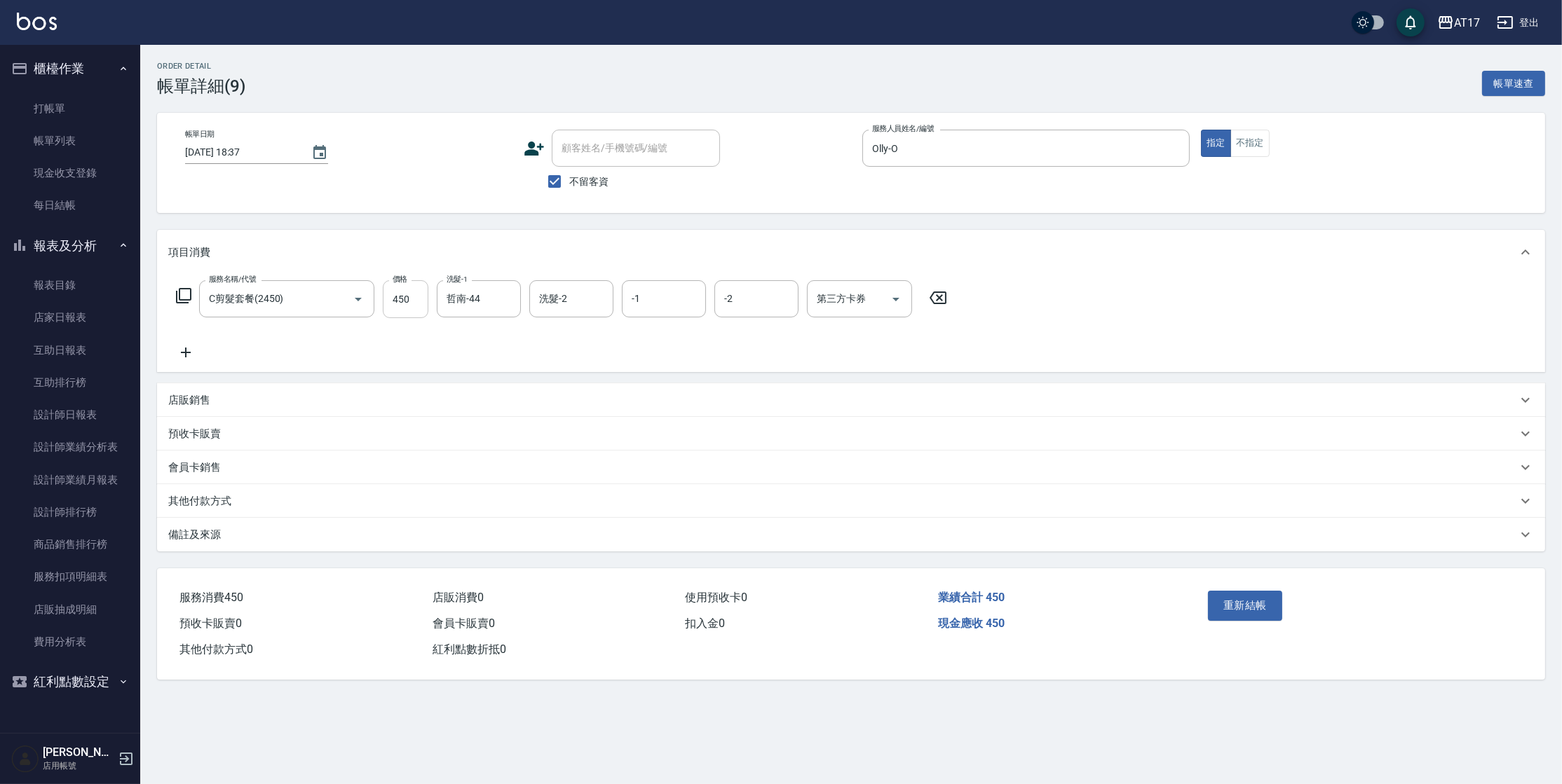
click at [394, 303] on input "450" at bounding box center [405, 299] width 45 height 38
type input "300"
click at [1271, 604] on button "重新結帳" at bounding box center [1245, 605] width 74 height 29
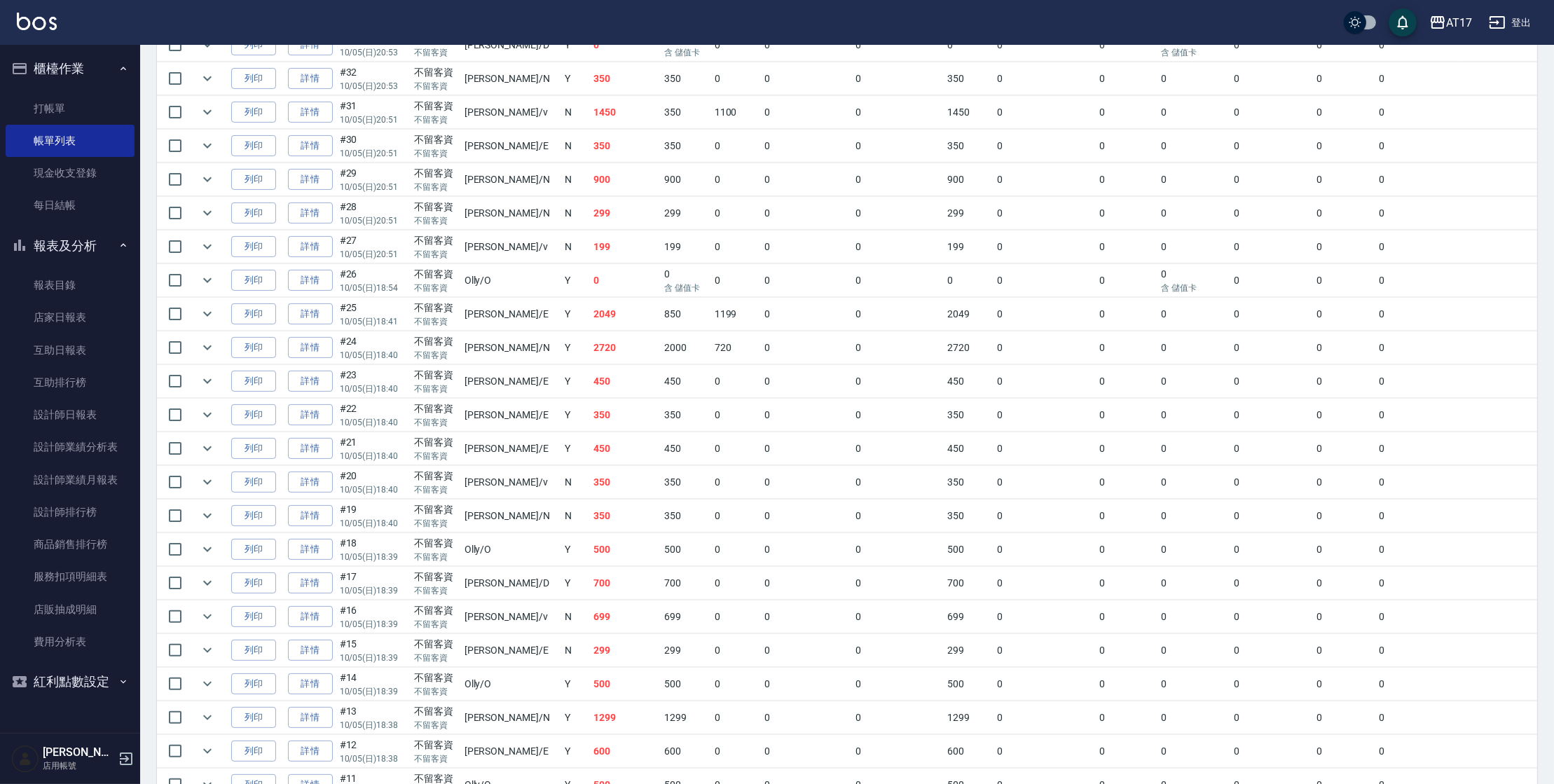
scroll to position [474, 0]
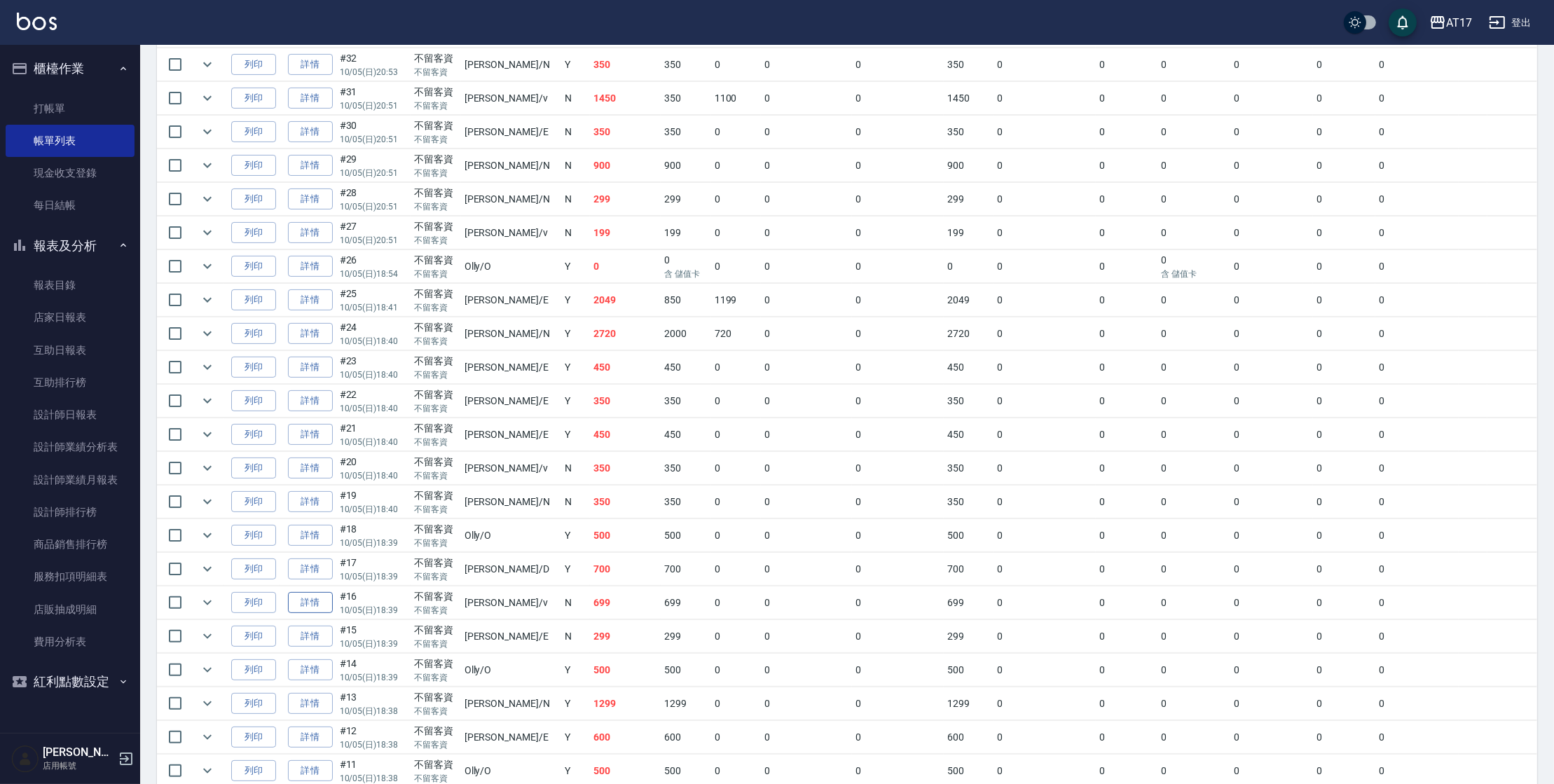
click at [319, 600] on link "詳情" at bounding box center [310, 603] width 45 height 22
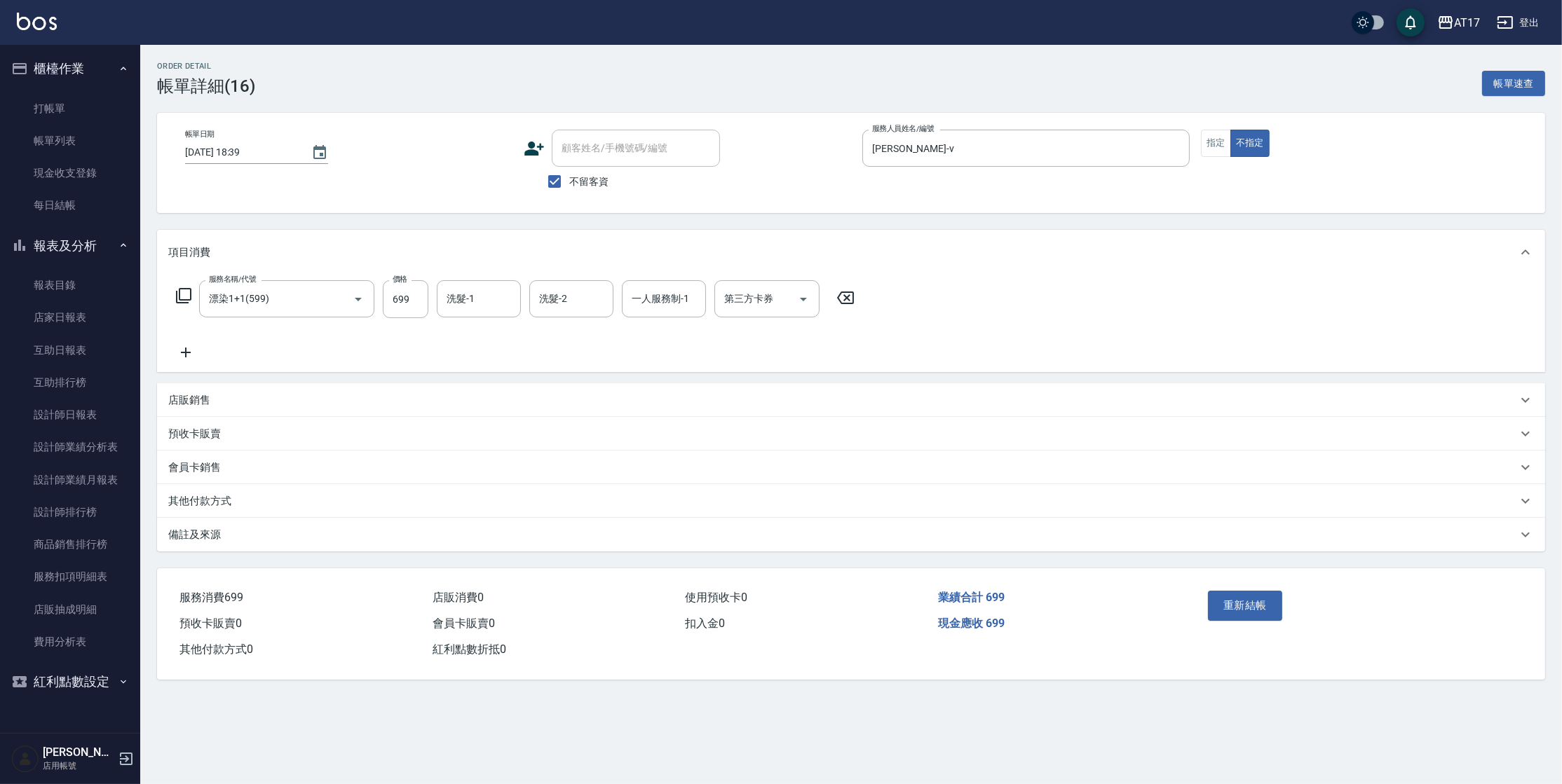
type input "[DATE] 18:39"
checkbox input "true"
type input "[PERSON_NAME]-v"
type input "漂染1+1(599)"
click at [409, 302] on input "699" at bounding box center [405, 299] width 45 height 38
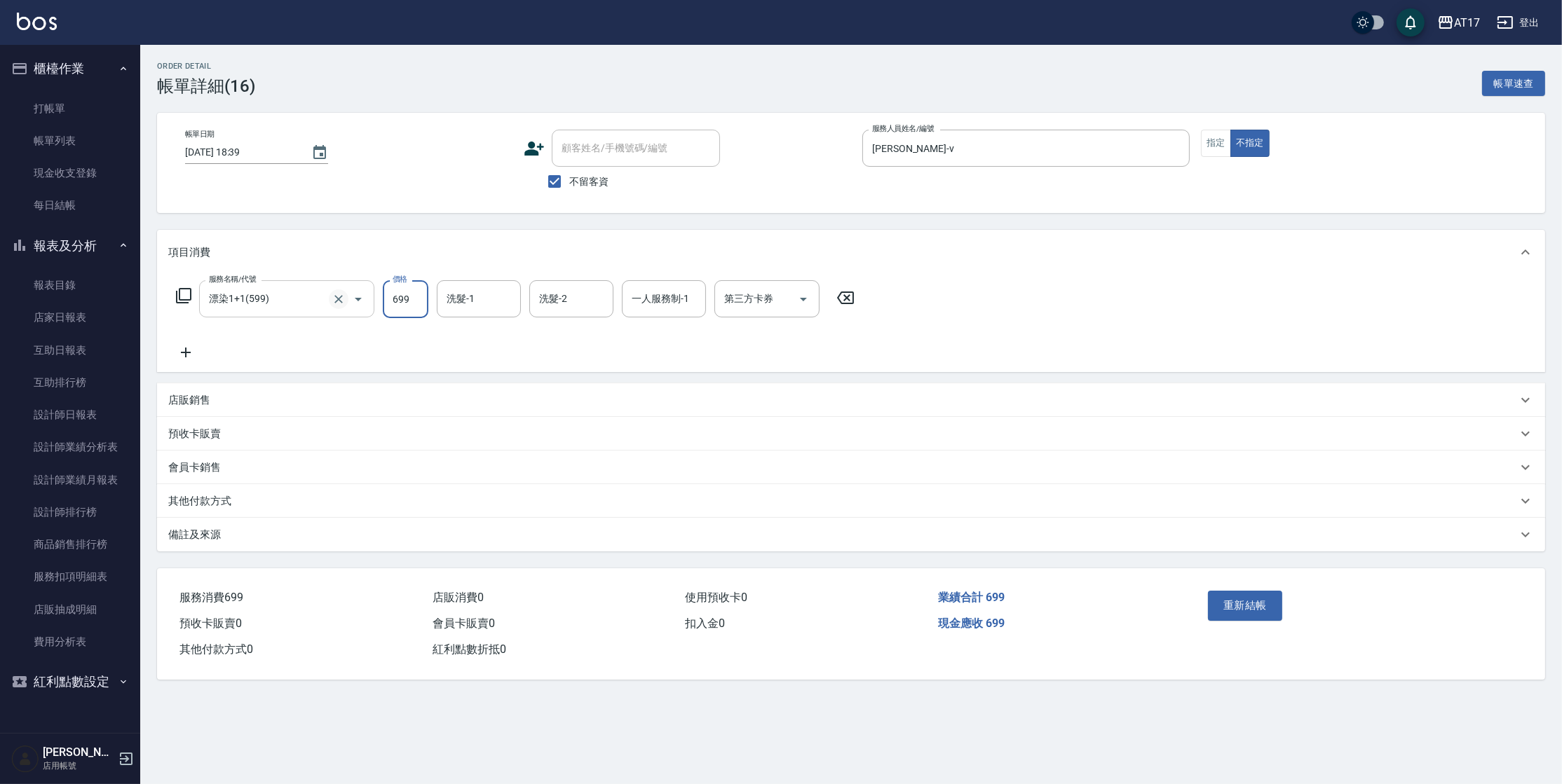
click at [337, 302] on icon "Clear" at bounding box center [339, 299] width 14 height 14
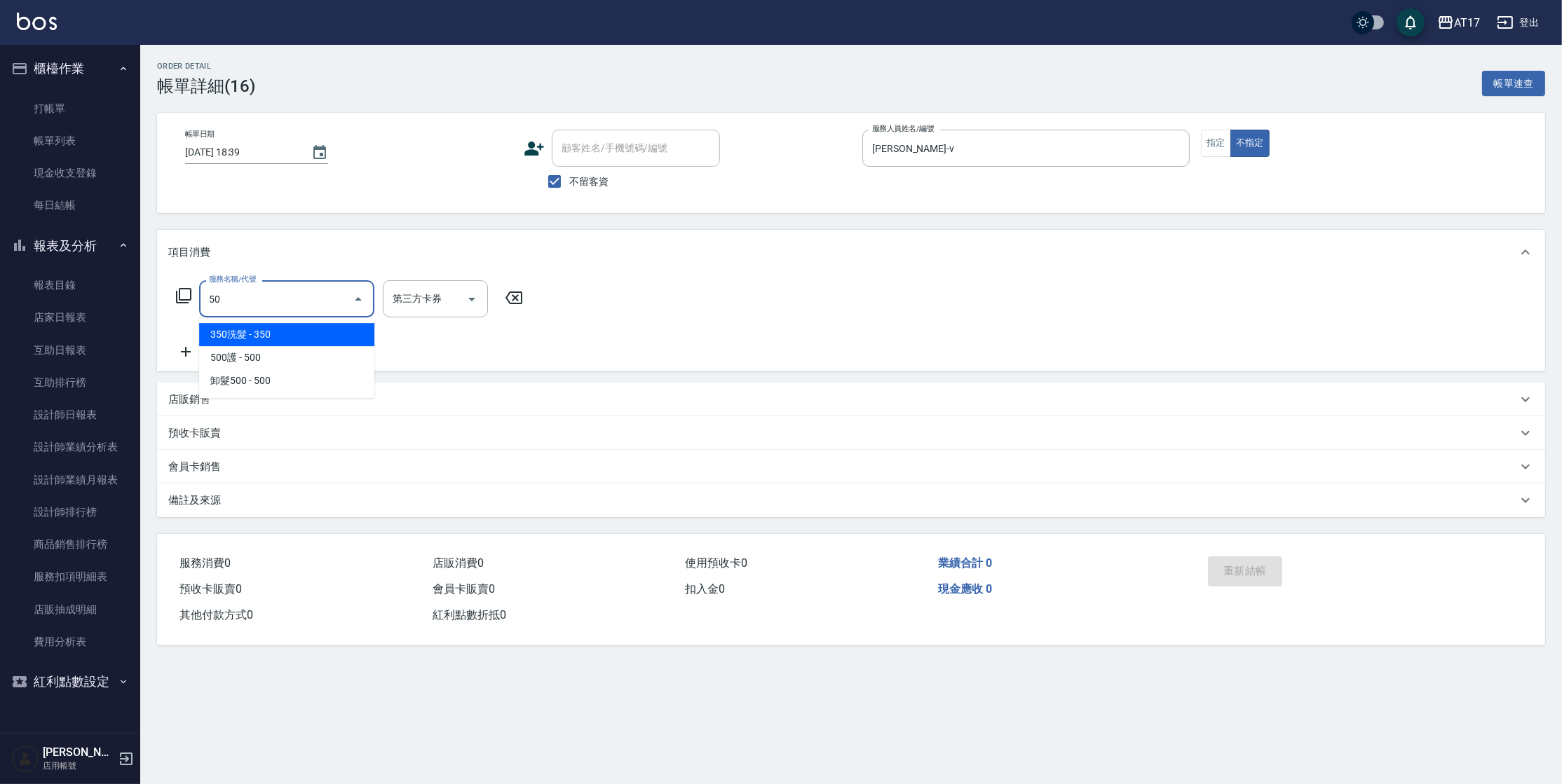
type input "5"
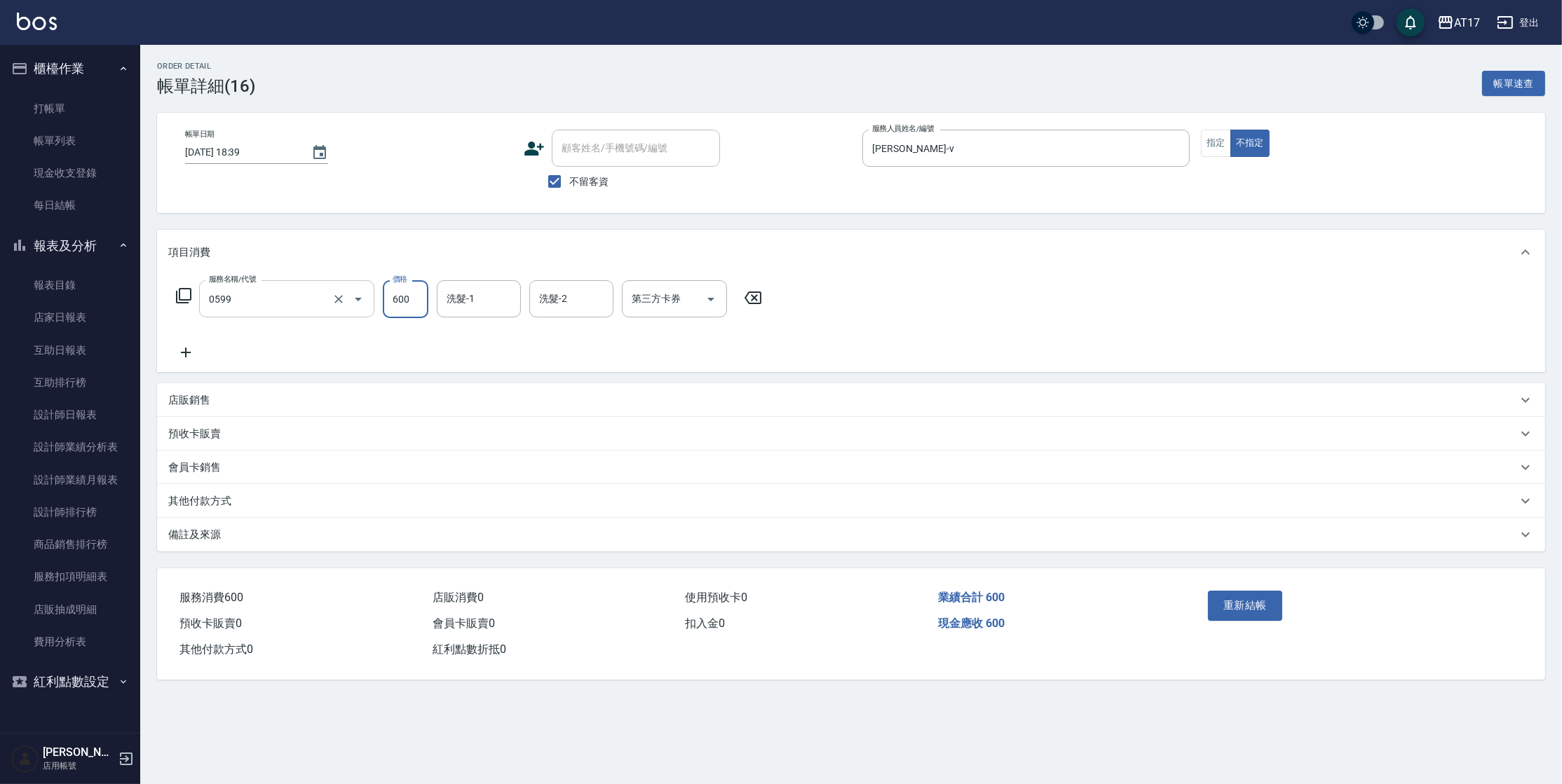
type input "精油-599(0599)"
click at [411, 302] on input "600" at bounding box center [405, 299] width 45 height 38
type input "700"
type input "儲值卡"
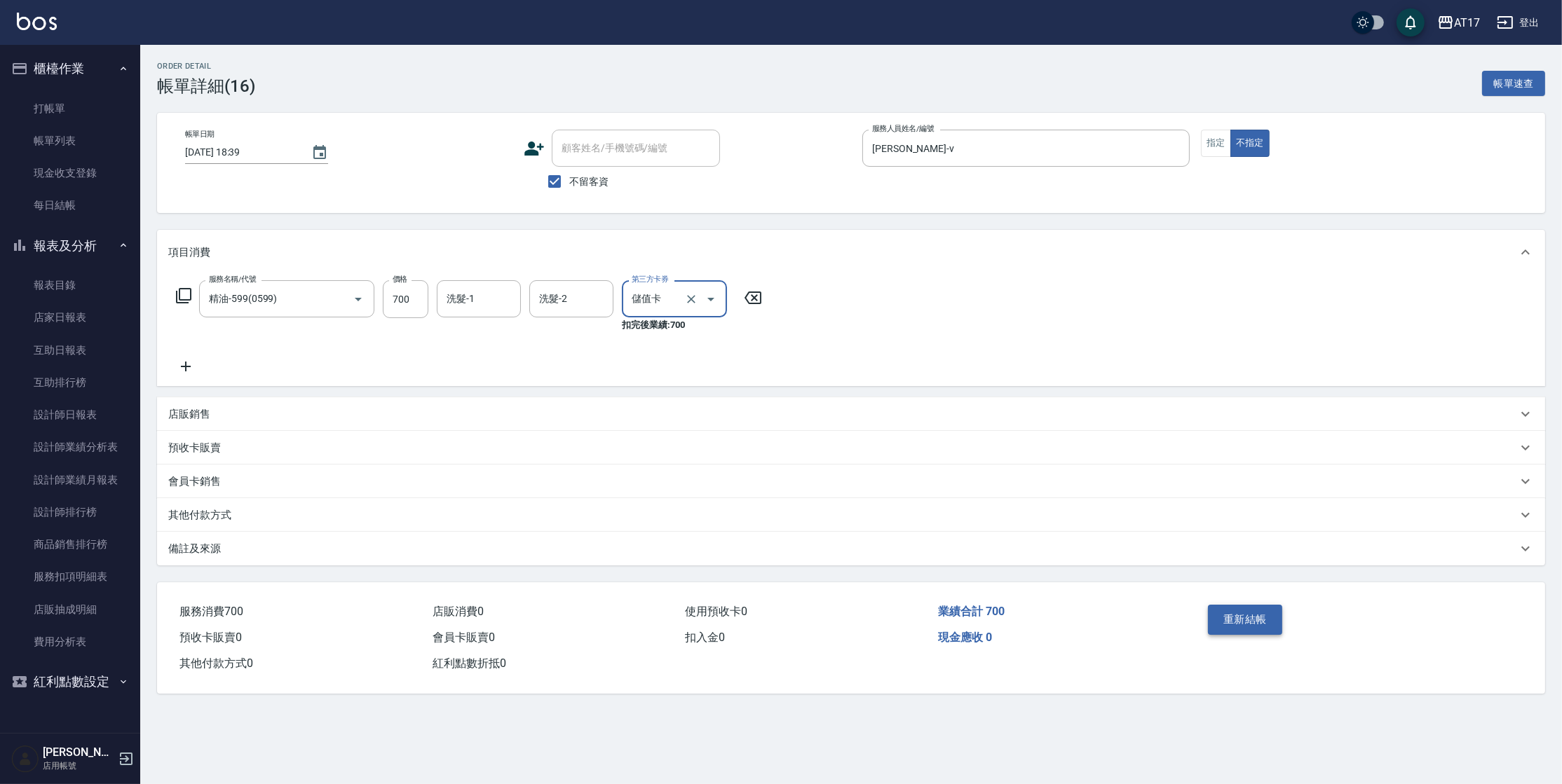
click at [1249, 625] on button "重新結帳" at bounding box center [1245, 619] width 74 height 29
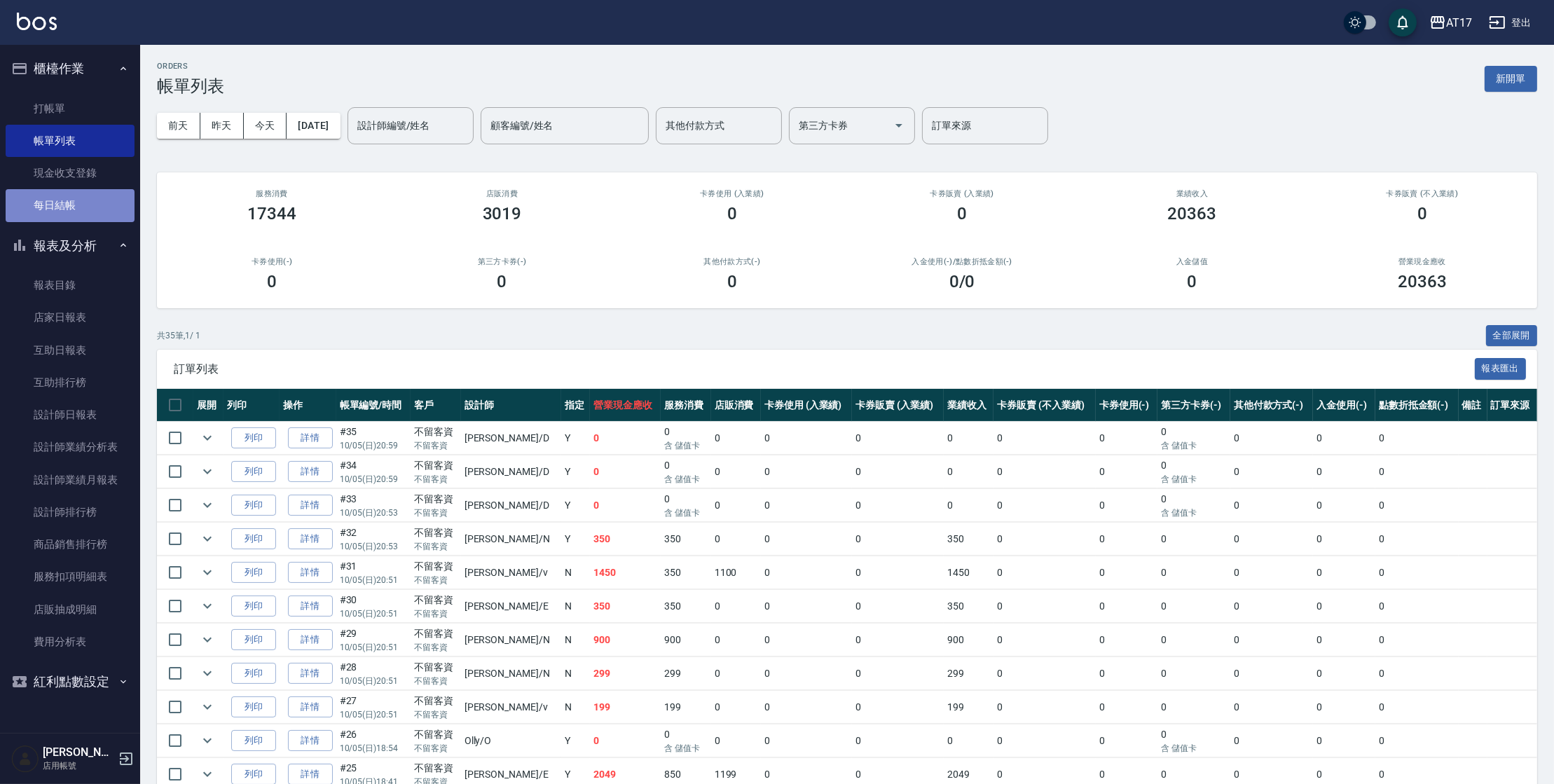
click at [67, 203] on link "每日結帳" at bounding box center [70, 205] width 129 height 32
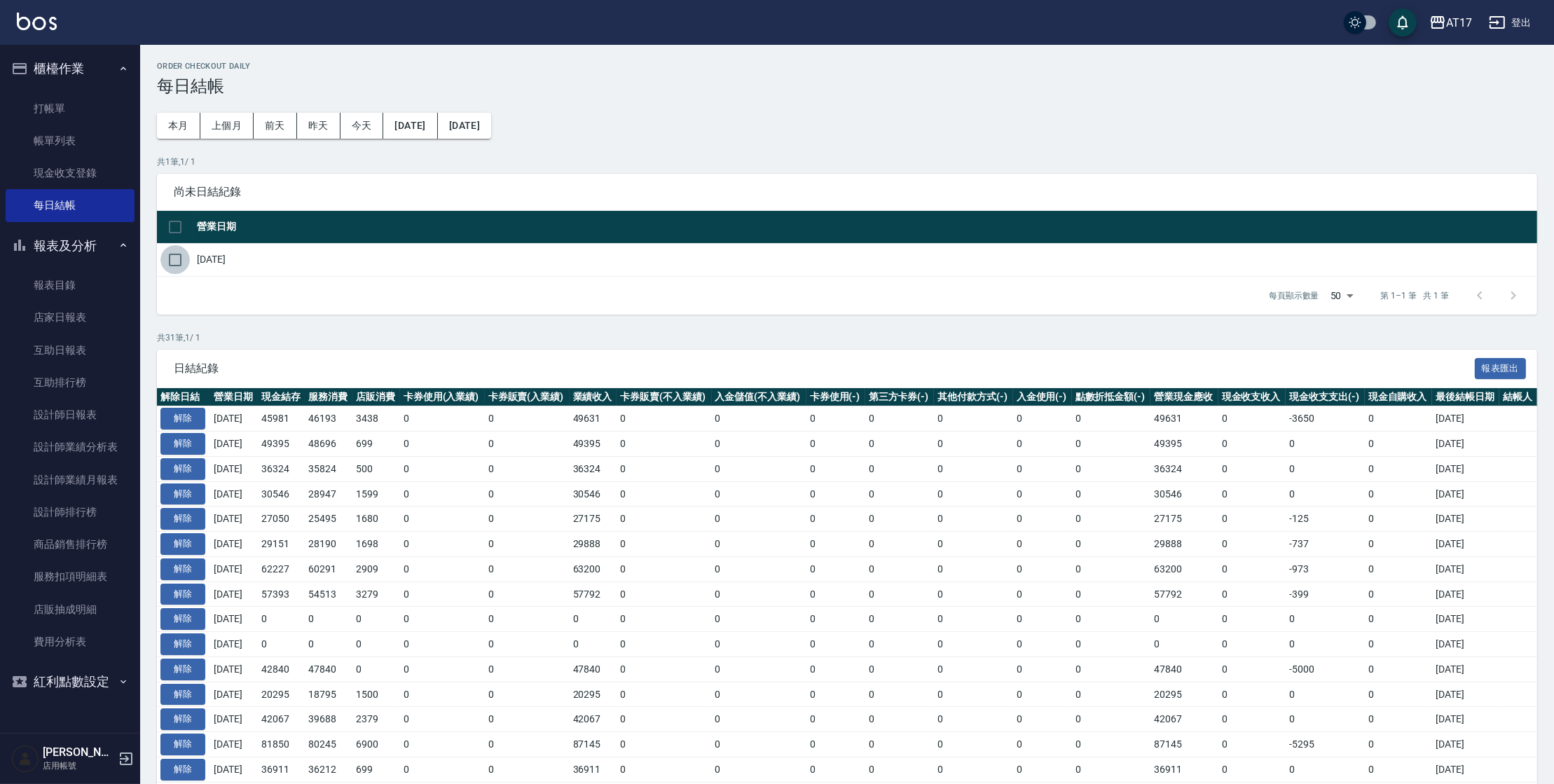
click at [172, 258] on input "checkbox" at bounding box center [175, 260] width 29 height 29
checkbox input "true"
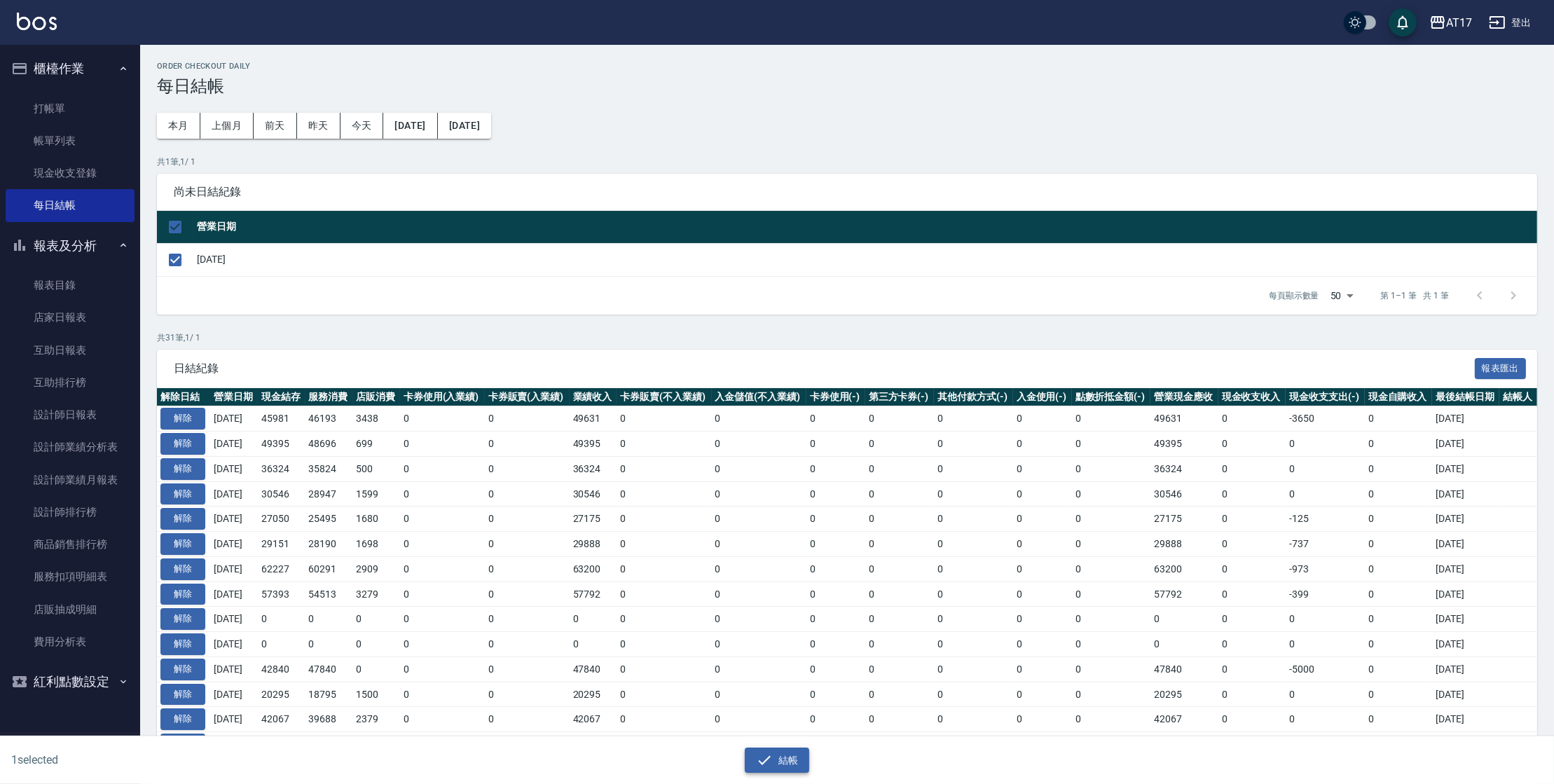
click at [769, 752] on icon "button" at bounding box center [765, 760] width 17 height 17
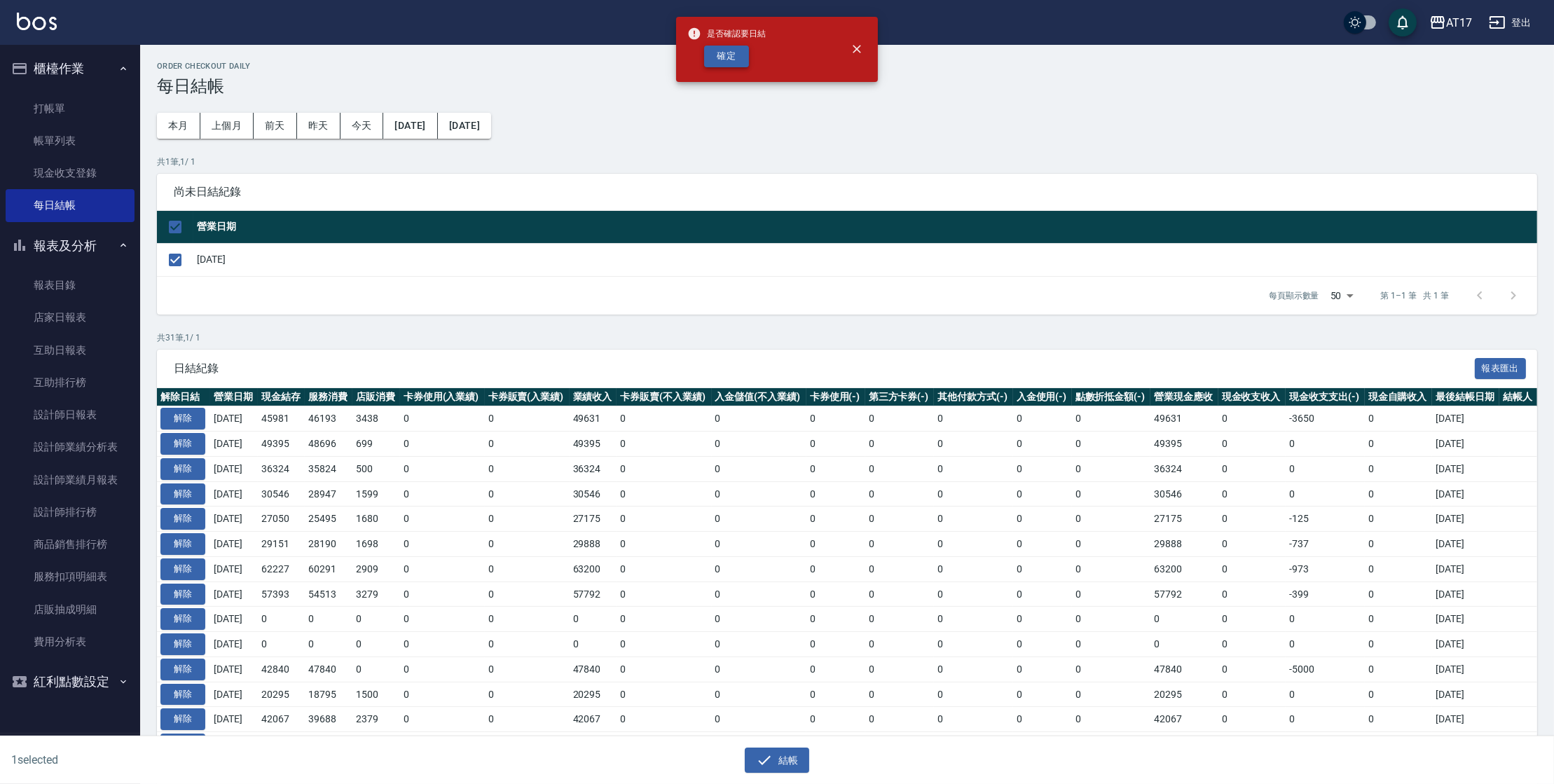
click at [728, 48] on button "確定" at bounding box center [726, 56] width 45 height 22
checkbox input "false"
